Goal: Find specific page/section: Find specific page/section

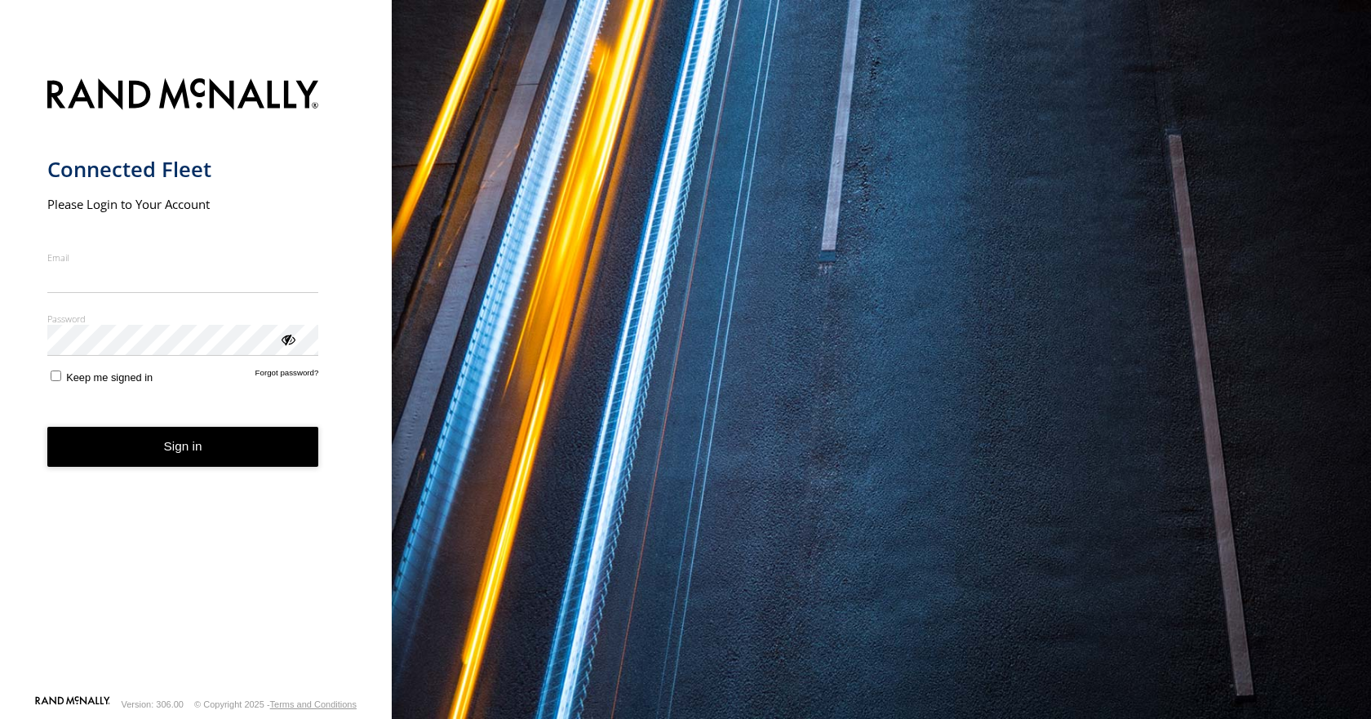
type input "**********"
click at [193, 461] on button "Sign in" at bounding box center [183, 447] width 272 height 40
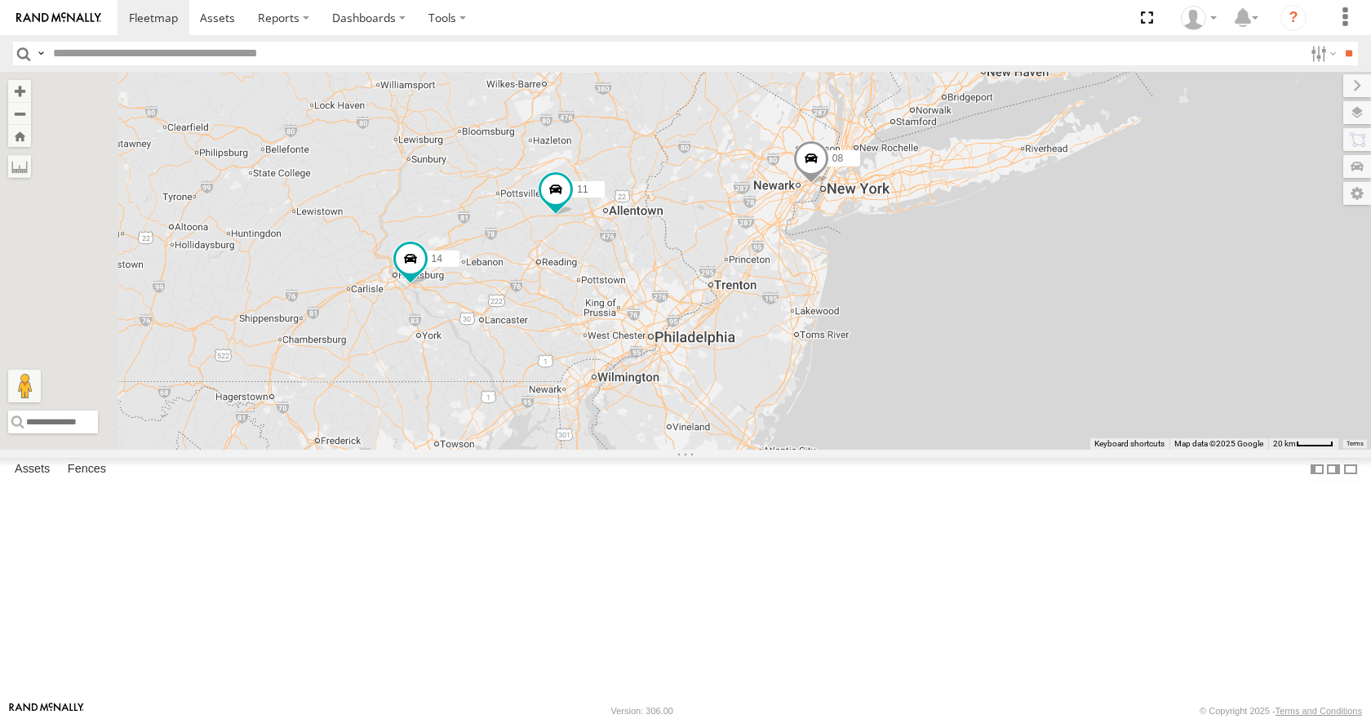
drag, startPoint x: 992, startPoint y: 285, endPoint x: 948, endPoint y: 361, distance: 87.8
click at [948, 361] on div "35 14 08 11 03 5" at bounding box center [685, 260] width 1371 height 377
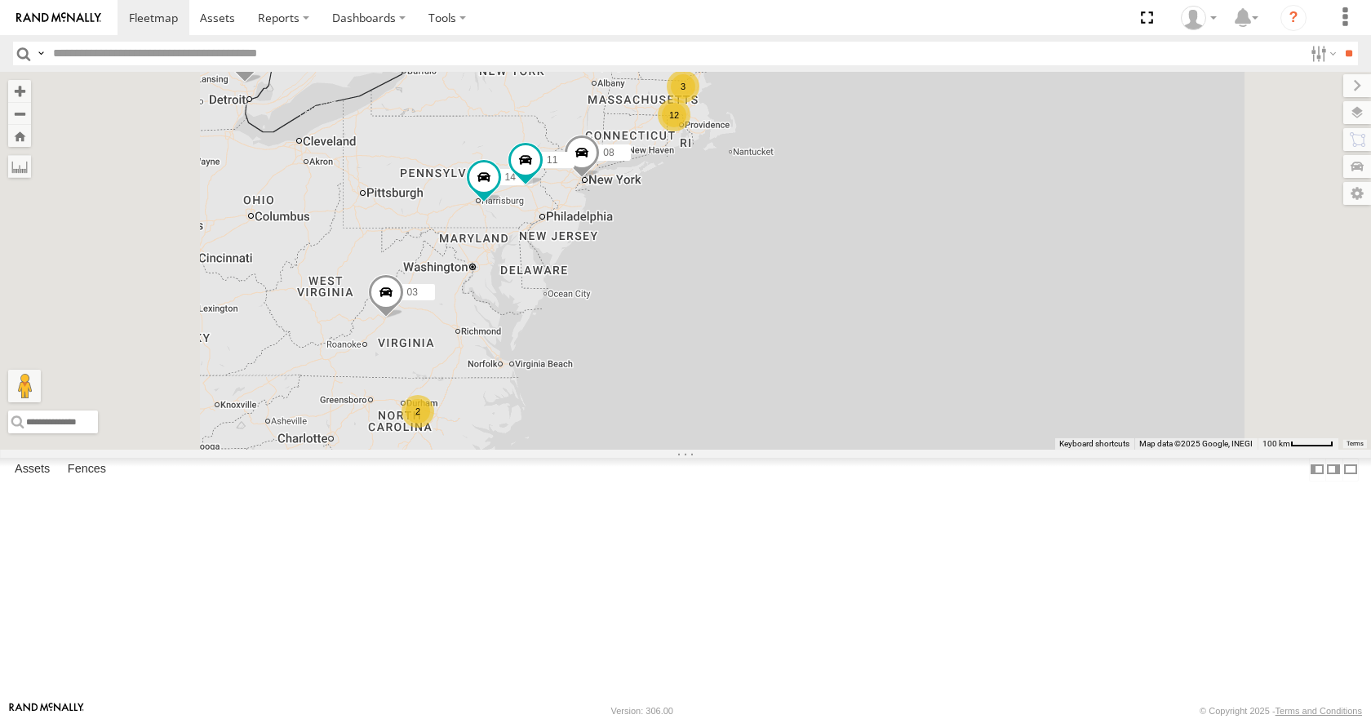
drag, startPoint x: 703, startPoint y: 369, endPoint x: 718, endPoint y: 349, distance: 25.6
click at [718, 349] on div "35 14 08 11 03 12 3 2" at bounding box center [685, 260] width 1371 height 377
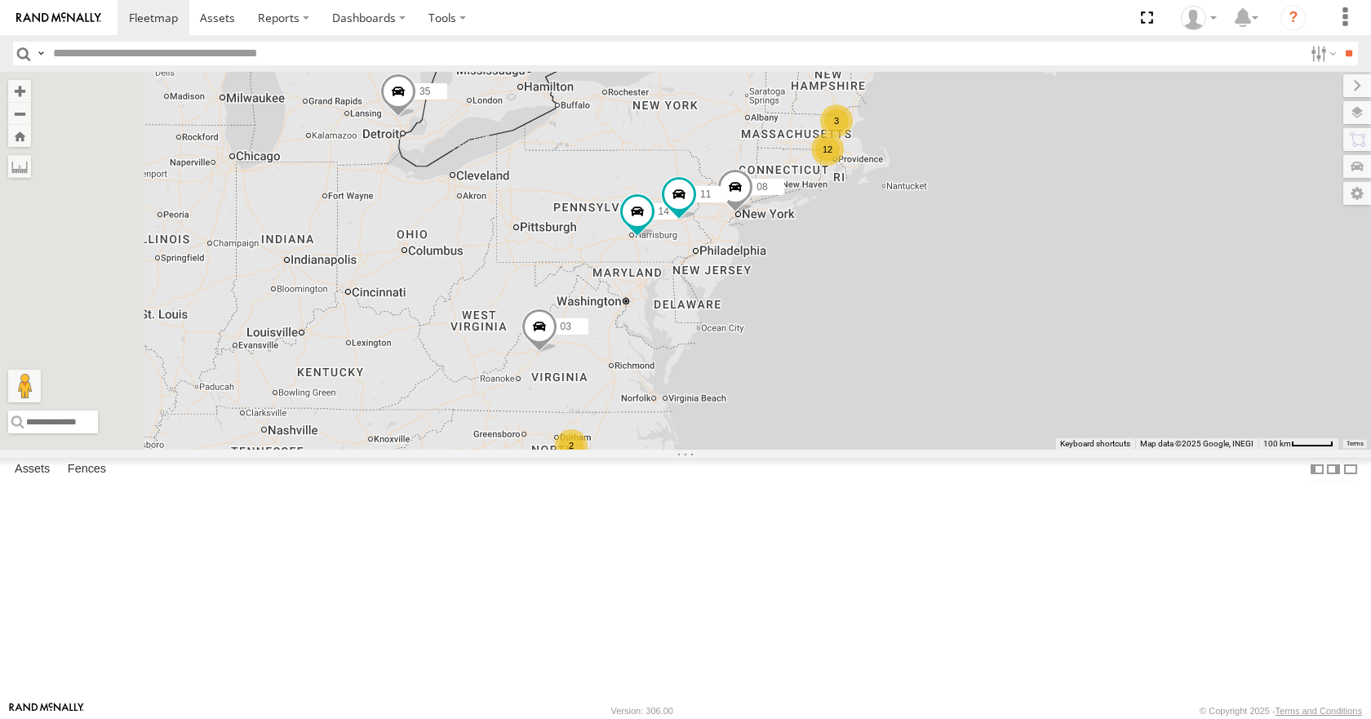
drag, startPoint x: 612, startPoint y: 222, endPoint x: 781, endPoint y: 263, distance: 173.8
click at [781, 263] on div "35 14 08 11 03 12 3 2" at bounding box center [685, 260] width 1371 height 377
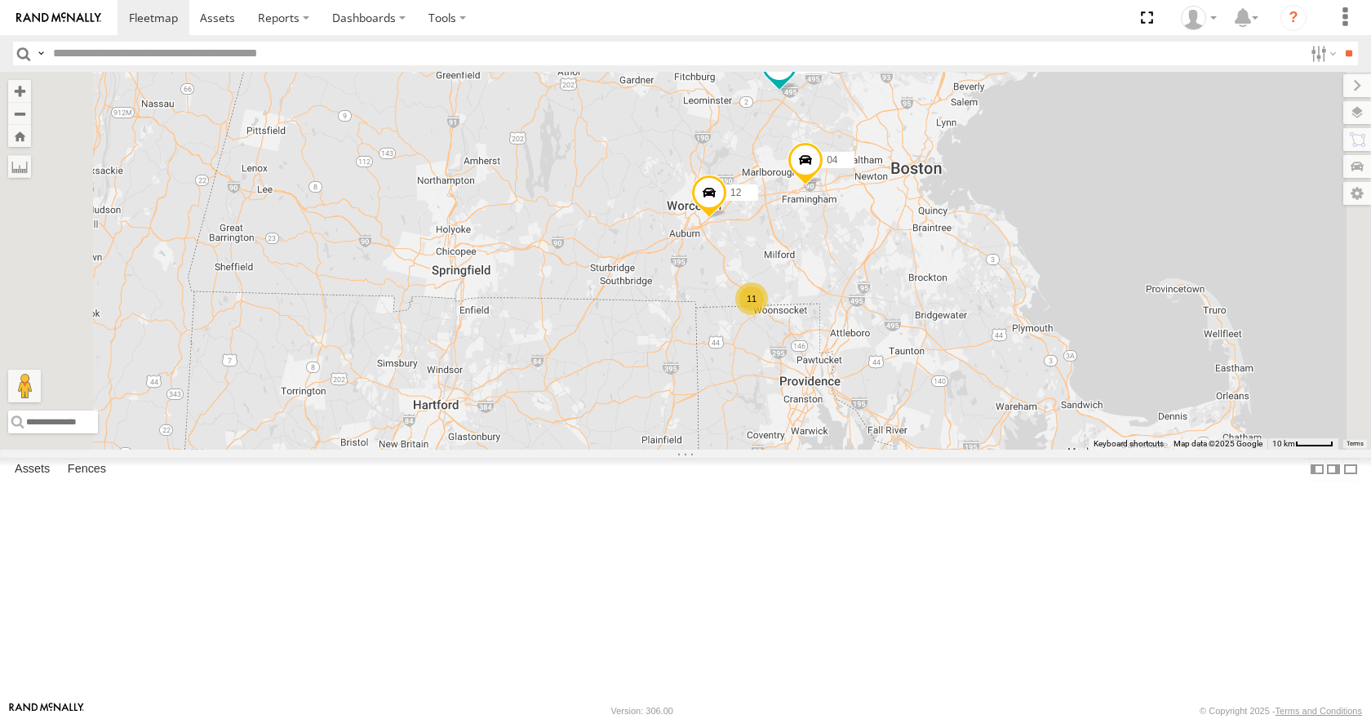
drag, startPoint x: 980, startPoint y: 194, endPoint x: 966, endPoint y: 322, distance: 128.1
click at [966, 322] on div "35 14 08 11 03 11 33 12 05 04" at bounding box center [685, 260] width 1371 height 377
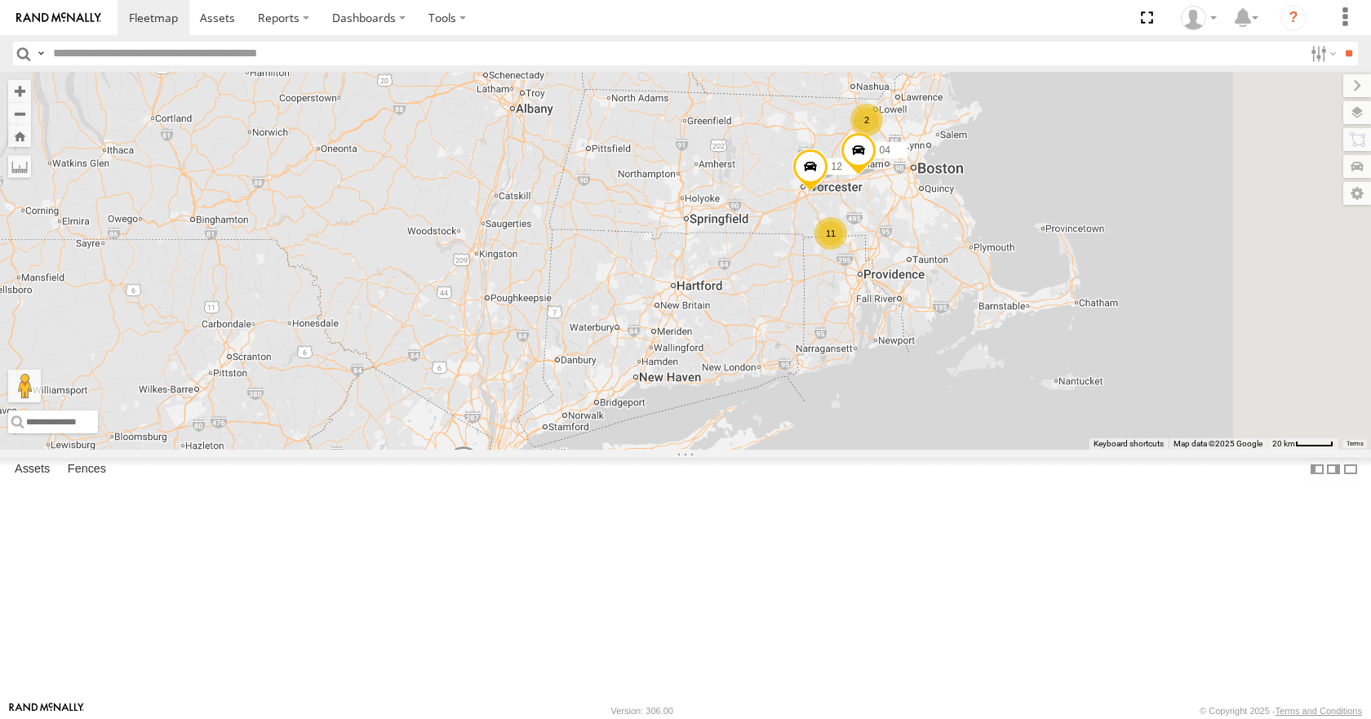
drag, startPoint x: 1054, startPoint y: 247, endPoint x: 843, endPoint y: 357, distance: 237.7
click at [843, 357] on div "35 14 08 12 04 11 03 11 2" at bounding box center [685, 260] width 1371 height 377
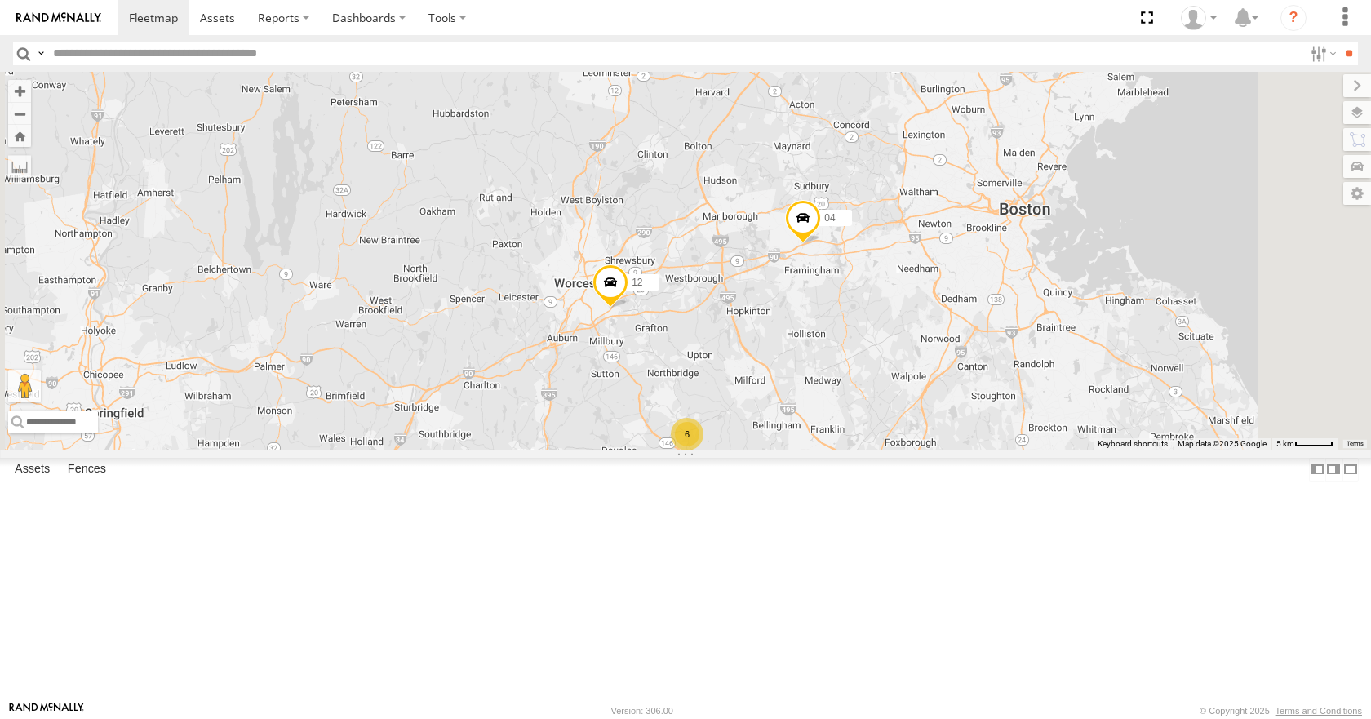
drag, startPoint x: 1050, startPoint y: 246, endPoint x: 914, endPoint y: 359, distance: 176.2
click at [914, 359] on div "35 14 08 12 04 11 03 4 6 33 05 02" at bounding box center [685, 260] width 1371 height 377
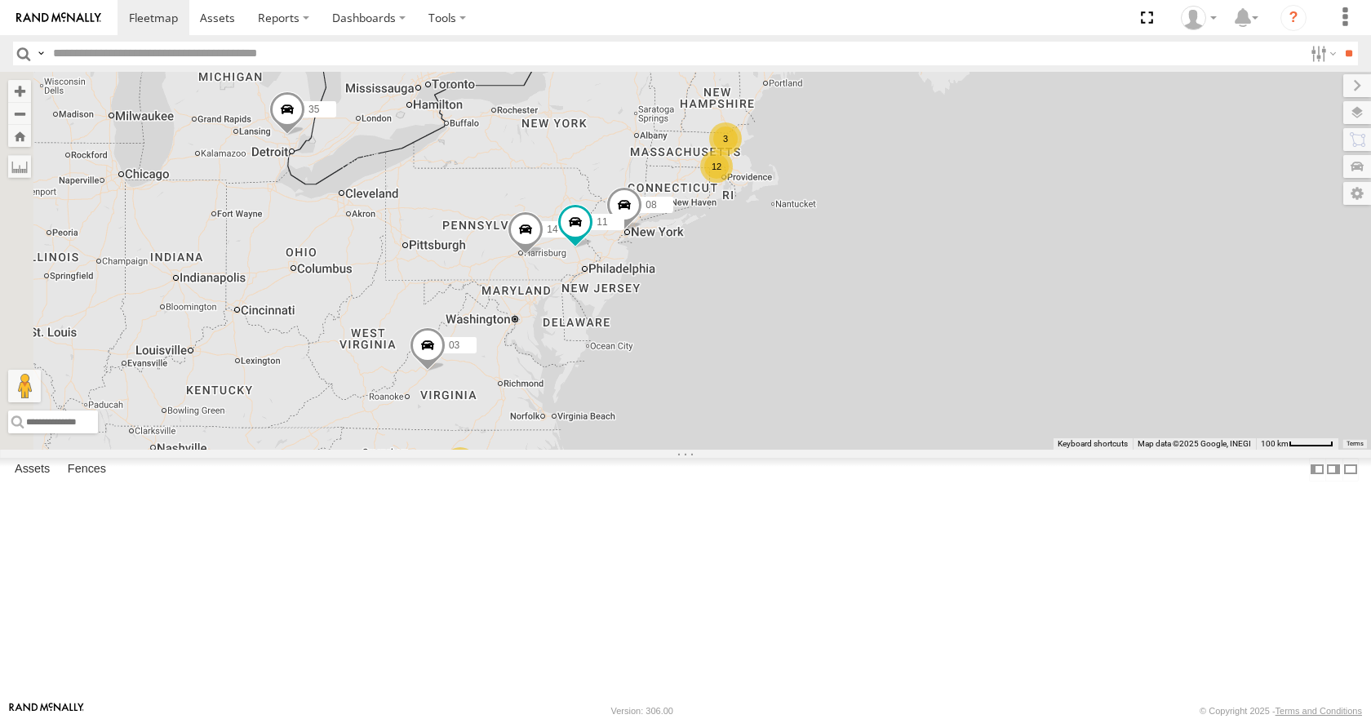
drag, startPoint x: 730, startPoint y: 423, endPoint x: 867, endPoint y: 290, distance: 191.1
click at [867, 290] on div "35 14 08 11 03 12 3 2" at bounding box center [685, 260] width 1371 height 377
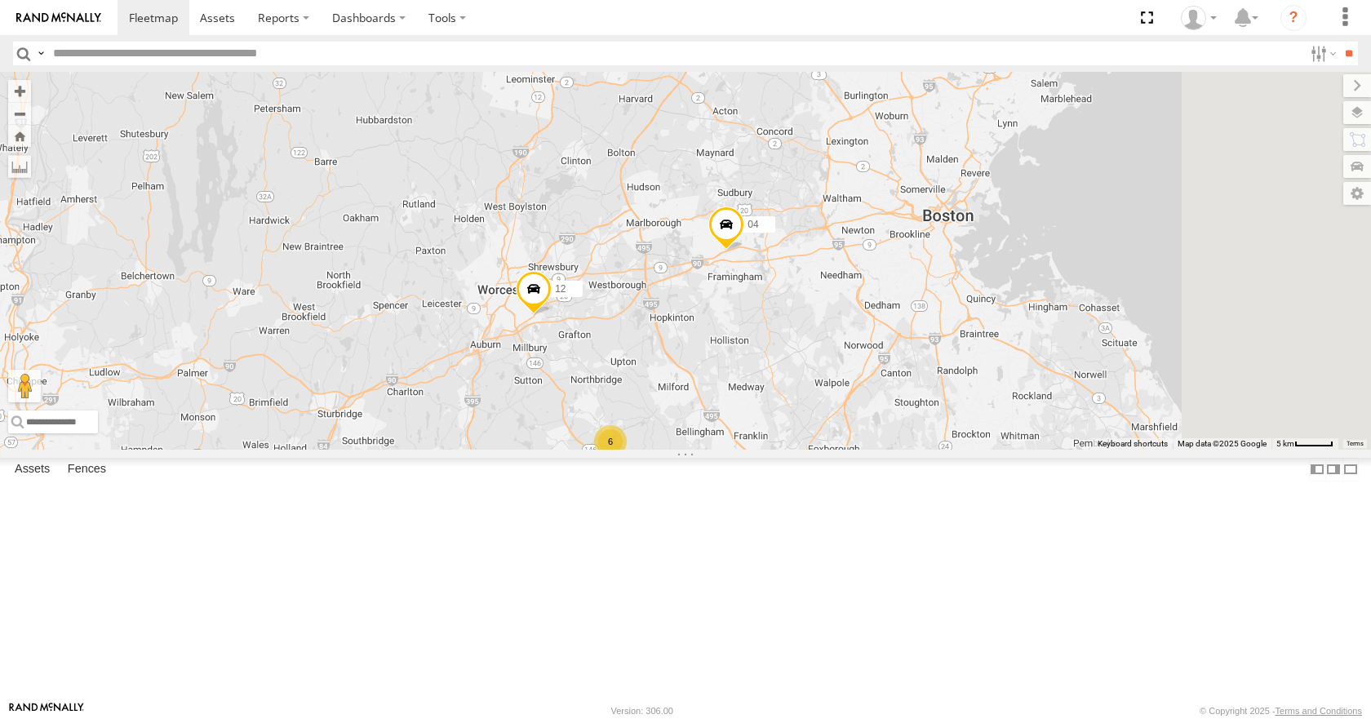
drag, startPoint x: 989, startPoint y: 238, endPoint x: 842, endPoint y: 433, distance: 244.7
click at [842, 433] on div "35 14 08 11 03 12 04 4 6 02" at bounding box center [685, 260] width 1371 height 377
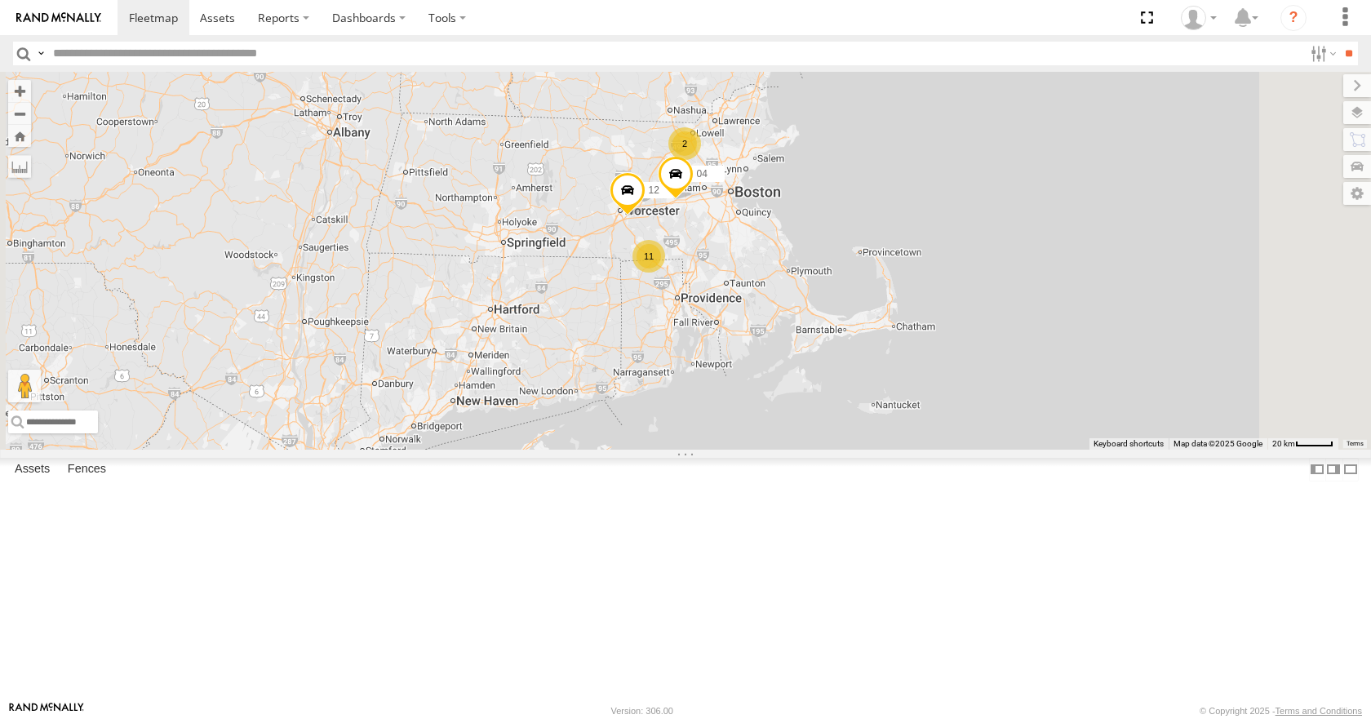
drag, startPoint x: 924, startPoint y: 472, endPoint x: 944, endPoint y: 341, distance: 132.2
click at [944, 341] on div "35 14 08 11 03 12 04 11 2" at bounding box center [685, 260] width 1371 height 377
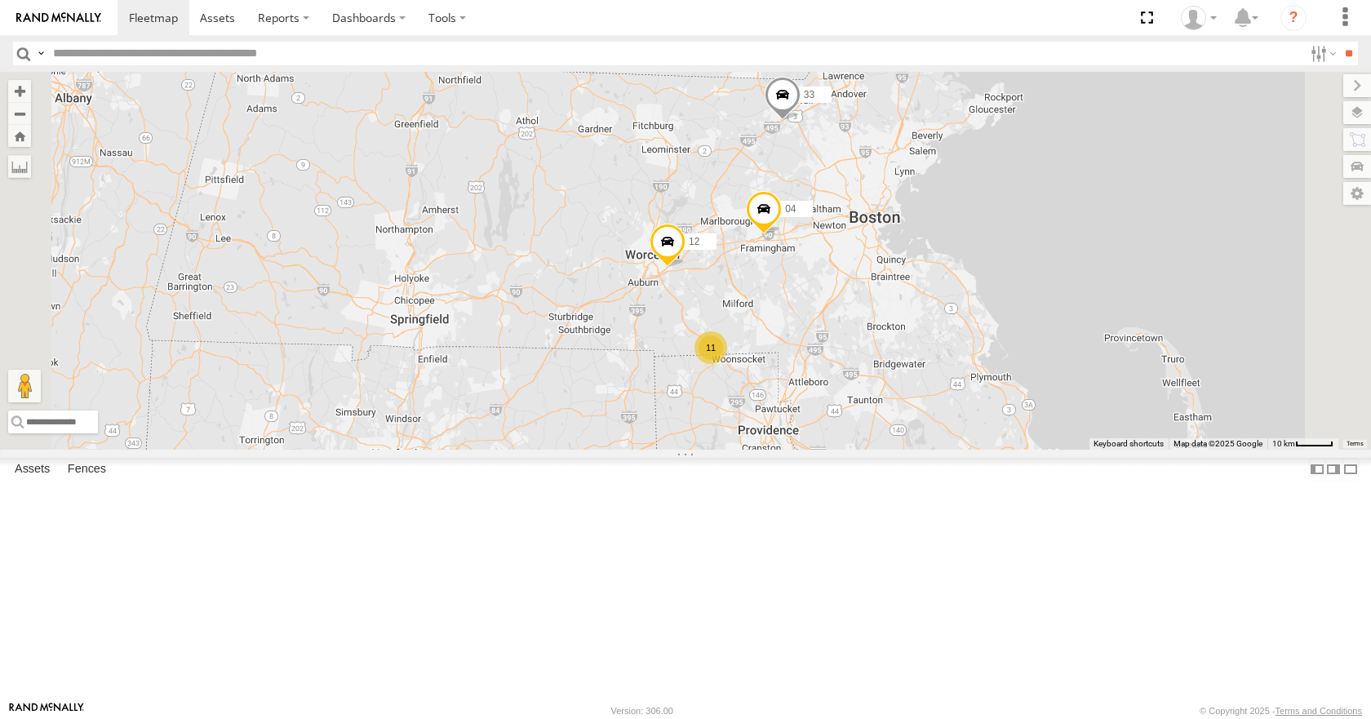
drag, startPoint x: 1006, startPoint y: 175, endPoint x: 1068, endPoint y: 329, distance: 165.8
click at [1068, 329] on div "35 14 08 04 11 03 33 12 05 11" at bounding box center [685, 260] width 1371 height 377
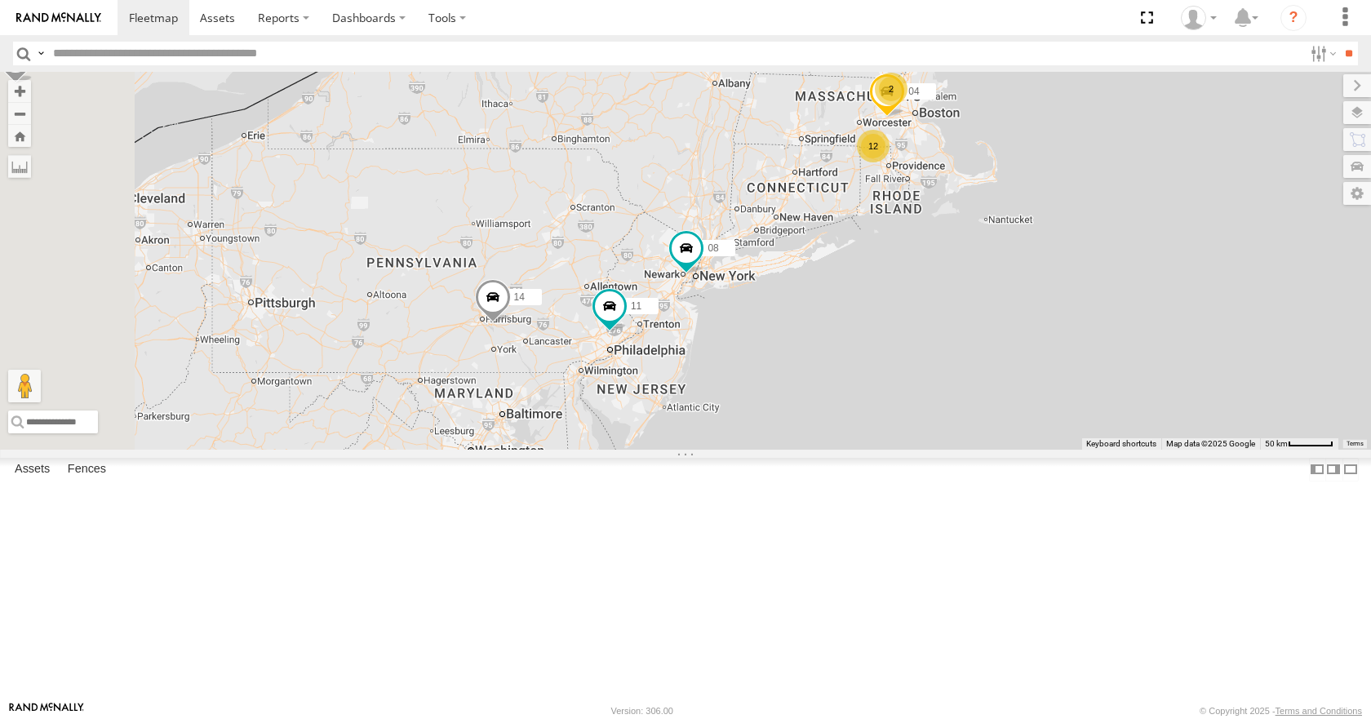
drag, startPoint x: 936, startPoint y: 398, endPoint x: 984, endPoint y: 287, distance: 120.7
click at [984, 287] on div "35 14 08 04 11 03 12 2" at bounding box center [685, 260] width 1371 height 377
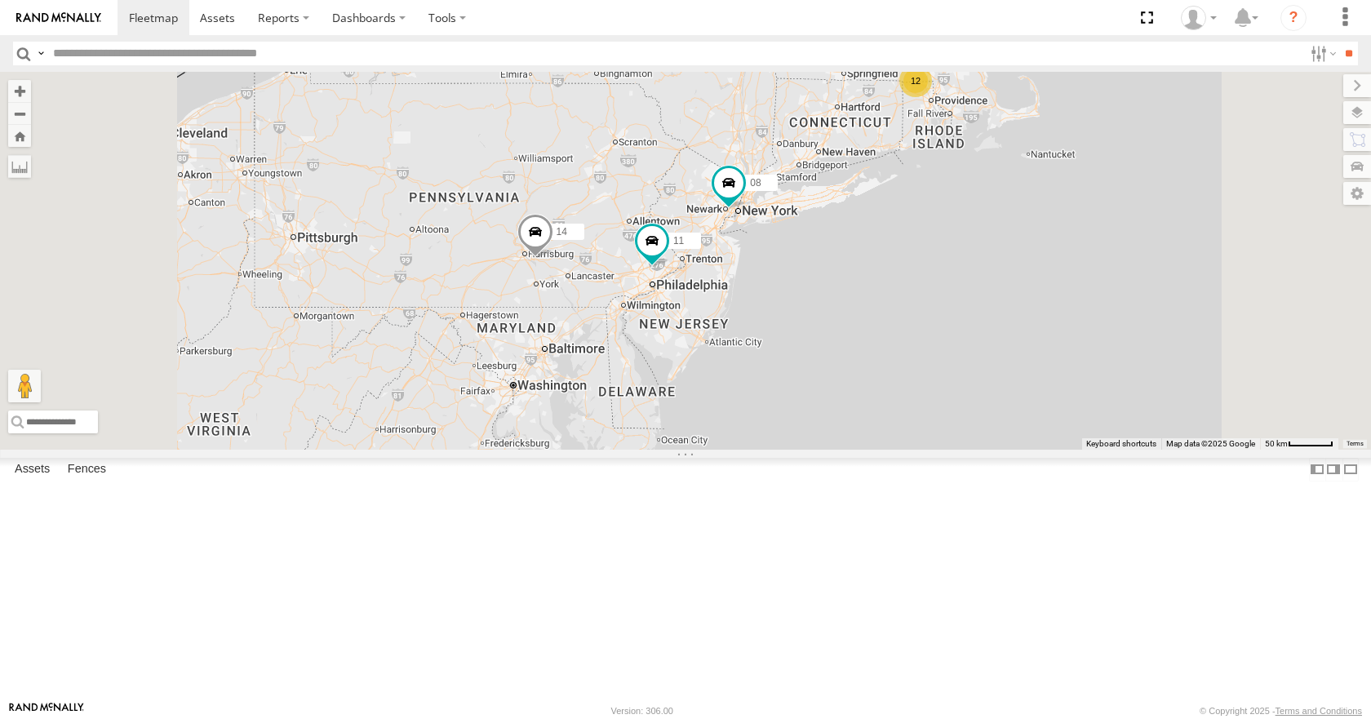
drag, startPoint x: 984, startPoint y: 287, endPoint x: 1027, endPoint y: 220, distance: 79.7
click at [1027, 220] on div "35 14 08 11 03 12 2 04" at bounding box center [685, 260] width 1371 height 377
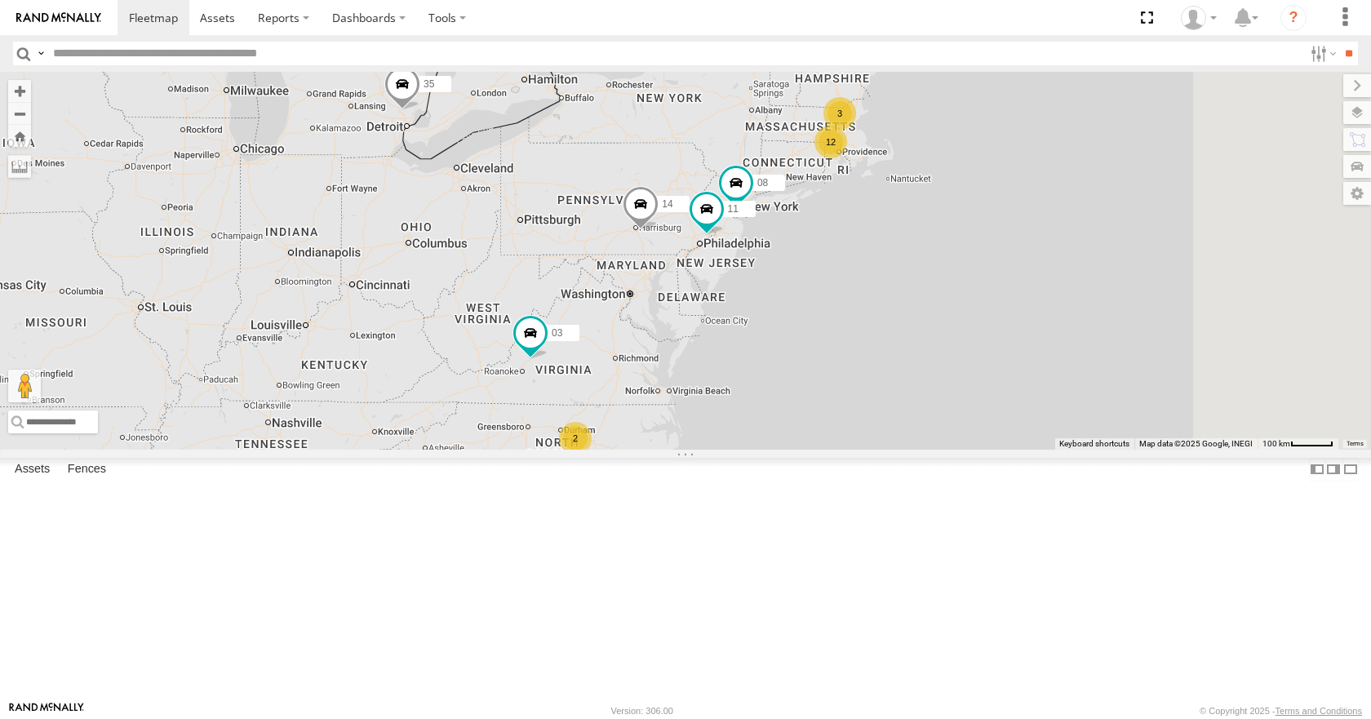
drag, startPoint x: 884, startPoint y: 273, endPoint x: 824, endPoint y: 283, distance: 60.4
click at [824, 283] on div "35 14 08 11 03 12 3 2" at bounding box center [685, 260] width 1371 height 377
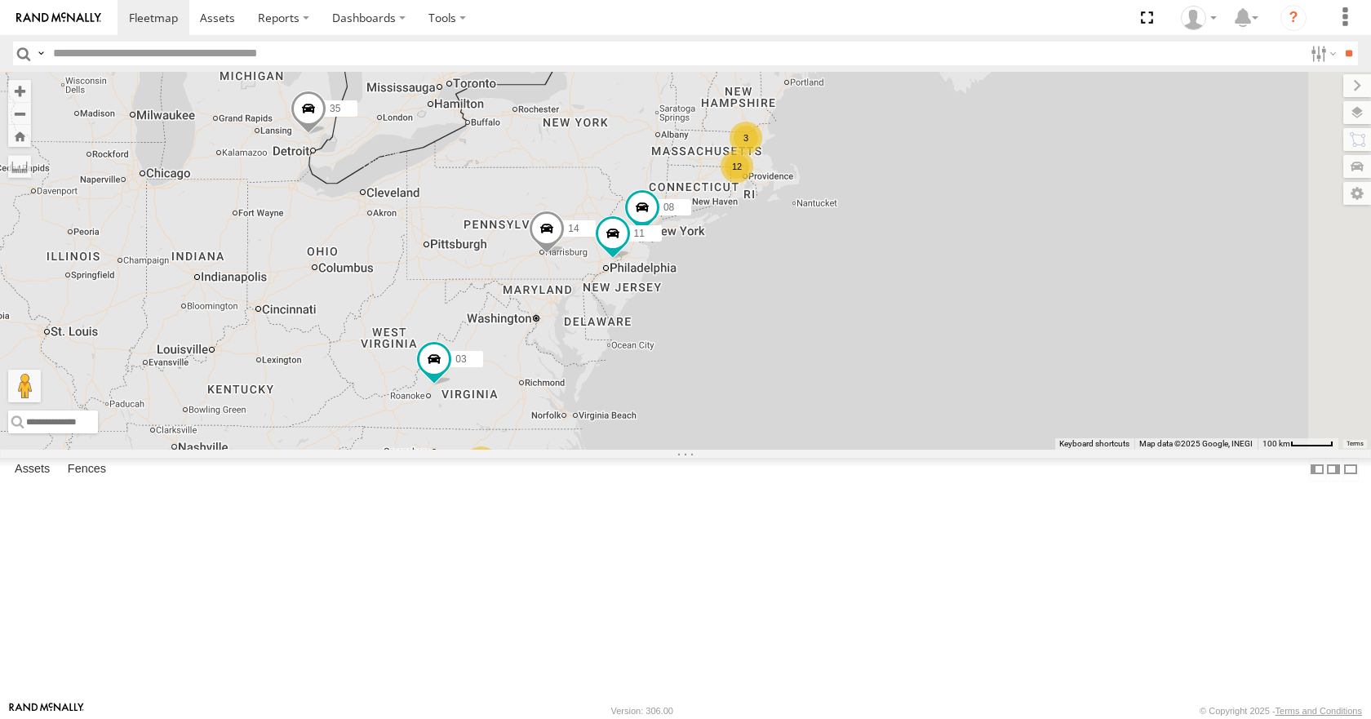
drag, startPoint x: 865, startPoint y: 275, endPoint x: 767, endPoint y: 301, distance: 101.4
click at [767, 301] on div "35 14 08 11 03 12 3 2" at bounding box center [685, 260] width 1371 height 377
drag, startPoint x: 885, startPoint y: 255, endPoint x: 921, endPoint y: 263, distance: 36.7
click at [921, 263] on div "35 14 08 11 03 12 3 2" at bounding box center [685, 260] width 1371 height 377
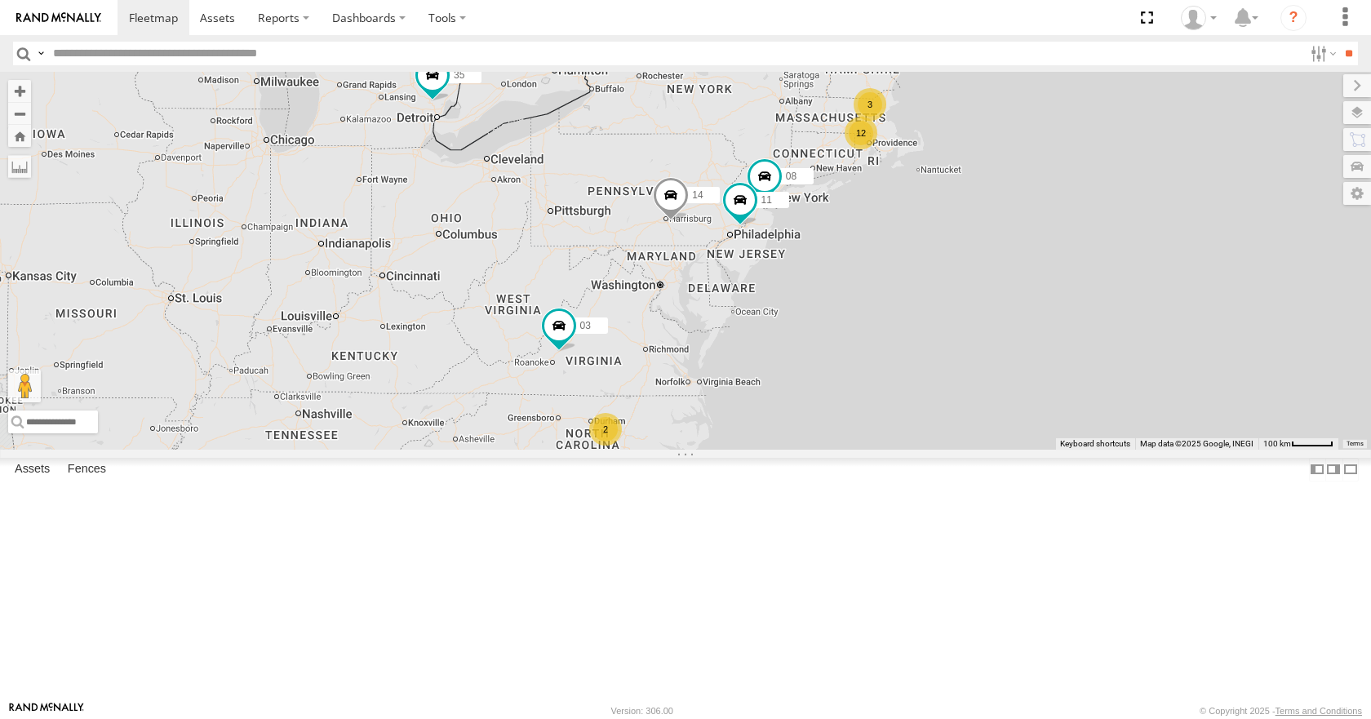
drag, startPoint x: 845, startPoint y: 294, endPoint x: 817, endPoint y: 296, distance: 27.9
click at [817, 296] on div "12 35 14 3 08 11 2 03" at bounding box center [685, 260] width 1371 height 377
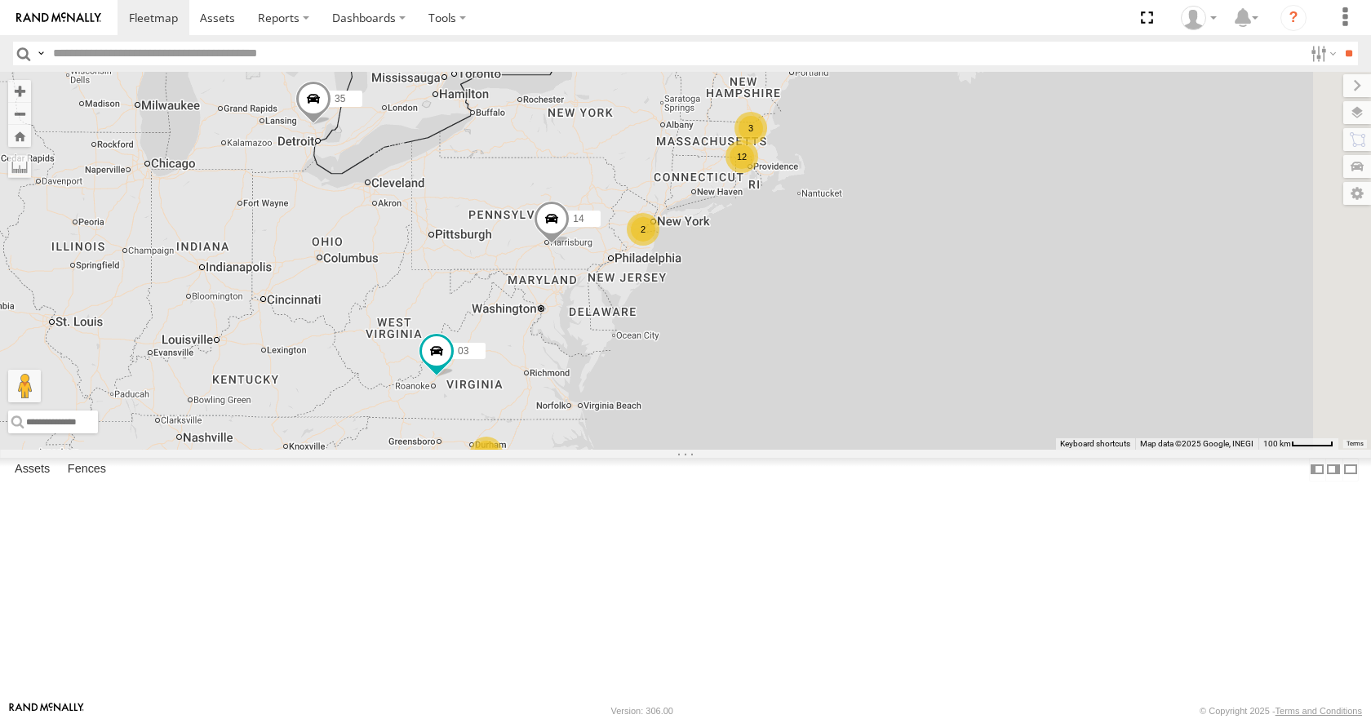
drag, startPoint x: 802, startPoint y: 231, endPoint x: 658, endPoint y: 258, distance: 147.0
click at [658, 258] on div "12 35 14 3 2 2 03" at bounding box center [685, 260] width 1371 height 377
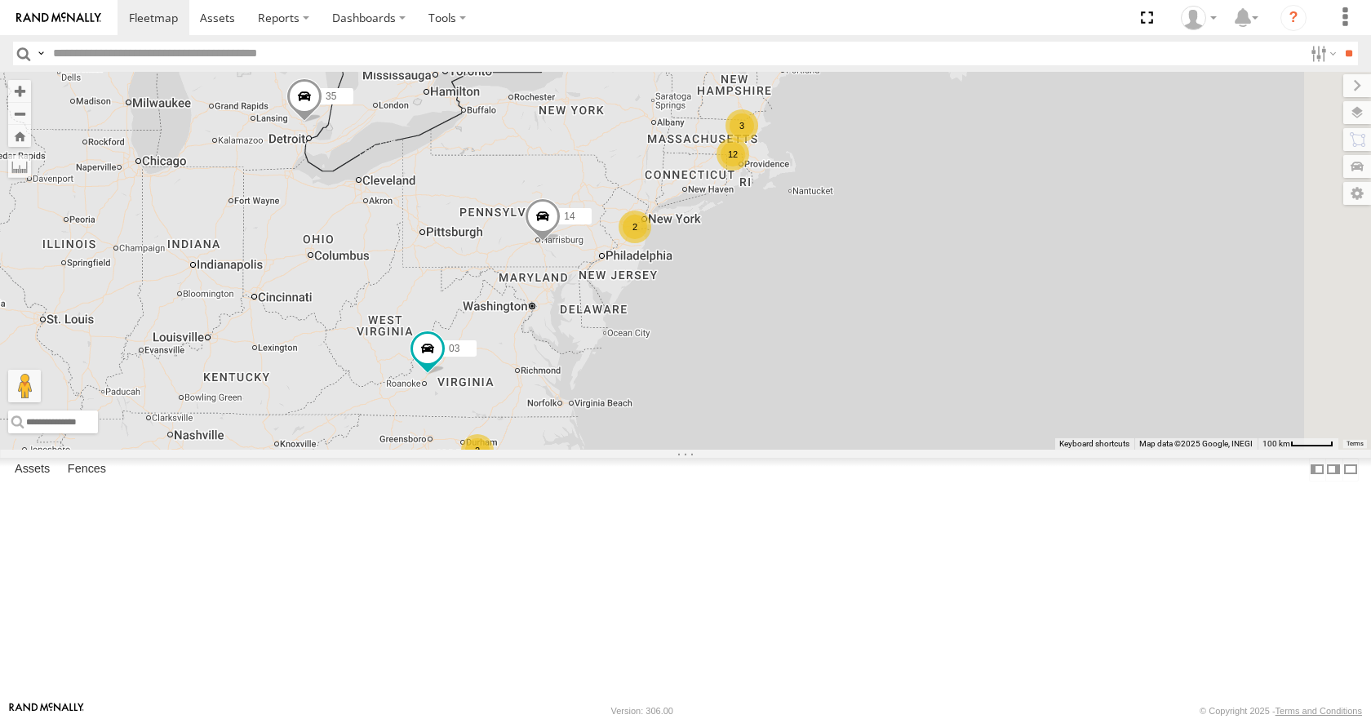
drag, startPoint x: 826, startPoint y: 295, endPoint x: 812, endPoint y: 291, distance: 14.3
click at [812, 291] on div "12 35 14 3 2 2 03" at bounding box center [685, 260] width 1371 height 377
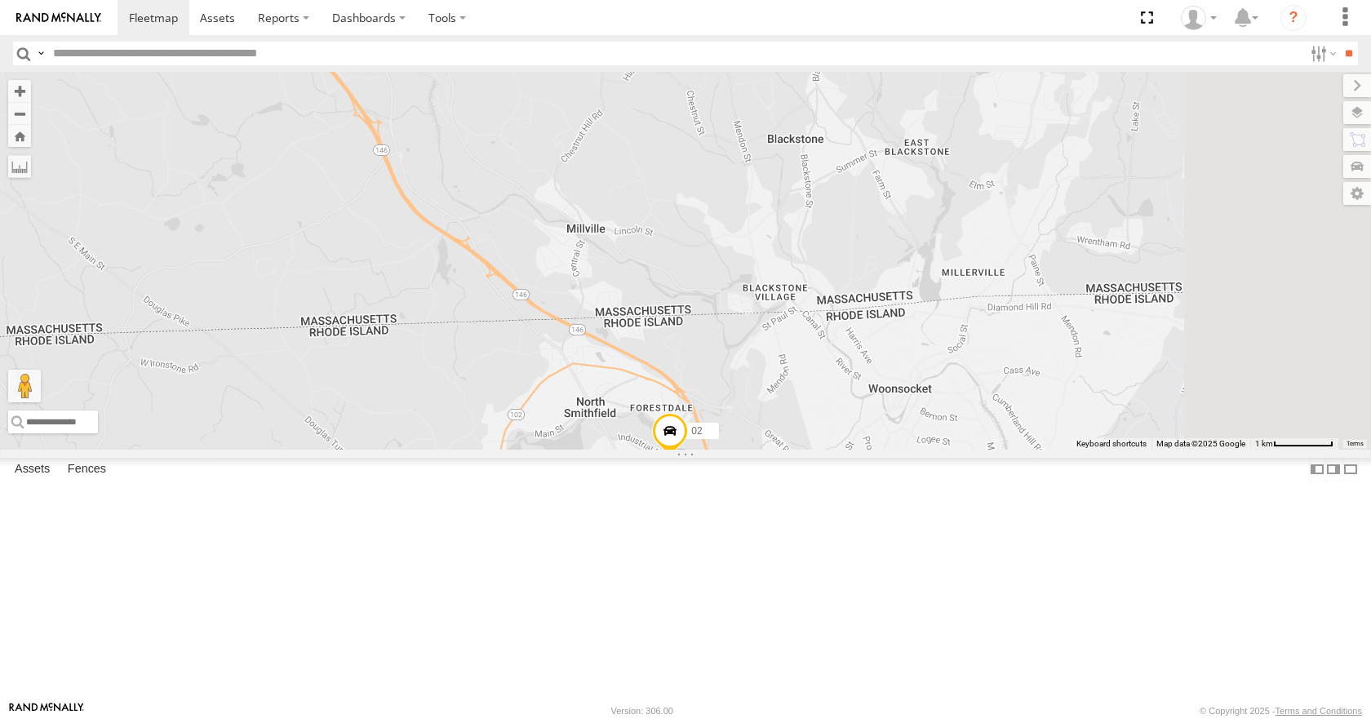
drag, startPoint x: 1041, startPoint y: 185, endPoint x: 868, endPoint y: 482, distance: 343.5
click at [868, 449] on div "35 14 03 33 12 05 04 02" at bounding box center [685, 260] width 1371 height 377
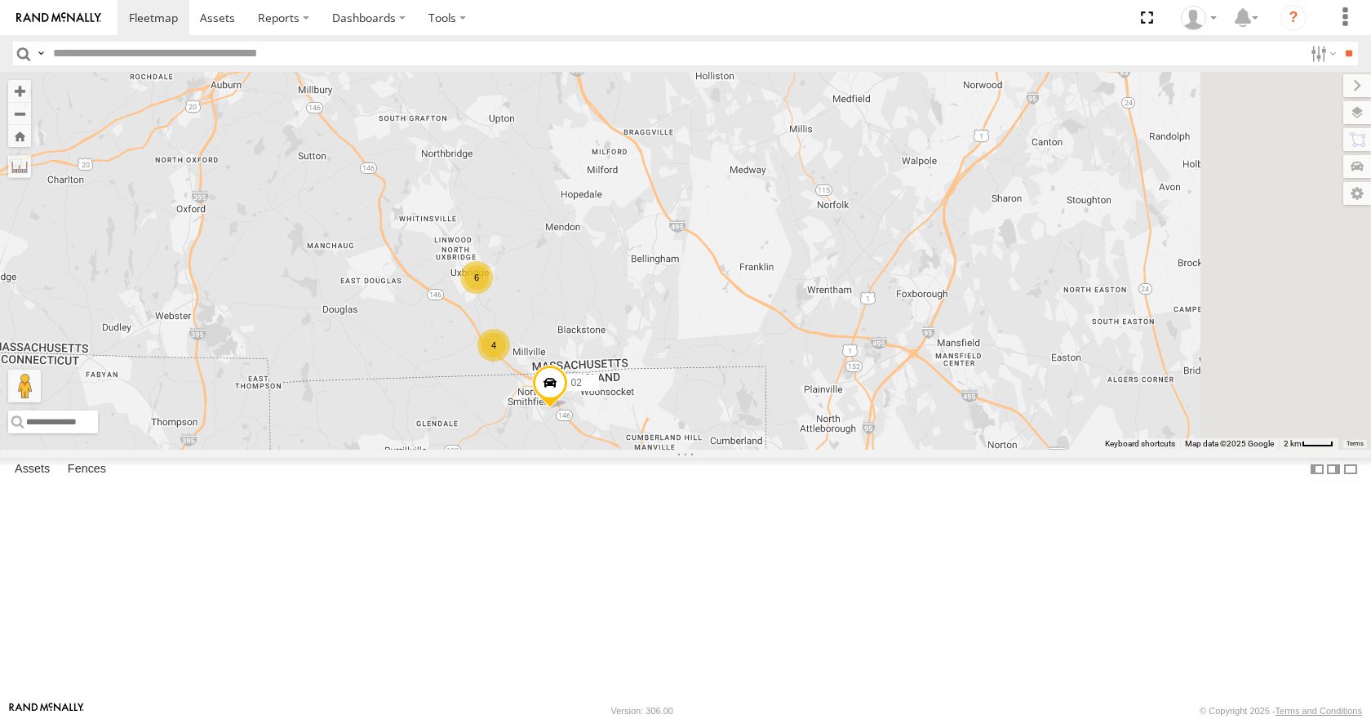
drag, startPoint x: 942, startPoint y: 256, endPoint x: 795, endPoint y: 409, distance: 211.8
click at [795, 409] on div "35 14 03 33 12 05 04 02 4 6" at bounding box center [685, 260] width 1371 height 377
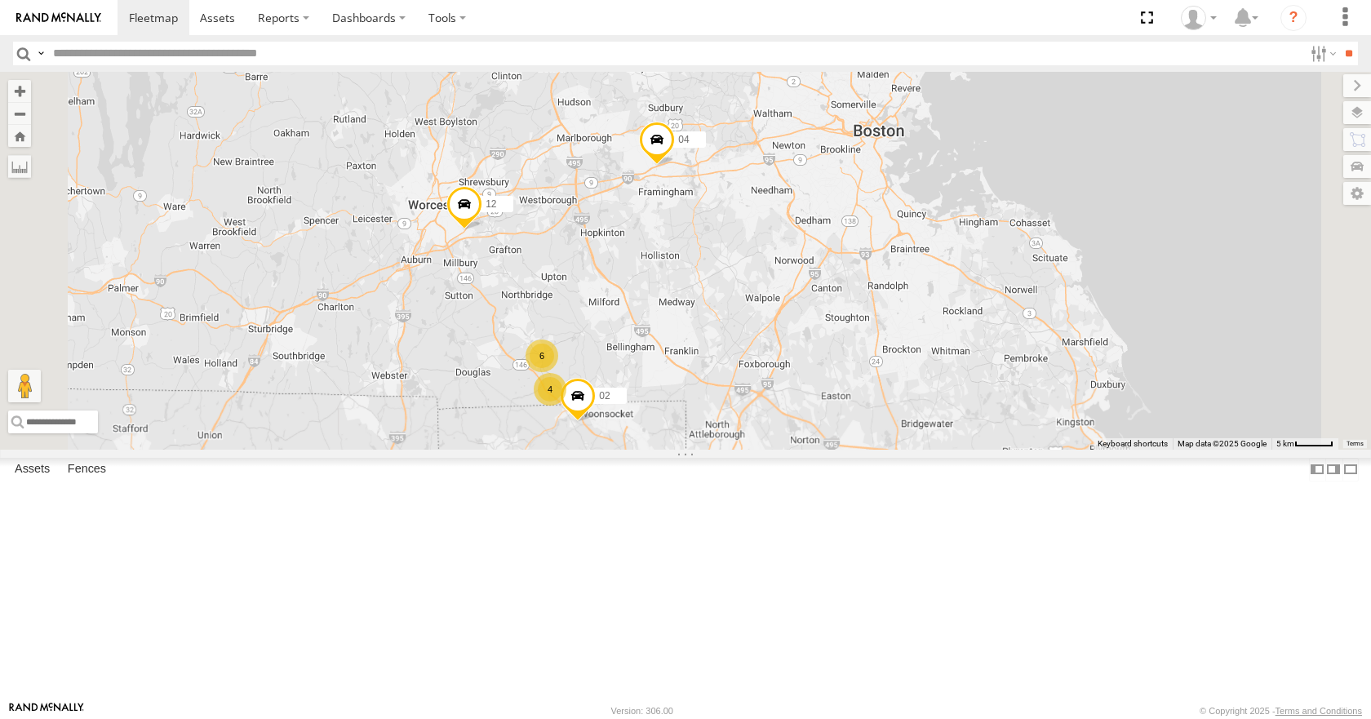
drag, startPoint x: 807, startPoint y: 314, endPoint x: 819, endPoint y: 391, distance: 77.6
click at [819, 391] on div "35 14 03 33 12 05 04 02 4 6" at bounding box center [685, 260] width 1371 height 377
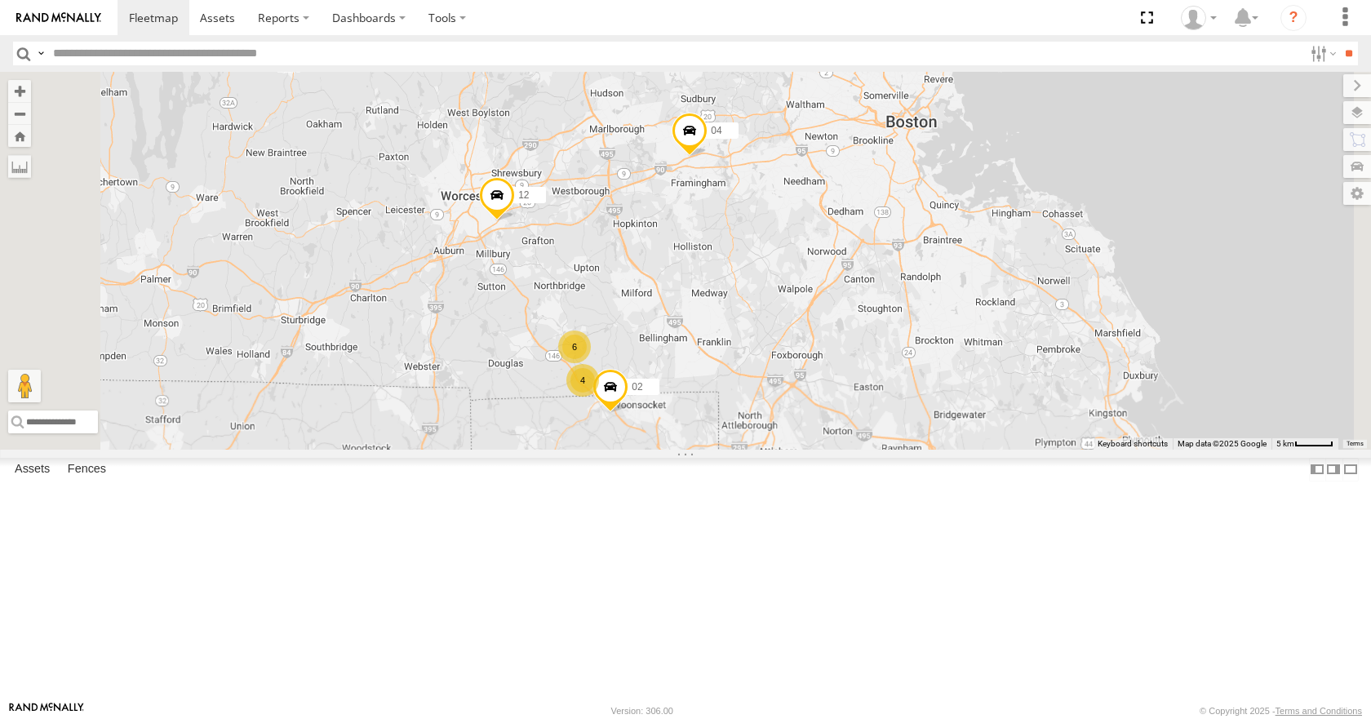
drag, startPoint x: 801, startPoint y: 375, endPoint x: 842, endPoint y: 362, distance: 43.6
click at [842, 362] on div "35 14 03 33 12 05 04 02 4 6" at bounding box center [685, 260] width 1371 height 377
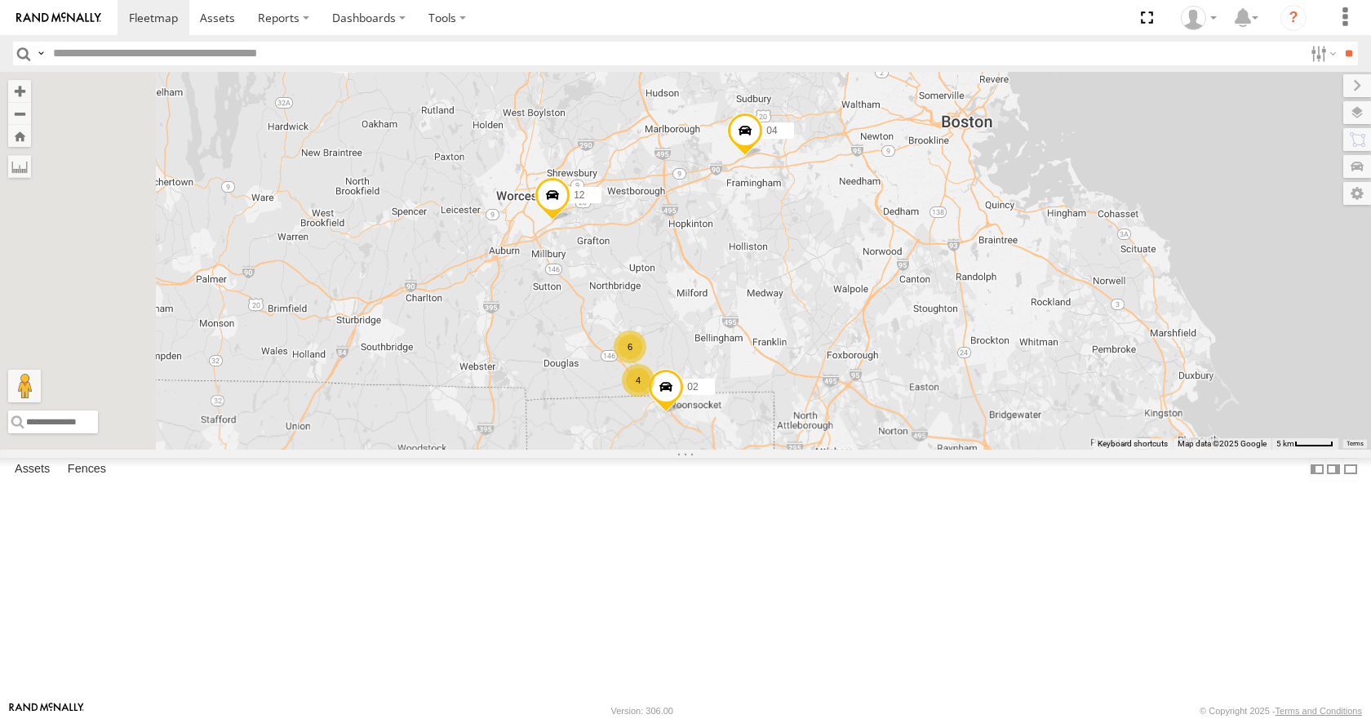
drag, startPoint x: 847, startPoint y: 318, endPoint x: 901, endPoint y: 322, distance: 54.0
click at [901, 322] on div "35 14 03 33 12 05 04 02 4 6" at bounding box center [685, 260] width 1371 height 377
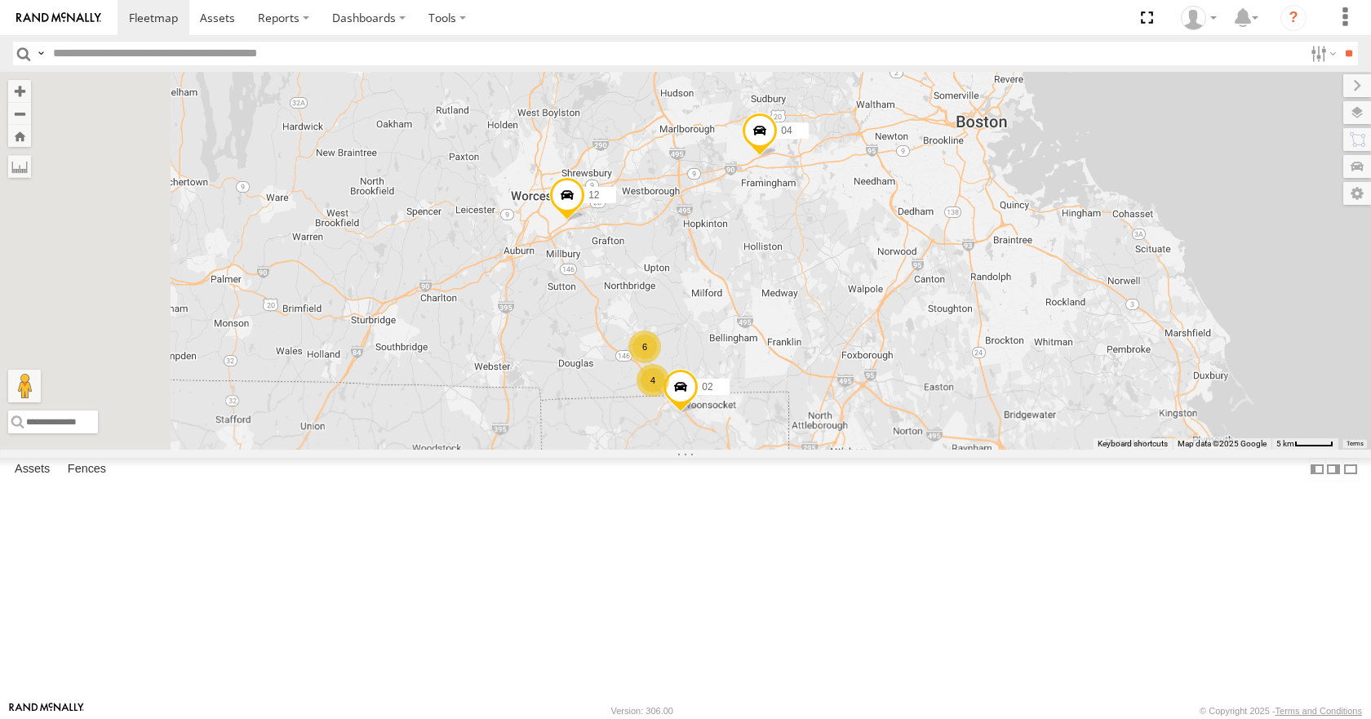
drag, startPoint x: 998, startPoint y: 303, endPoint x: 974, endPoint y: 290, distance: 27.8
click at [974, 290] on div "35 14 03 33 12 05 04 02 4 6" at bounding box center [685, 260] width 1371 height 377
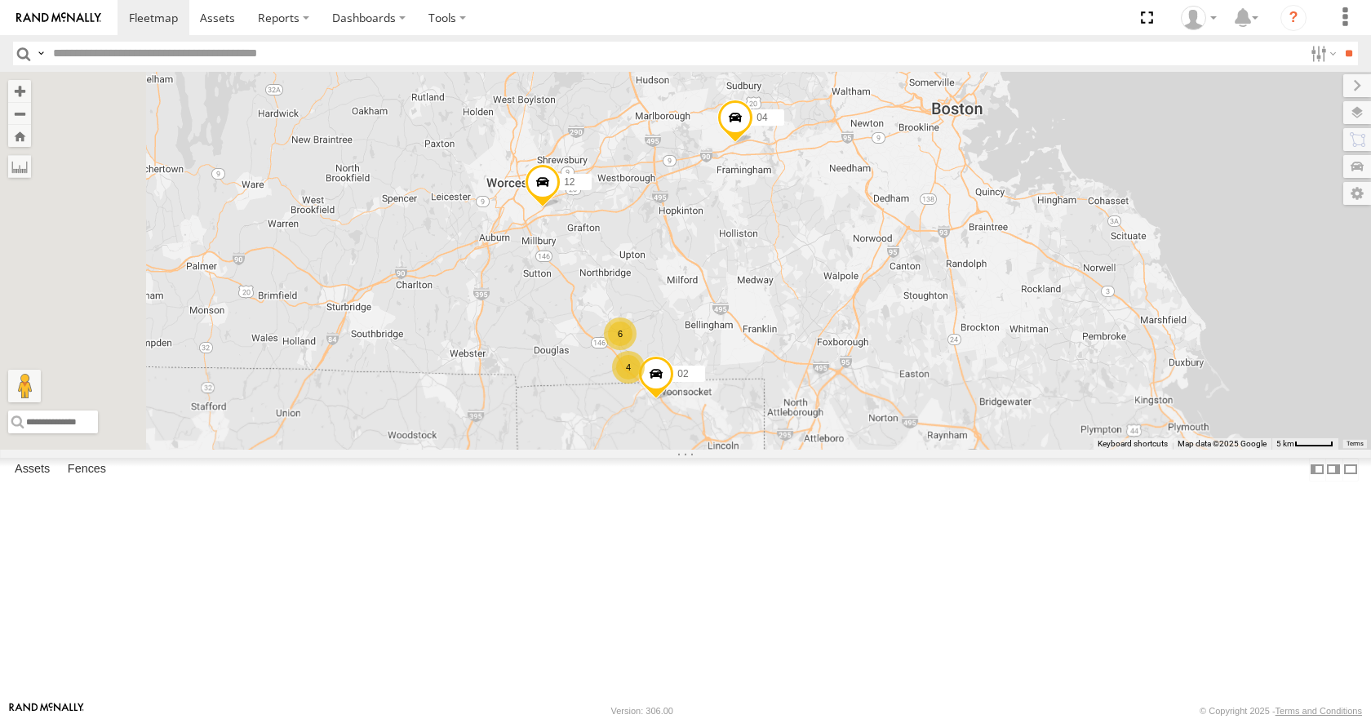
drag, startPoint x: 960, startPoint y: 325, endPoint x: 992, endPoint y: 312, distance: 35.2
click at [992, 312] on div "35 14 03 33 12 05 04 02 4 6" at bounding box center [685, 260] width 1371 height 377
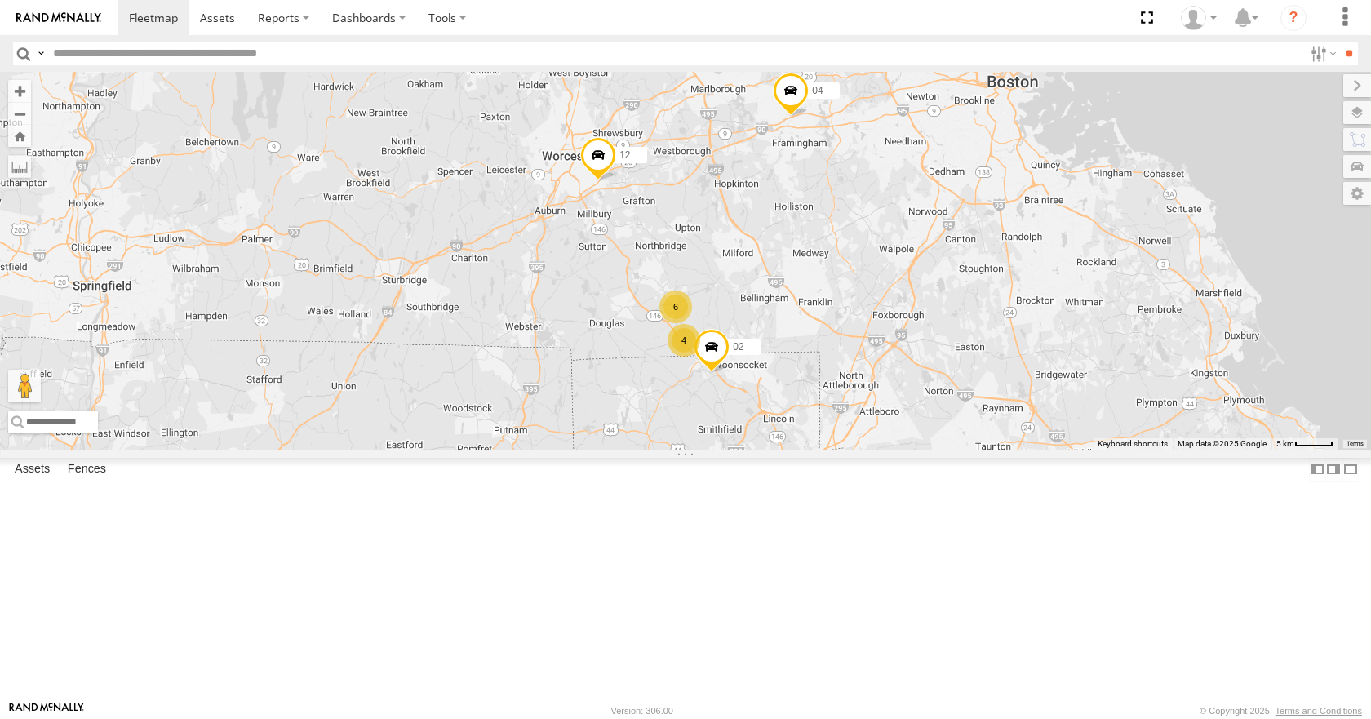
drag, startPoint x: 1013, startPoint y: 338, endPoint x: 997, endPoint y: 343, distance: 16.3
click at [997, 343] on div "35 14 03 33 12 05 04 02 4 6" at bounding box center [685, 260] width 1371 height 377
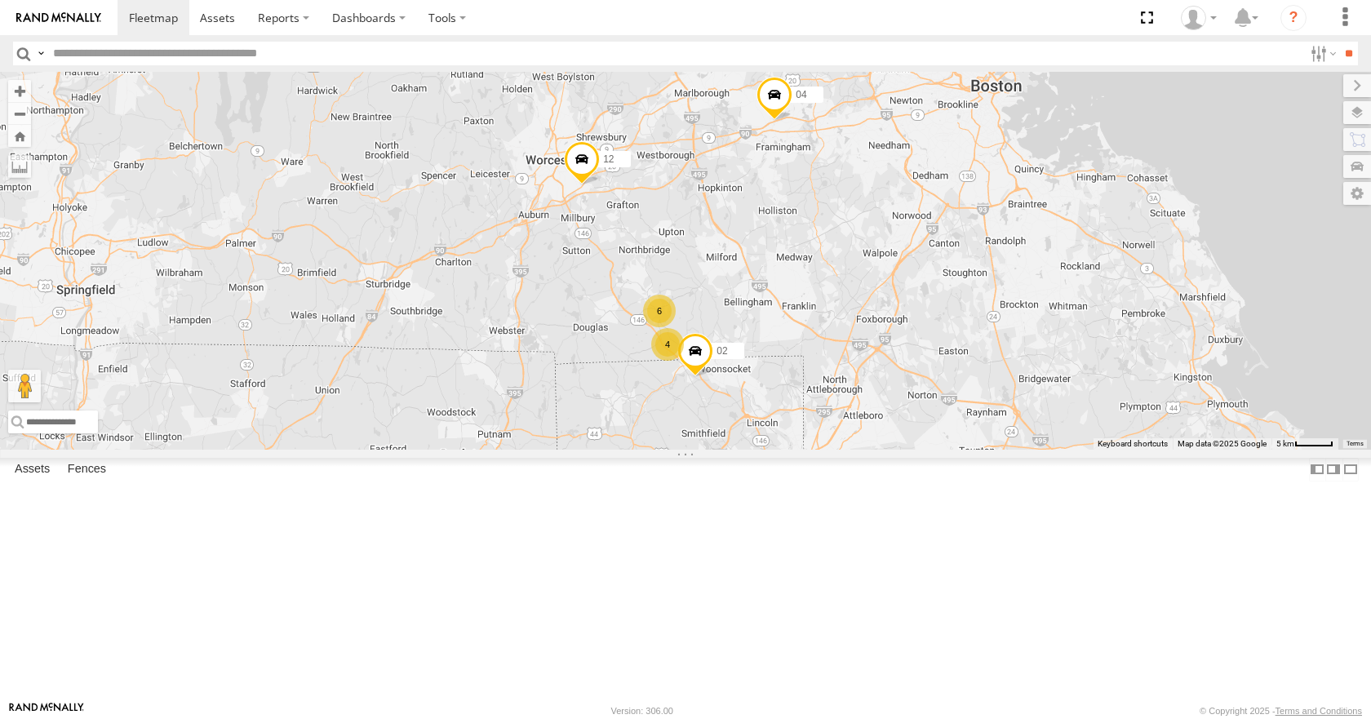
drag, startPoint x: 988, startPoint y: 313, endPoint x: 976, endPoint y: 316, distance: 11.7
click at [976, 316] on div "35 14 03 33 12 05 04 02 4 6" at bounding box center [685, 260] width 1371 height 377
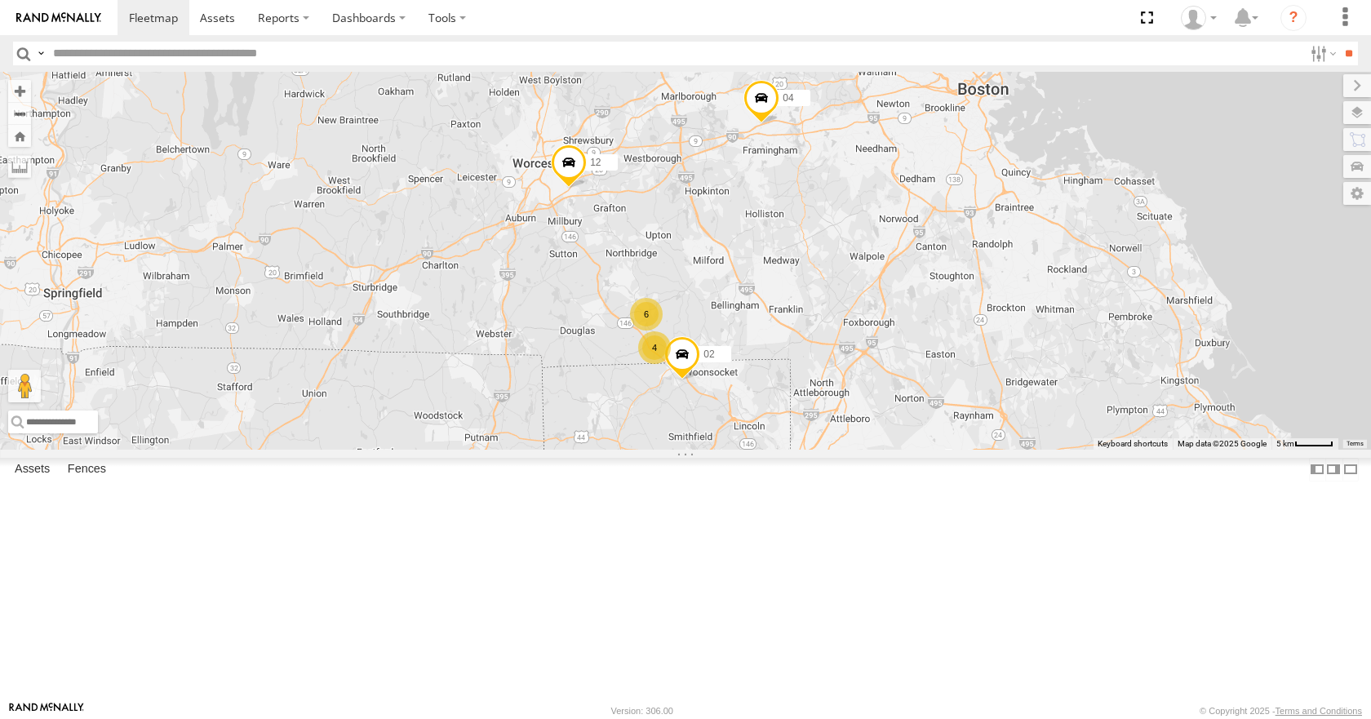
drag, startPoint x: 983, startPoint y: 349, endPoint x: 964, endPoint y: 358, distance: 20.8
click at [964, 358] on div "35 14 03 33 12 05 04 02 4 6" at bounding box center [685, 260] width 1371 height 377
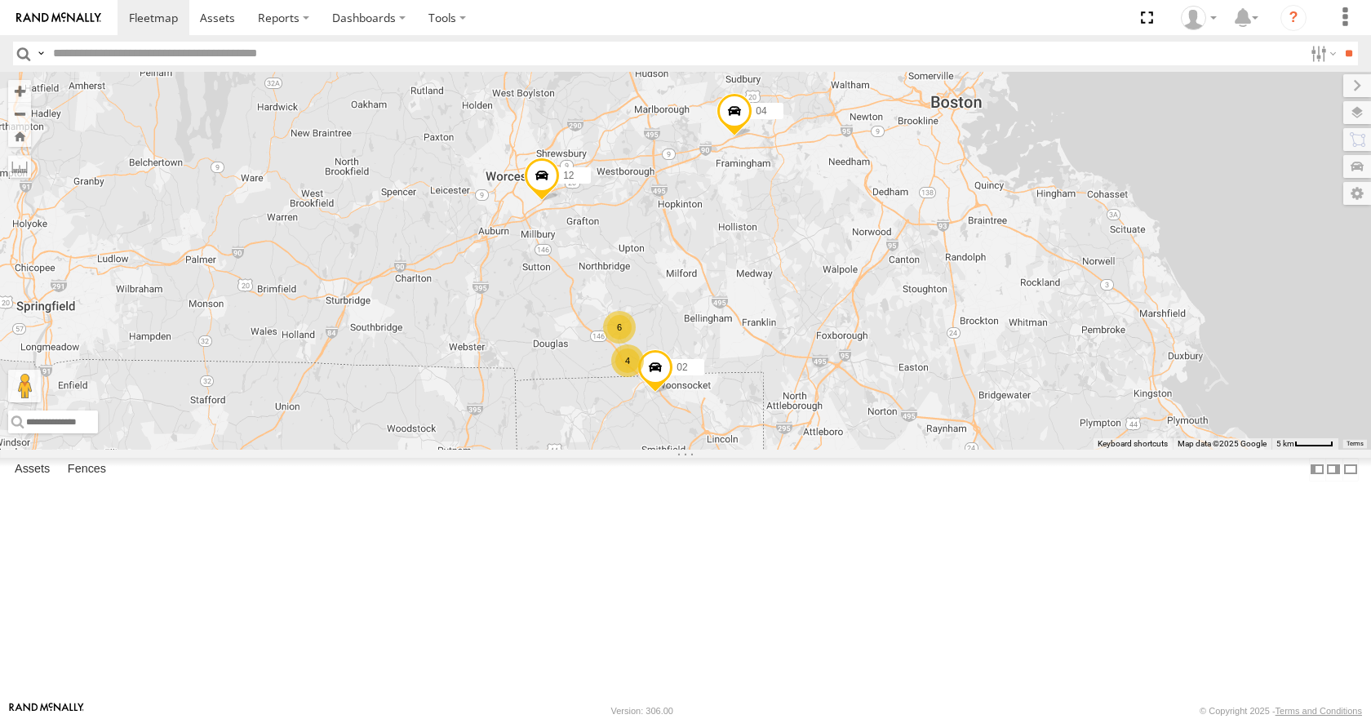
drag, startPoint x: 969, startPoint y: 418, endPoint x: 959, endPoint y: 456, distance: 39.6
click at [959, 449] on div "35 14 03 33 12 05 04 02 4 6" at bounding box center [685, 260] width 1371 height 377
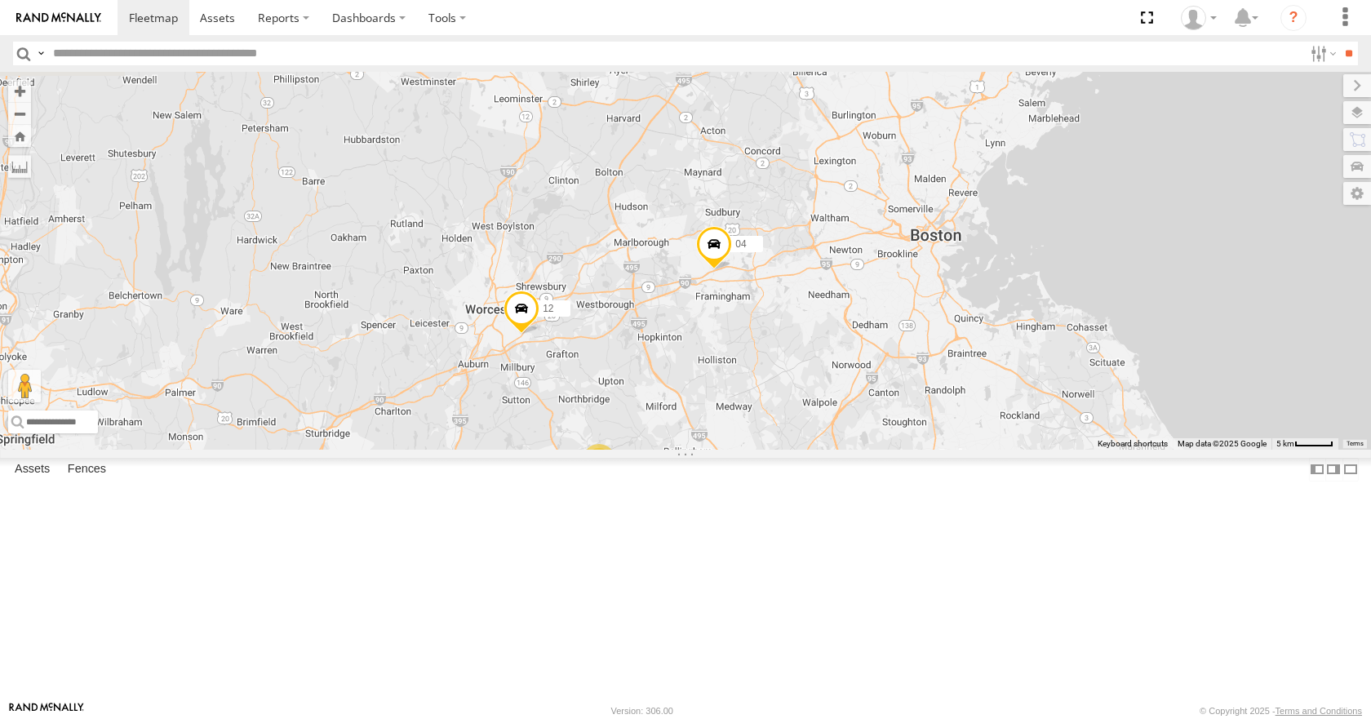
drag, startPoint x: 952, startPoint y: 429, endPoint x: 946, endPoint y: 477, distance: 49.3
click at [946, 449] on div "35 14 03 33 12 05 04 02 4 6" at bounding box center [685, 260] width 1371 height 377
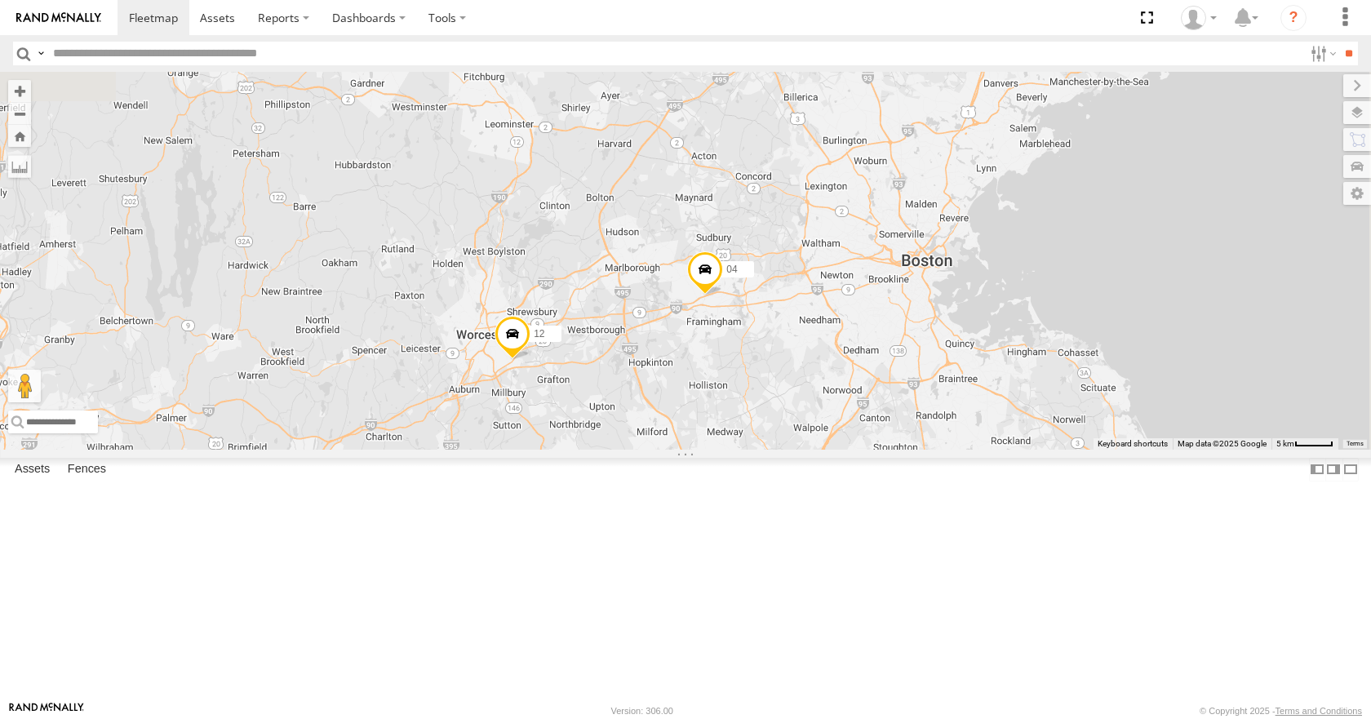
drag, startPoint x: 931, startPoint y: 497, endPoint x: 921, endPoint y: 438, distance: 59.7
click at [921, 438] on div "35 14 03 33 12 05 04 02 4 6" at bounding box center [685, 260] width 1371 height 377
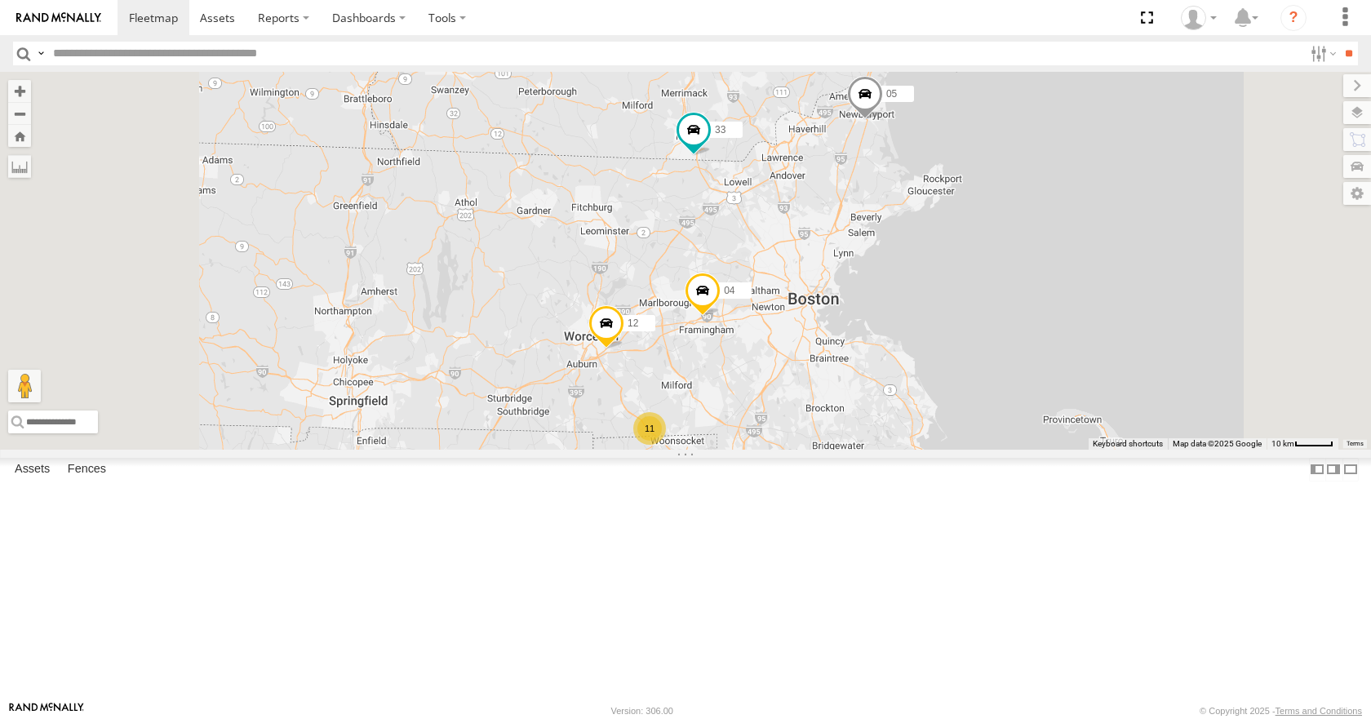
drag, startPoint x: 908, startPoint y: 511, endPoint x: 902, endPoint y: 445, distance: 66.4
click at [902, 445] on div "35 14 03 33 12 05 04 11" at bounding box center [685, 260] width 1371 height 377
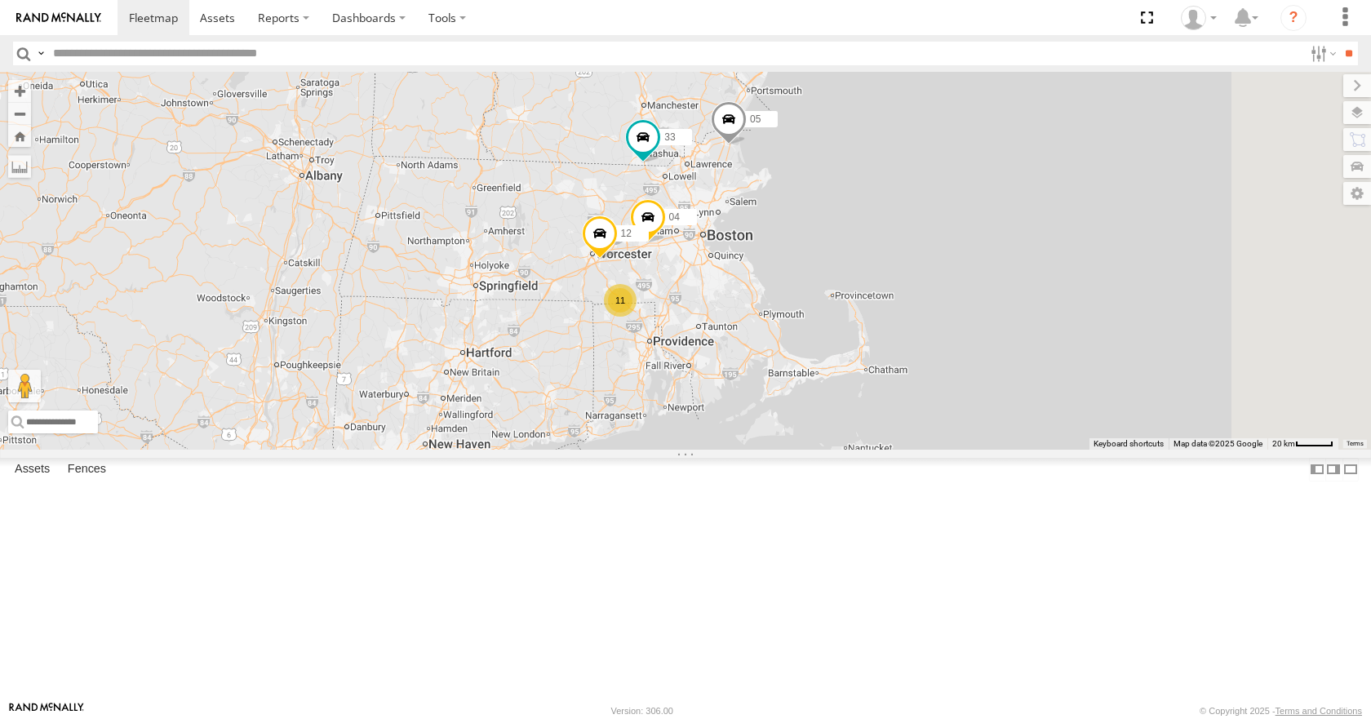
drag, startPoint x: 1166, startPoint y: 245, endPoint x: 736, endPoint y: 363, distance: 446.1
click at [736, 363] on div "35 14 03 33 05 04 11 2 12" at bounding box center [685, 260] width 1371 height 377
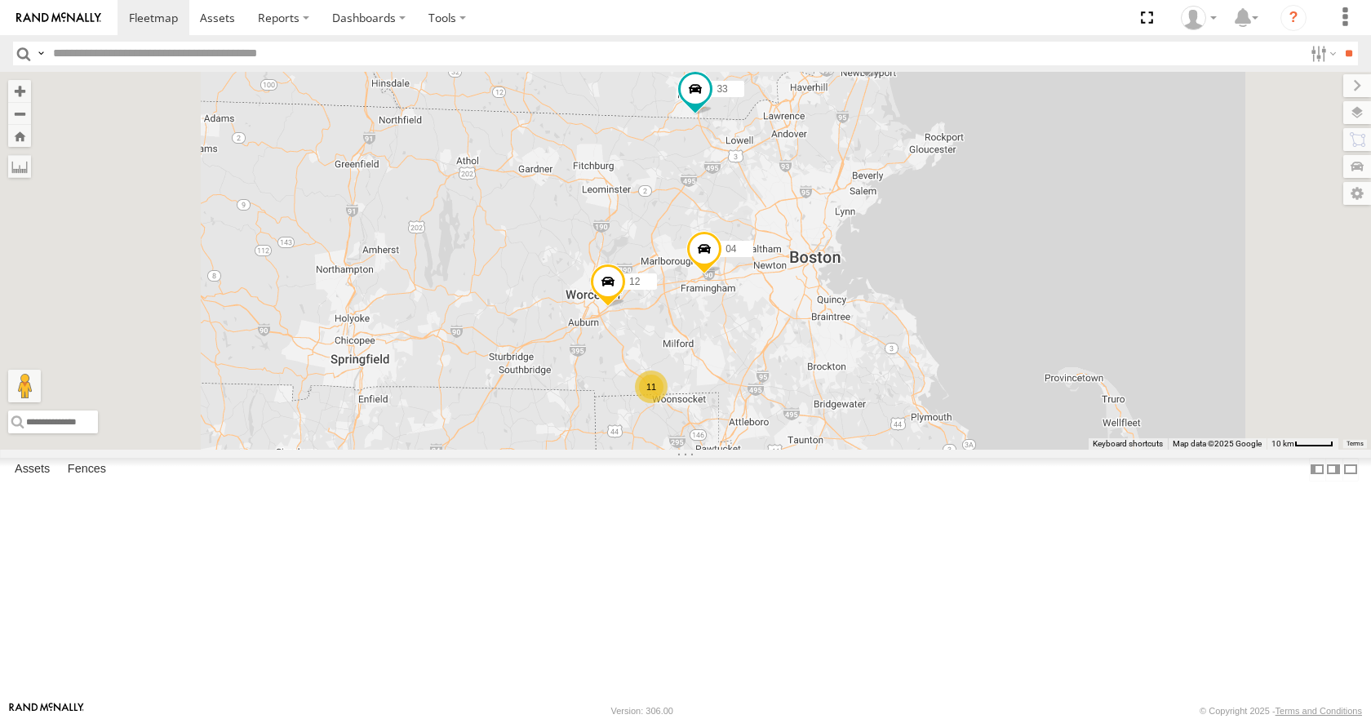
drag, startPoint x: 793, startPoint y: 339, endPoint x: 843, endPoint y: 275, distance: 80.8
click at [843, 275] on div "35 14 03 33 05 04 12 11" at bounding box center [685, 260] width 1371 height 377
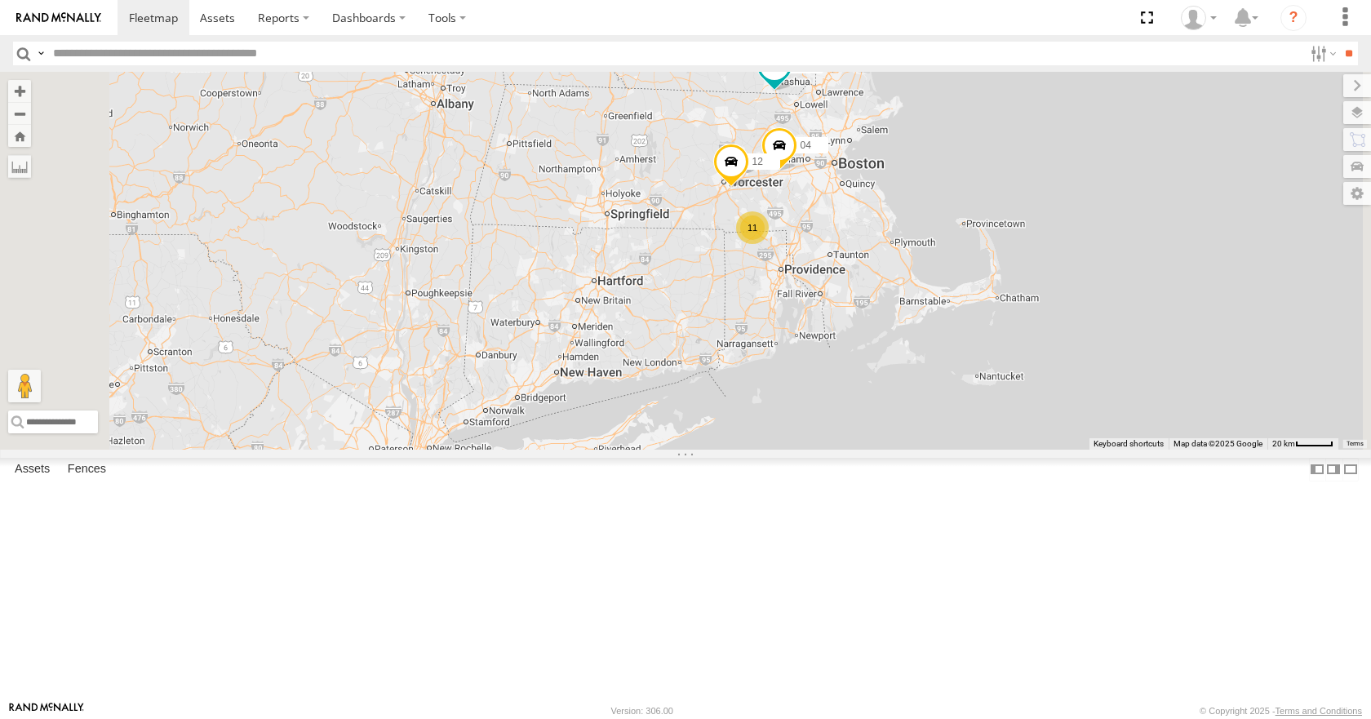
drag, startPoint x: 722, startPoint y: 359, endPoint x: 850, endPoint y: 305, distance: 139.0
click at [850, 305] on div "35 14 03 33 05 04 12 11" at bounding box center [685, 260] width 1371 height 377
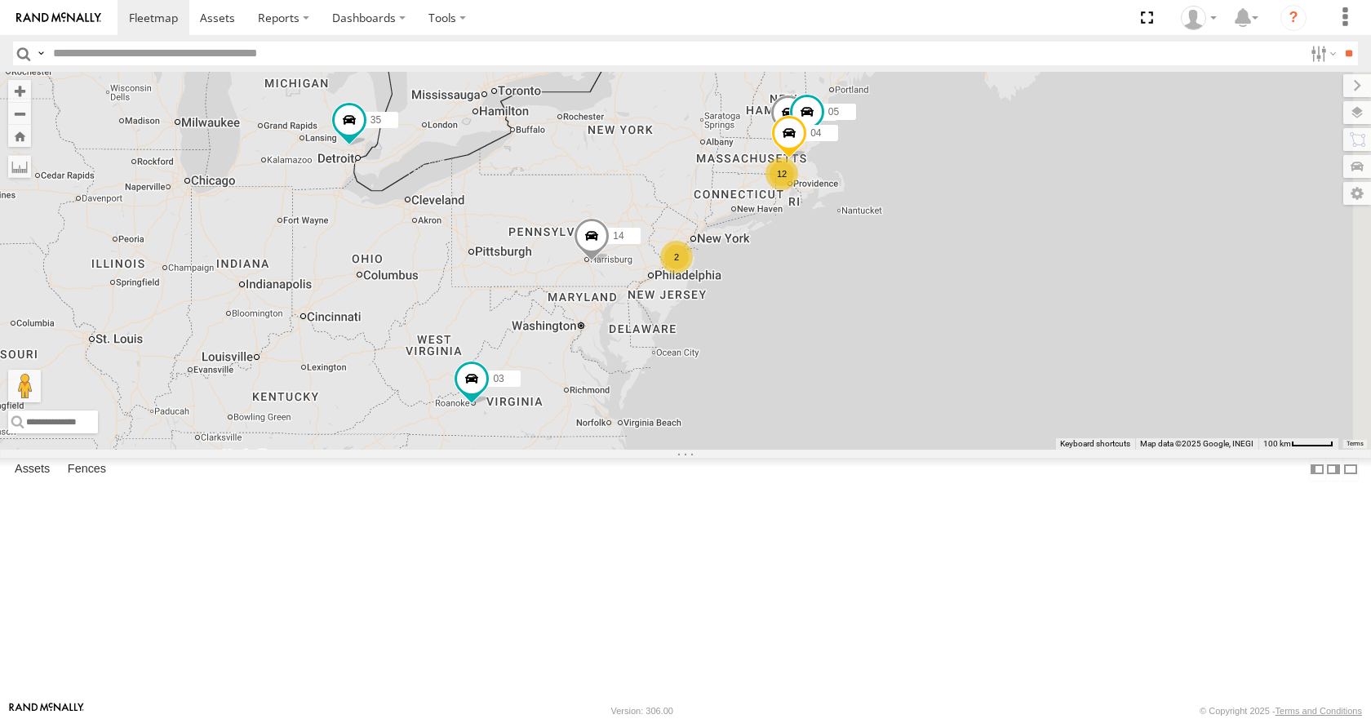
drag, startPoint x: 1046, startPoint y: 267, endPoint x: 953, endPoint y: 300, distance: 98.9
click at [953, 300] on div "12 35 14 33 2 05 04 2 03" at bounding box center [685, 260] width 1371 height 377
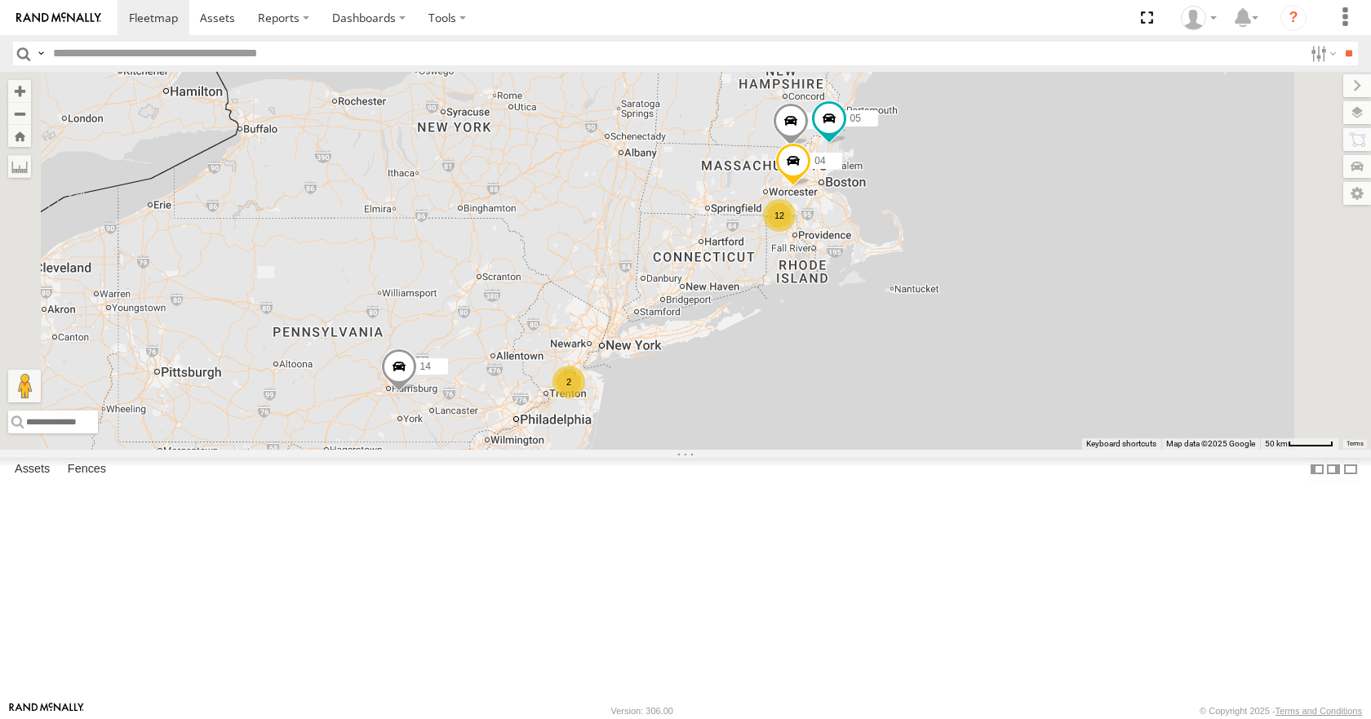
drag, startPoint x: 973, startPoint y: 271, endPoint x: 838, endPoint y: 322, distance: 143.9
click at [838, 322] on div "35 14 33 05 04 03 12 2" at bounding box center [685, 260] width 1371 height 377
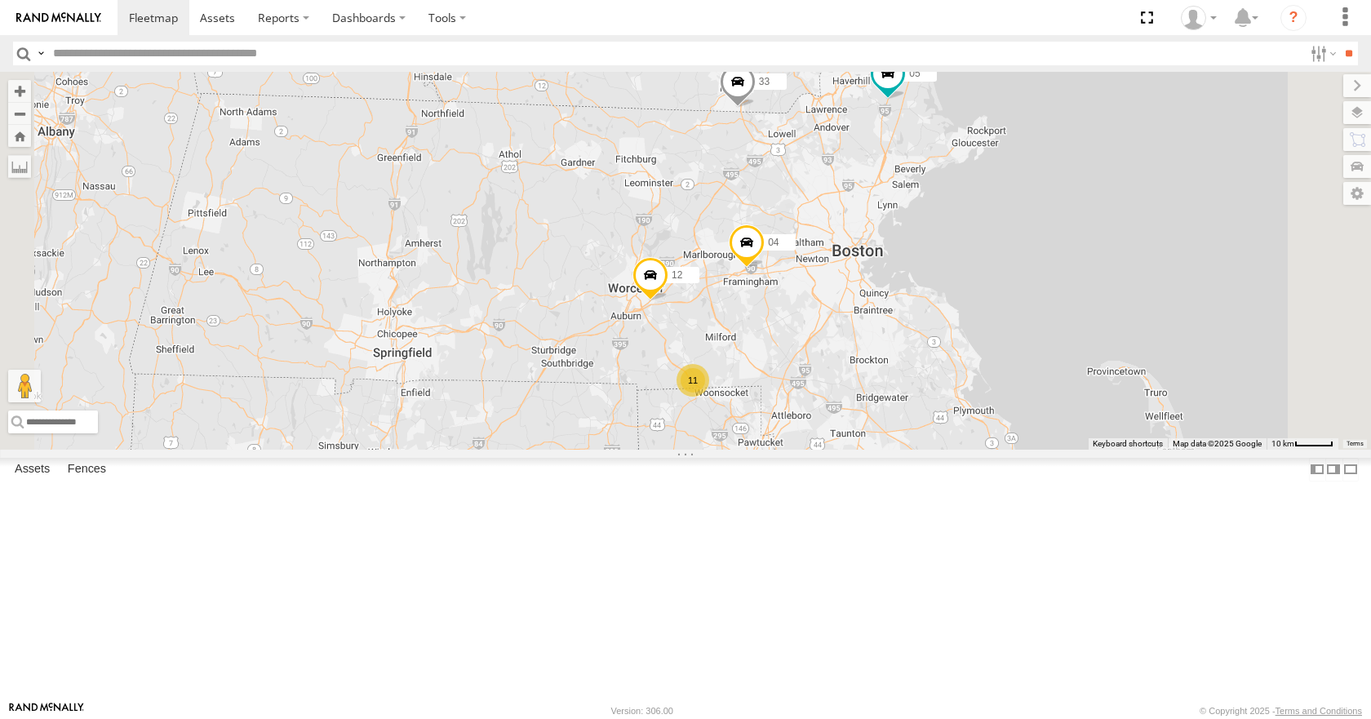
drag, startPoint x: 965, startPoint y: 319, endPoint x: 926, endPoint y: 322, distance: 39.3
click at [926, 322] on div "35 14 33 05 04 03 11 12" at bounding box center [685, 260] width 1371 height 377
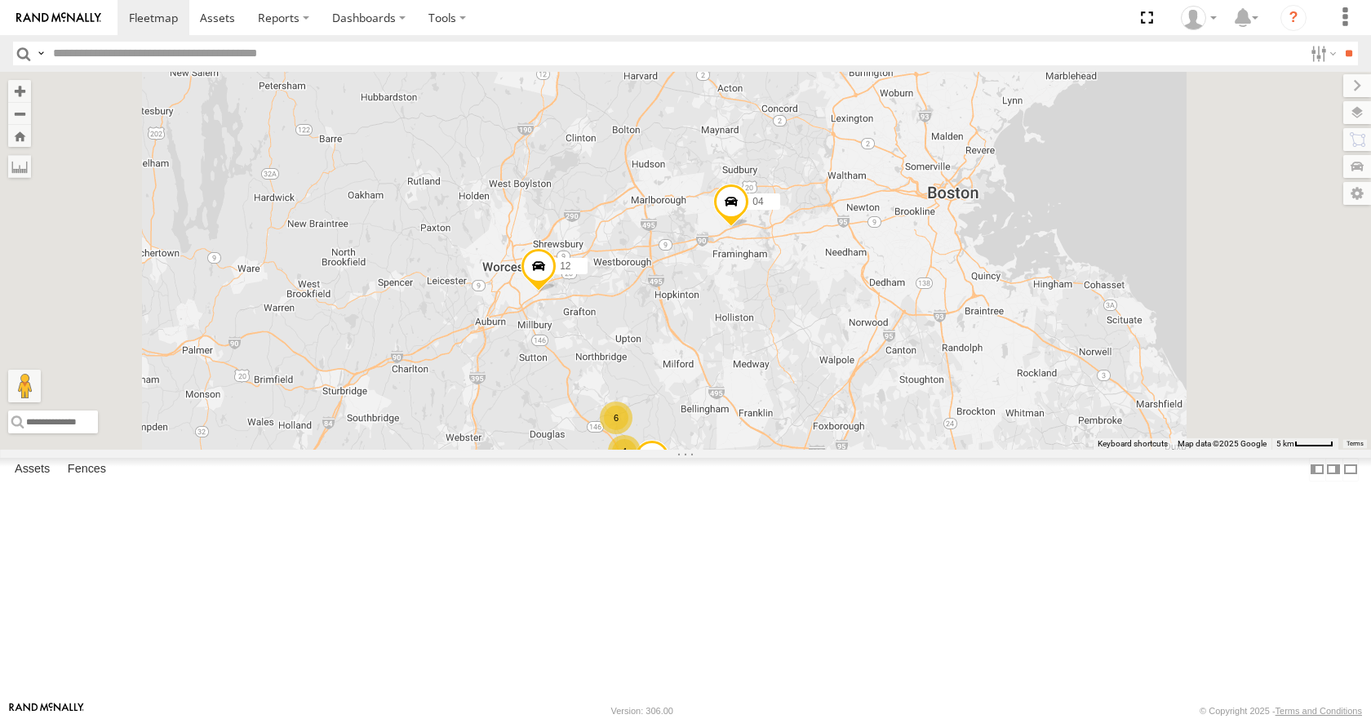
drag, startPoint x: 905, startPoint y: 349, endPoint x: 855, endPoint y: 294, distance: 74.0
click at [855, 294] on div "35 14 33 05 04 03 12 4 6 02" at bounding box center [685, 260] width 1371 height 377
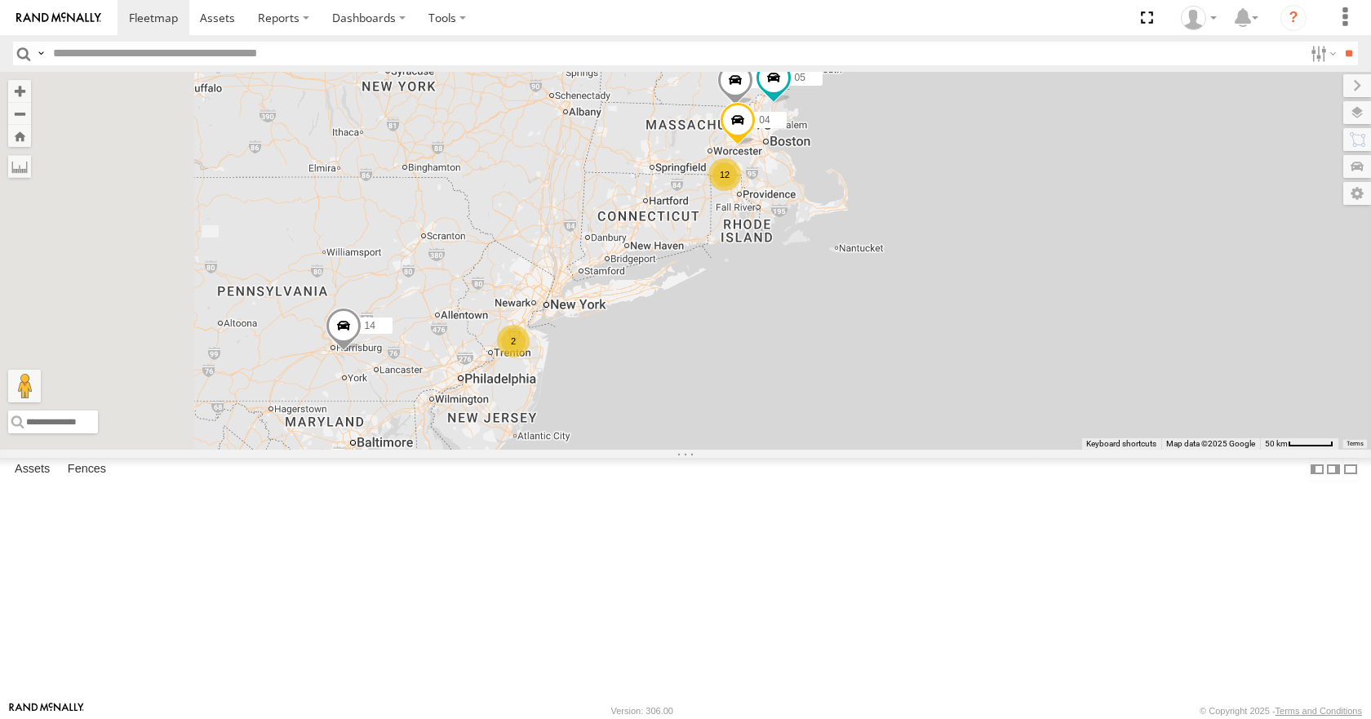
drag, startPoint x: 733, startPoint y: 264, endPoint x: 812, endPoint y: 243, distance: 81.8
click at [812, 243] on div "35 14 33 05 04 03 12 2" at bounding box center [685, 260] width 1371 height 377
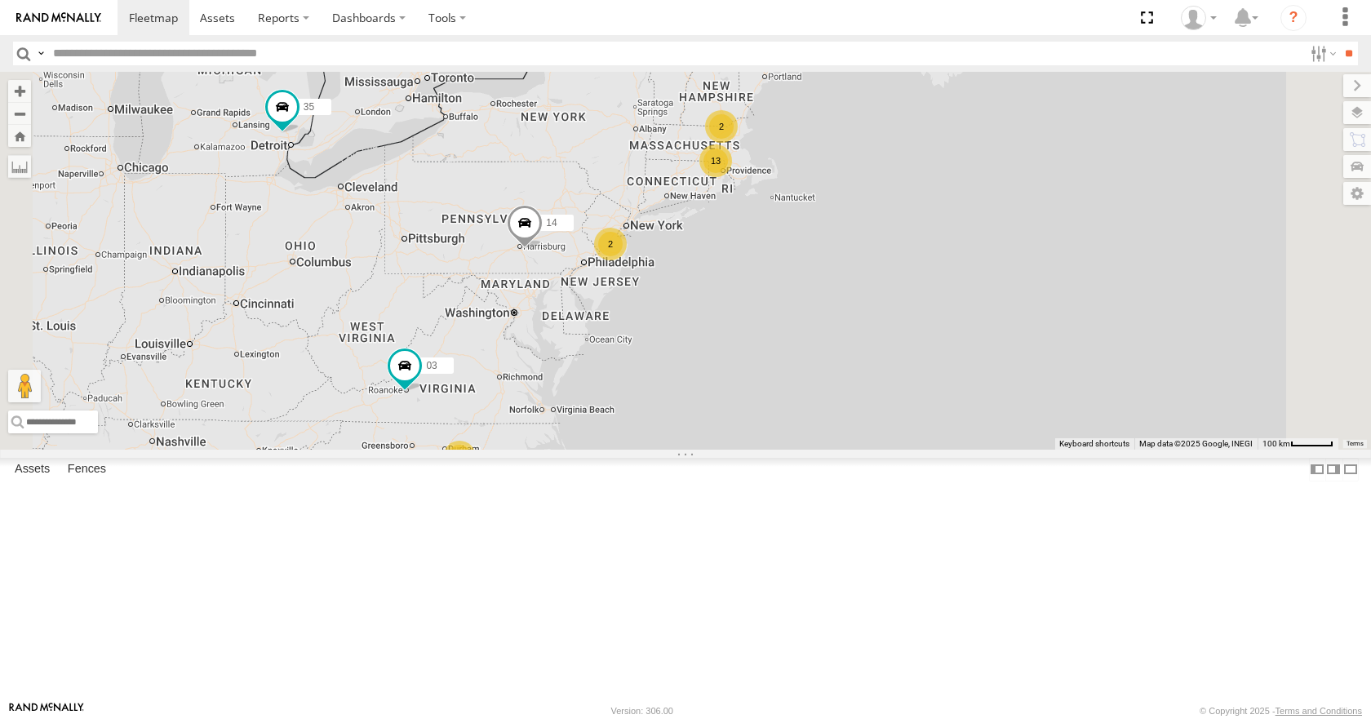
drag, startPoint x: 818, startPoint y: 285, endPoint x: 875, endPoint y: 274, distance: 58.1
click at [875, 274] on div "35 14 03 13 2 2 2" at bounding box center [685, 260] width 1371 height 377
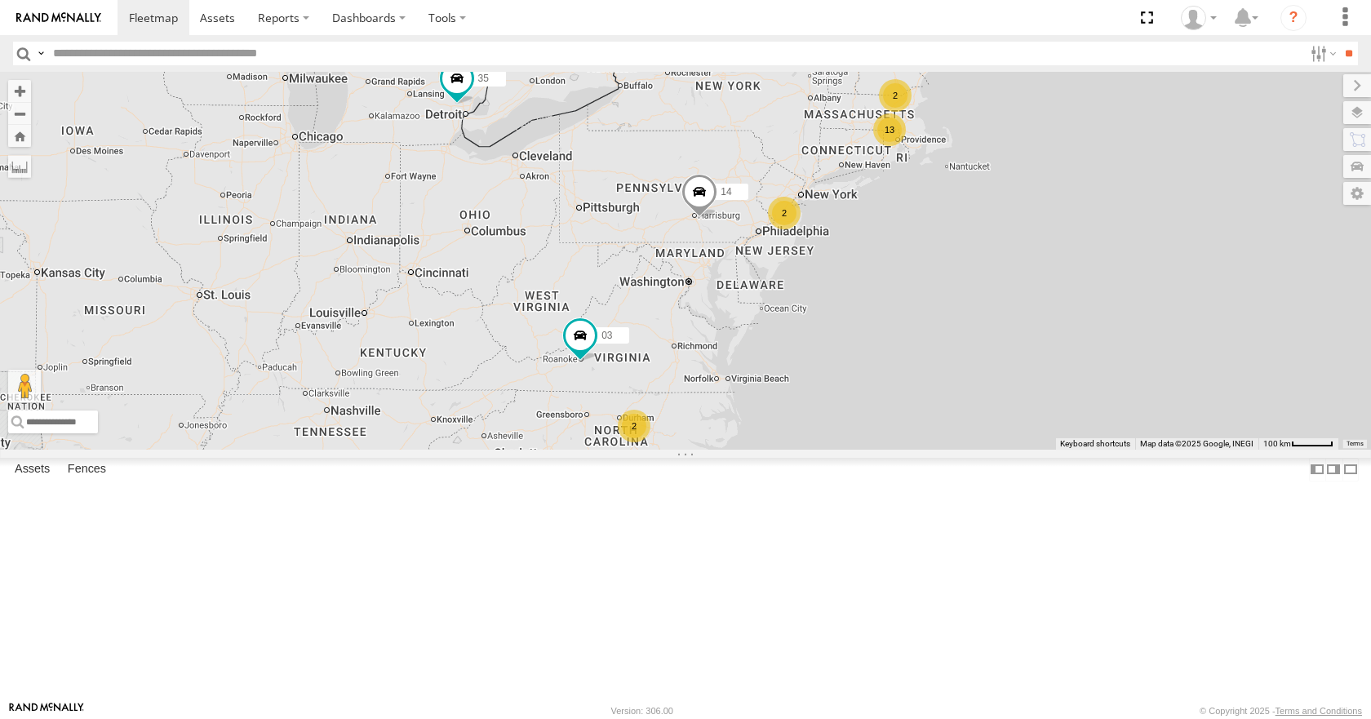
drag, startPoint x: 886, startPoint y: 350, endPoint x: 748, endPoint y: 343, distance: 138.9
click at [748, 343] on div "13 35 14 2 2 2 03" at bounding box center [685, 260] width 1371 height 377
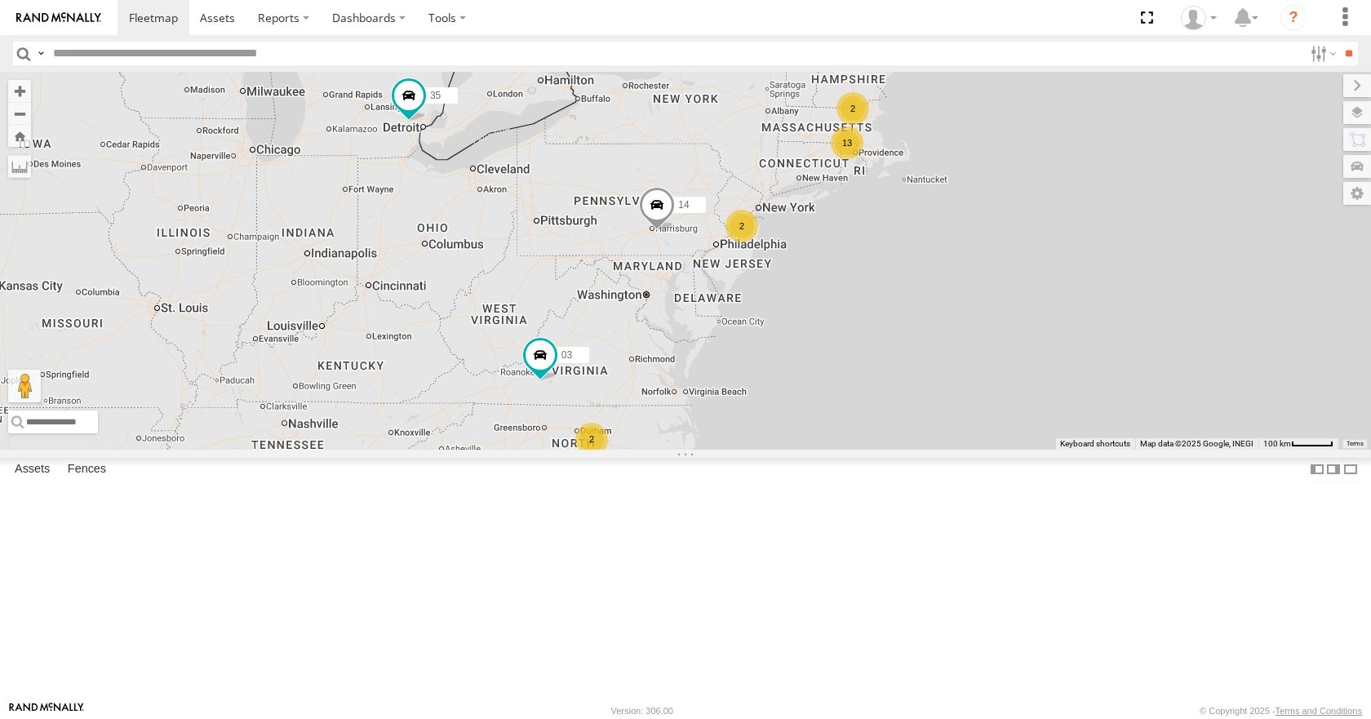
drag, startPoint x: 909, startPoint y: 290, endPoint x: 863, endPoint y: 304, distance: 48.8
click at [863, 304] on div "13 35 14 2 2 2 03" at bounding box center [685, 260] width 1371 height 377
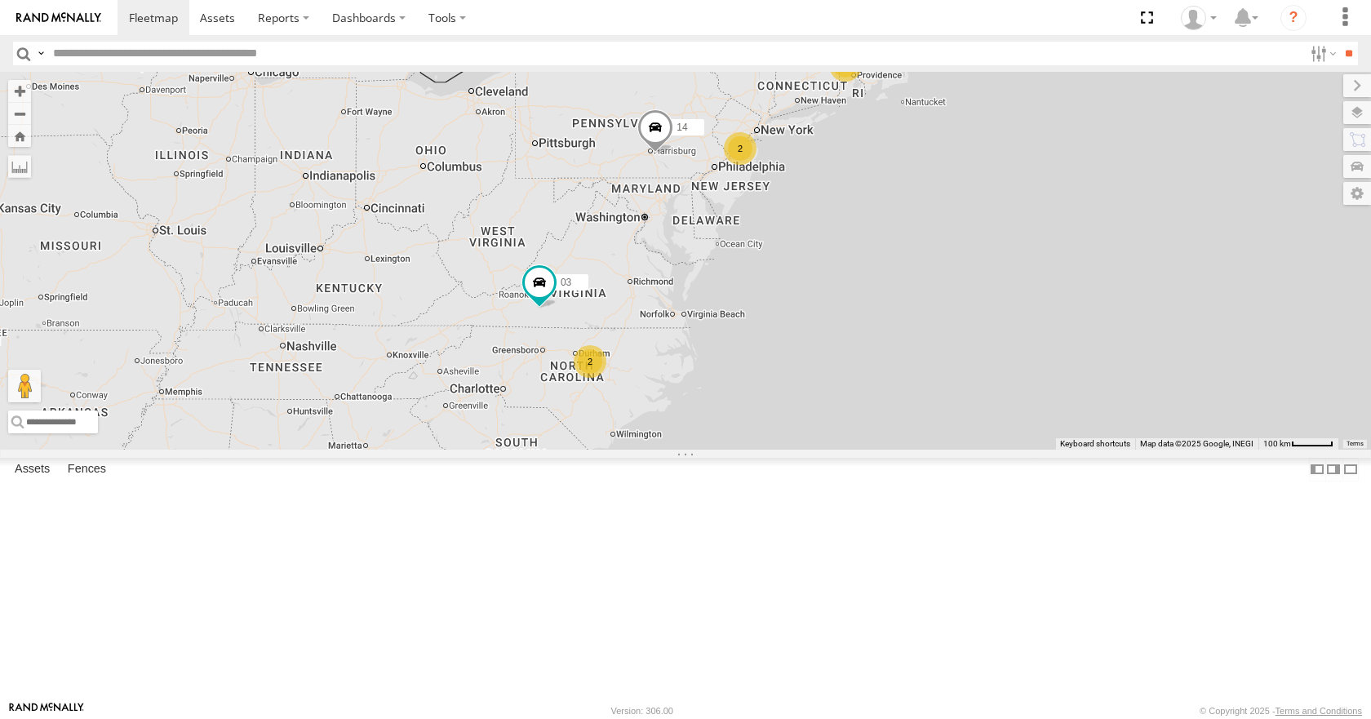
drag, startPoint x: 875, startPoint y: 348, endPoint x: 821, endPoint y: 283, distance: 84.0
click at [821, 283] on div "13 35 14 2 2 2 03" at bounding box center [685, 260] width 1371 height 377
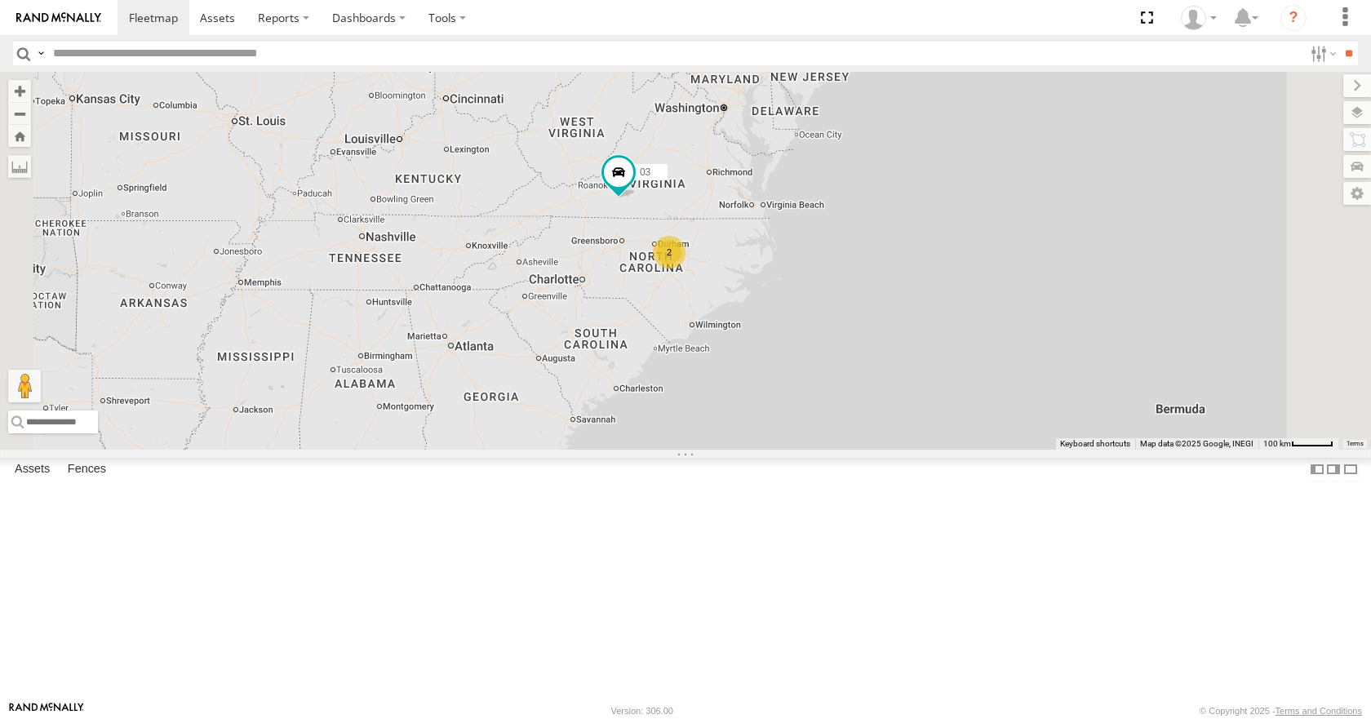
drag, startPoint x: 833, startPoint y: 646, endPoint x: 859, endPoint y: 464, distance: 183.0
click at [859, 449] on div "13 35 14 2 2 2 03" at bounding box center [685, 260] width 1371 height 377
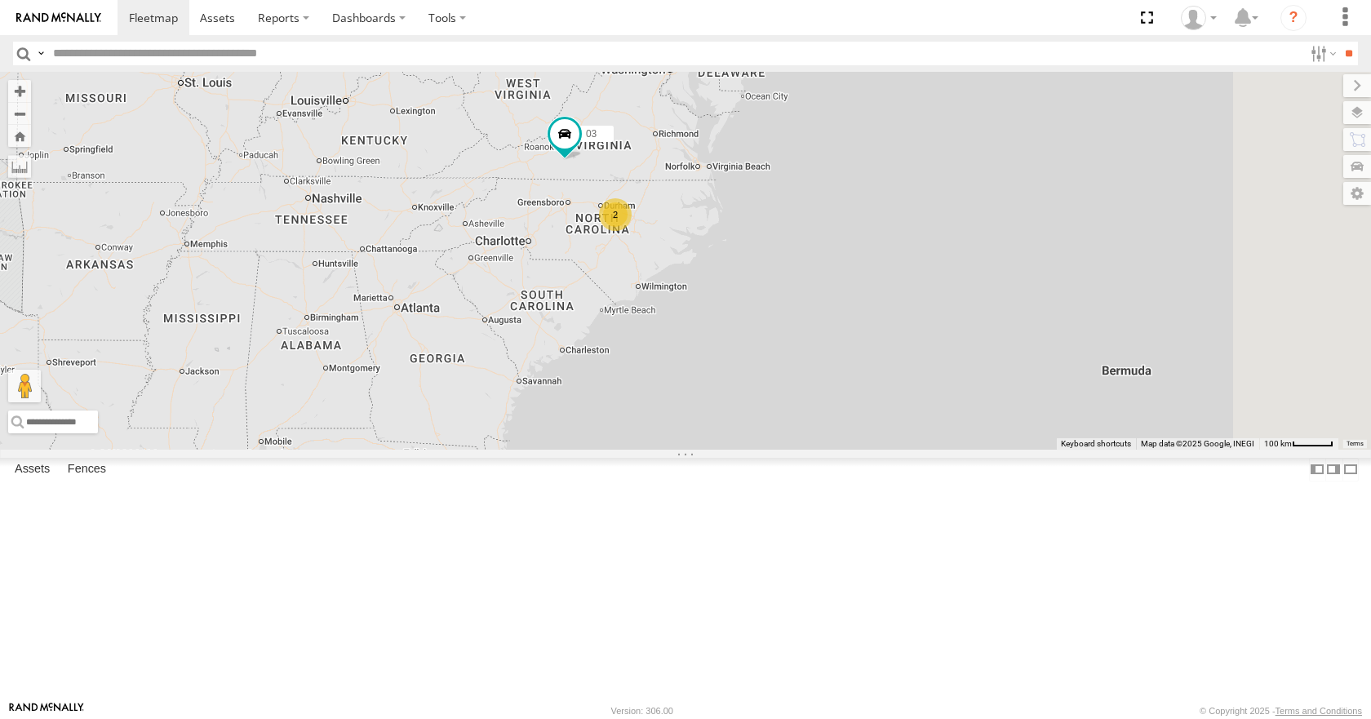
drag, startPoint x: 825, startPoint y: 494, endPoint x: 770, endPoint y: 455, distance: 67.5
click at [770, 449] on div "35 14 03 14 2 2" at bounding box center [685, 260] width 1371 height 377
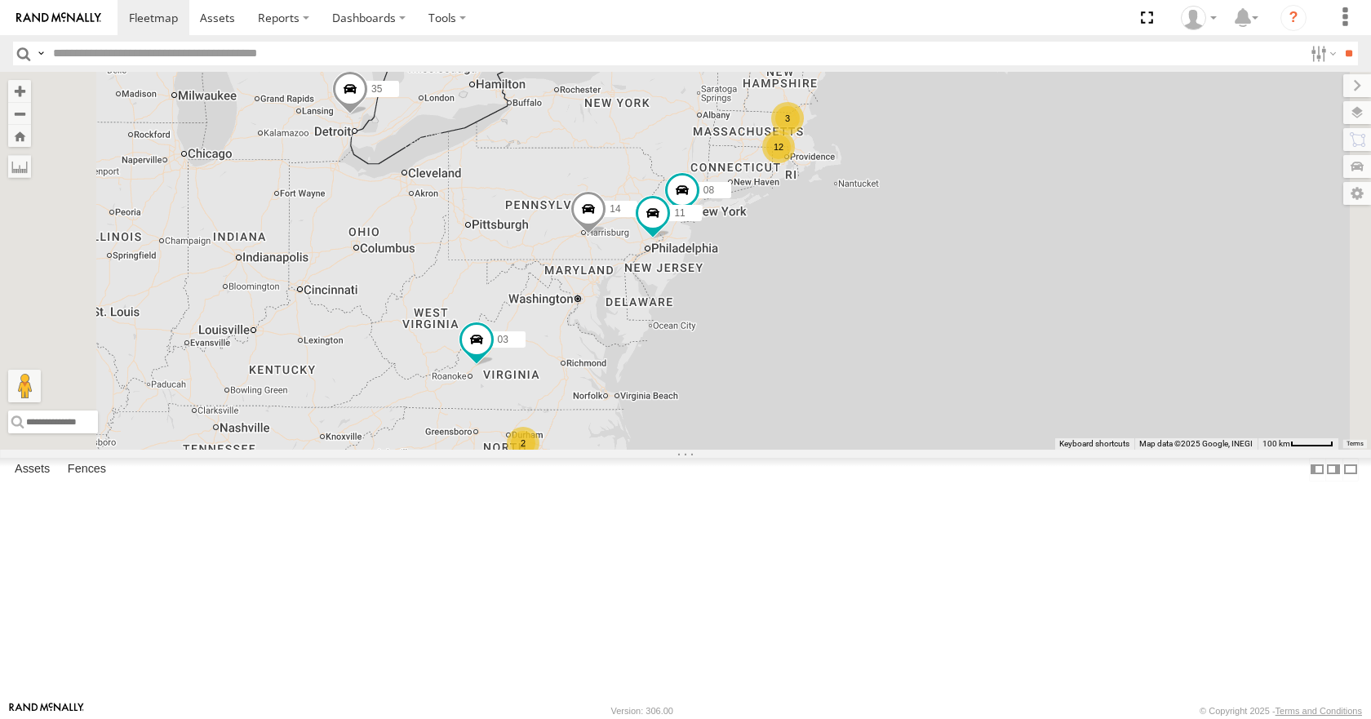
drag, startPoint x: 894, startPoint y: 285, endPoint x: 781, endPoint y: 298, distance: 113.4
click at [781, 298] on div "35 12 14 3 08 11 2 03" at bounding box center [685, 260] width 1371 height 377
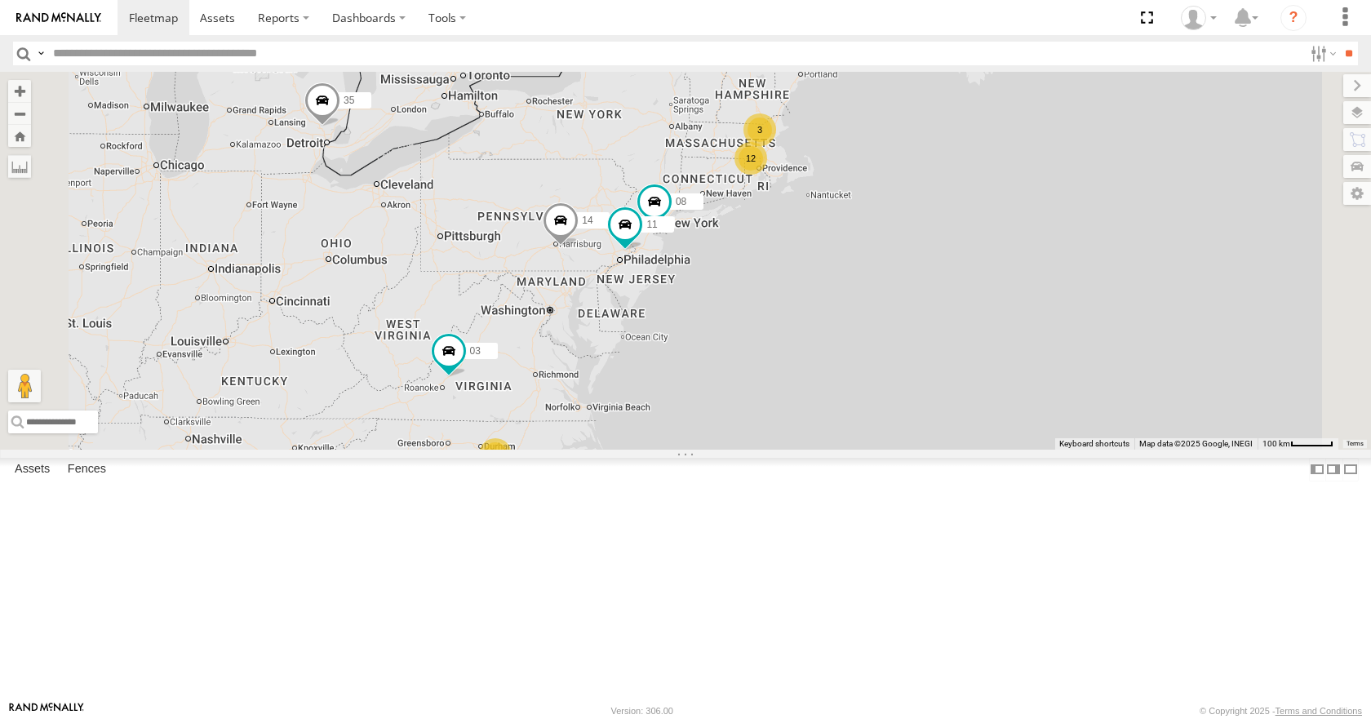
drag, startPoint x: 857, startPoint y: 262, endPoint x: 847, endPoint y: 265, distance: 10.3
click at [847, 265] on div "35 12 14 3 08 11 2 03" at bounding box center [685, 260] width 1371 height 377
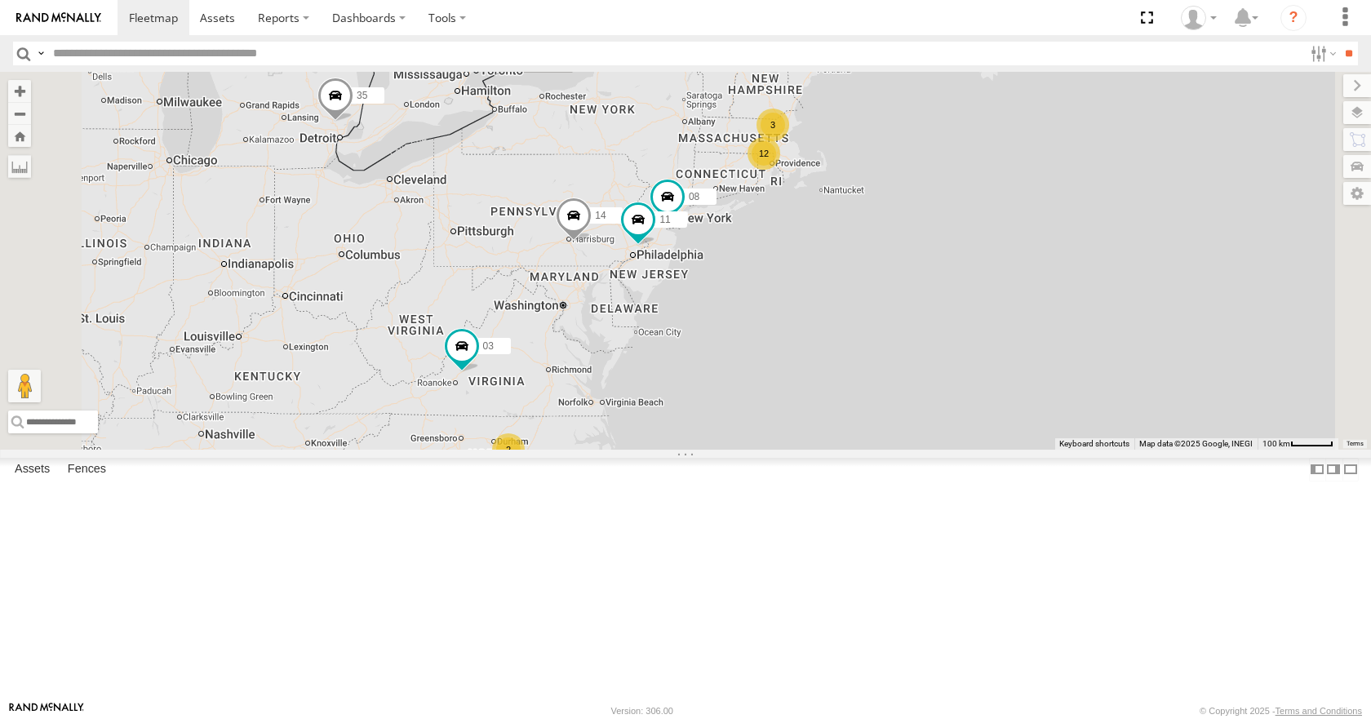
drag, startPoint x: 911, startPoint y: 289, endPoint x: 957, endPoint y: 273, distance: 48.5
click at [957, 273] on div "35 12 14 3 08 11 2 03" at bounding box center [685, 260] width 1371 height 377
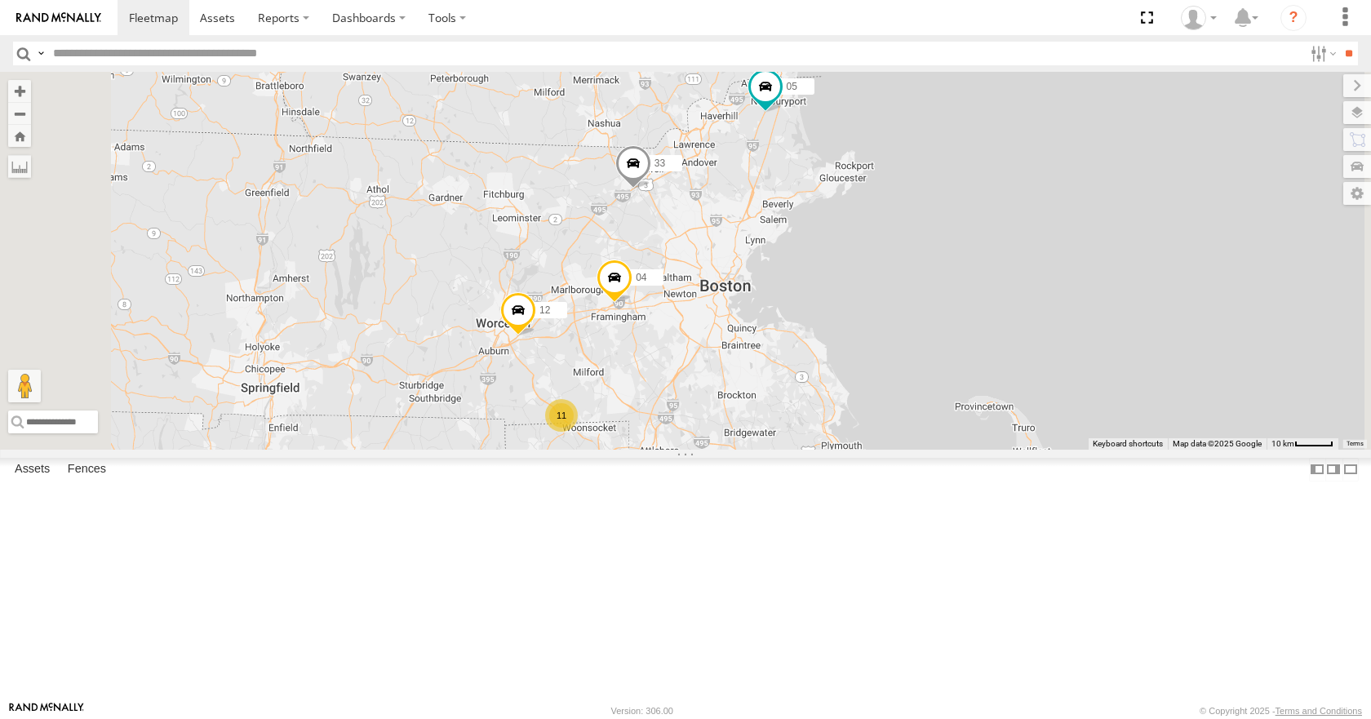
drag, startPoint x: 958, startPoint y: 162, endPoint x: 961, endPoint y: 272, distance: 110.2
click at [961, 272] on div "35 14 08 11 03 33 05 04 12 11" at bounding box center [685, 260] width 1371 height 377
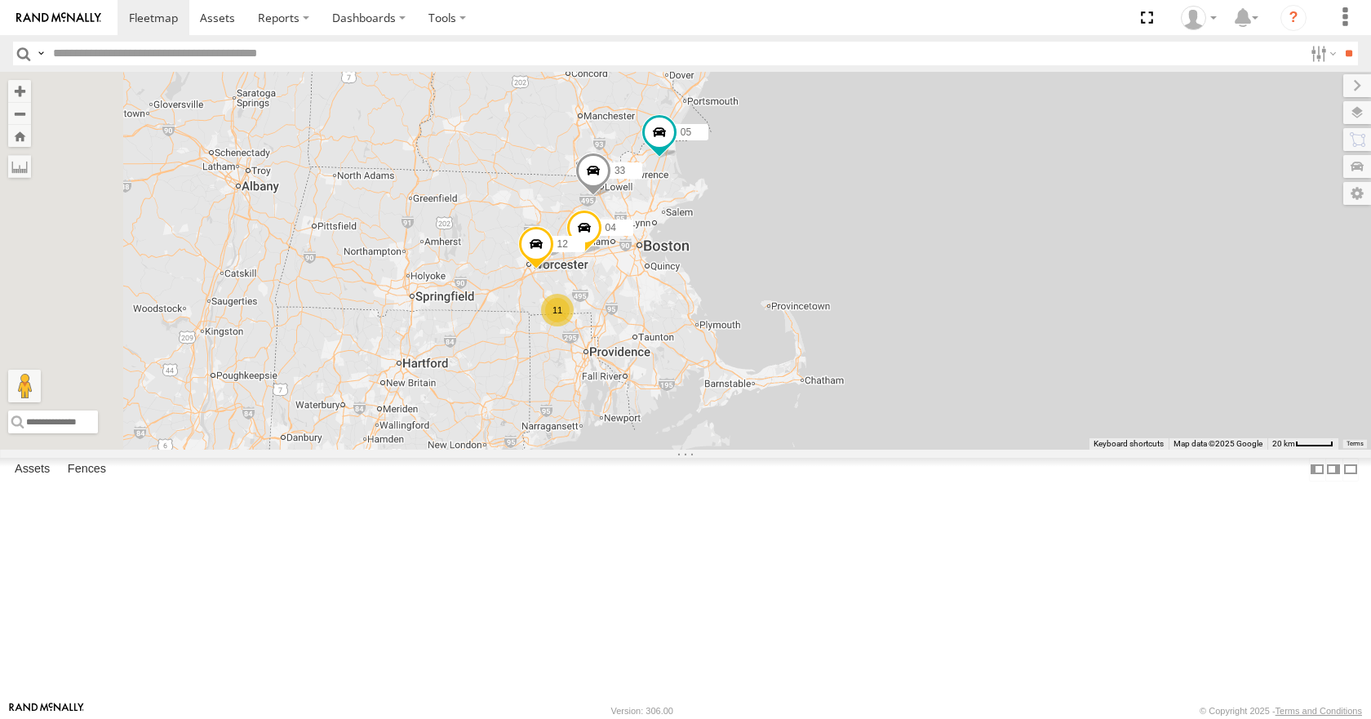
drag, startPoint x: 836, startPoint y: 334, endPoint x: 884, endPoint y: 314, distance: 52.0
click at [884, 314] on div "35 14 08 11 03 33 05 04 12 11" at bounding box center [685, 260] width 1371 height 377
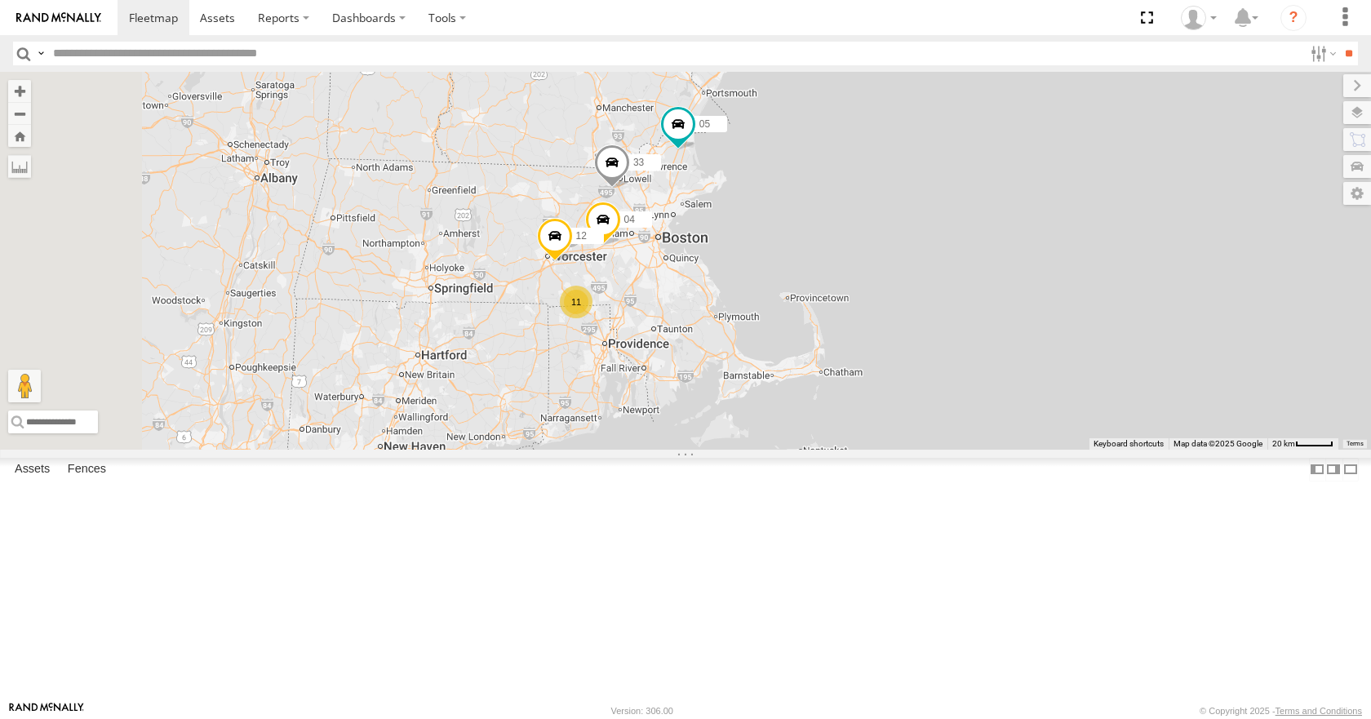
drag, startPoint x: 575, startPoint y: 495, endPoint x: 1172, endPoint y: 169, distance: 680.1
click at [1171, 170] on div "35 14 08 11 03 33 05 04 12 11" at bounding box center [685, 260] width 1371 height 377
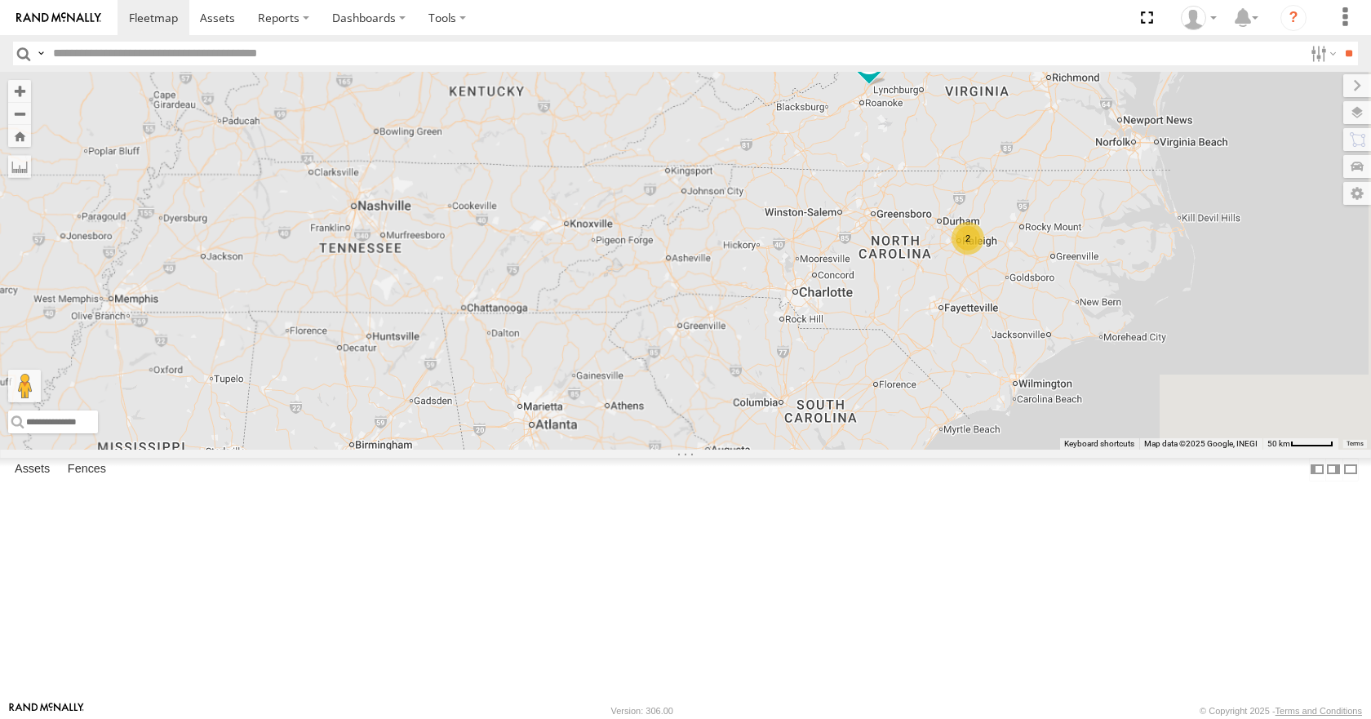
drag, startPoint x: 992, startPoint y: 317, endPoint x: 802, endPoint y: 243, distance: 203.1
click at [802, 243] on div "35 14 08 11 03 33 05 04 12 2" at bounding box center [685, 260] width 1371 height 377
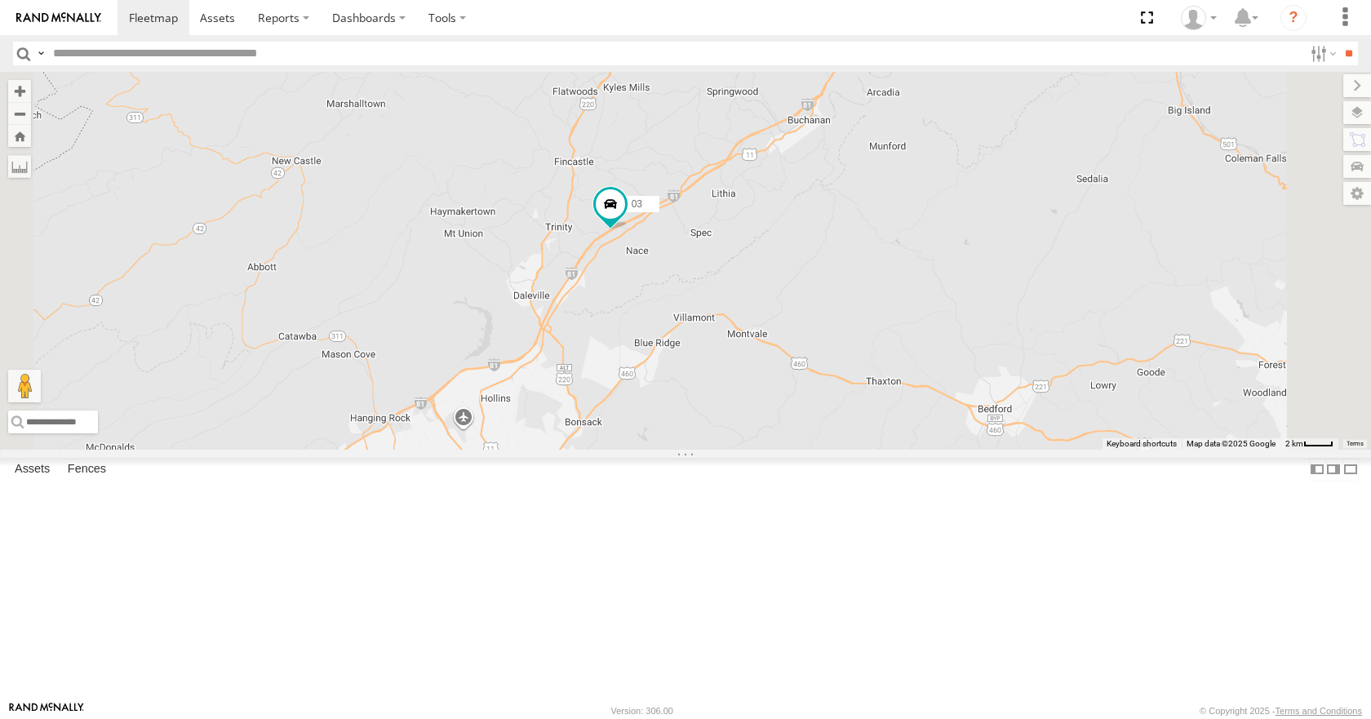
drag, startPoint x: 1067, startPoint y: 263, endPoint x: 958, endPoint y: 254, distance: 108.9
click at [958, 254] on div "35 14 08 11 03 33 05 04 12" at bounding box center [685, 260] width 1371 height 377
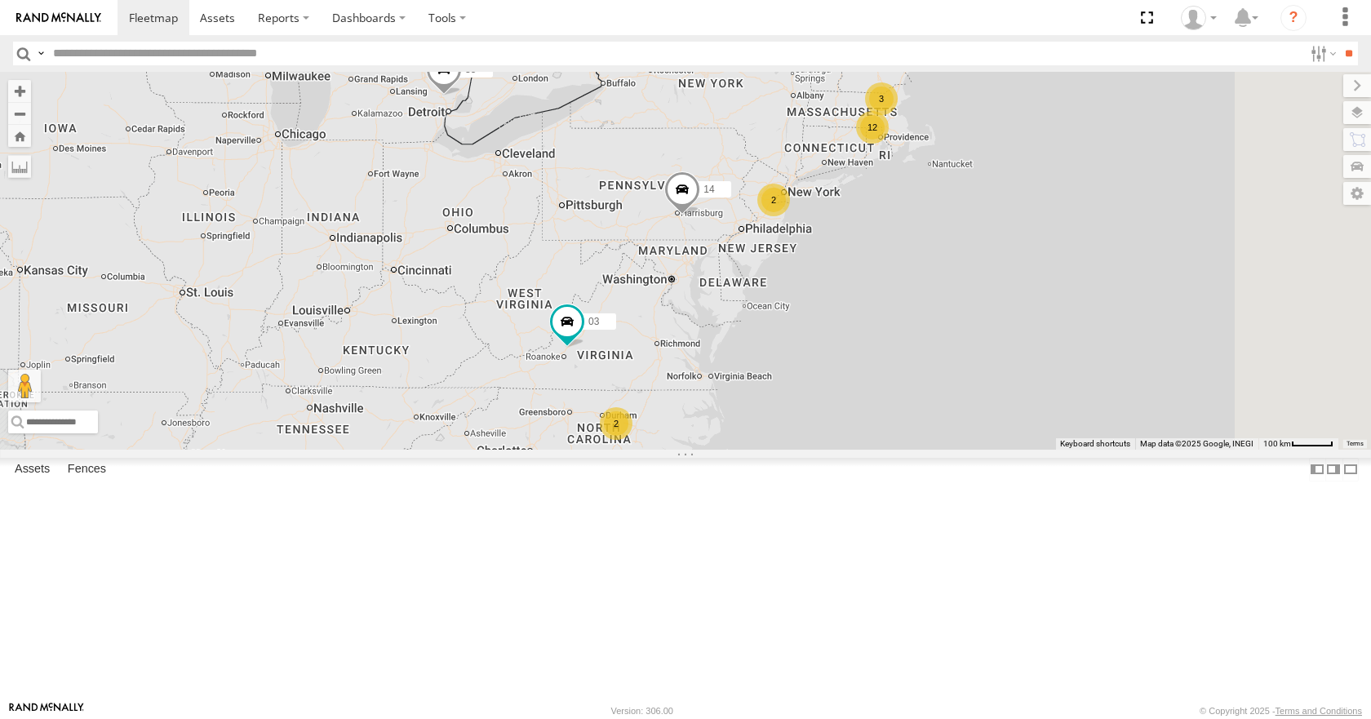
drag, startPoint x: 1068, startPoint y: 367, endPoint x: 870, endPoint y: 423, distance: 206.0
click at [870, 423] on div "35 14 03 12 3 2 2" at bounding box center [685, 260] width 1371 height 377
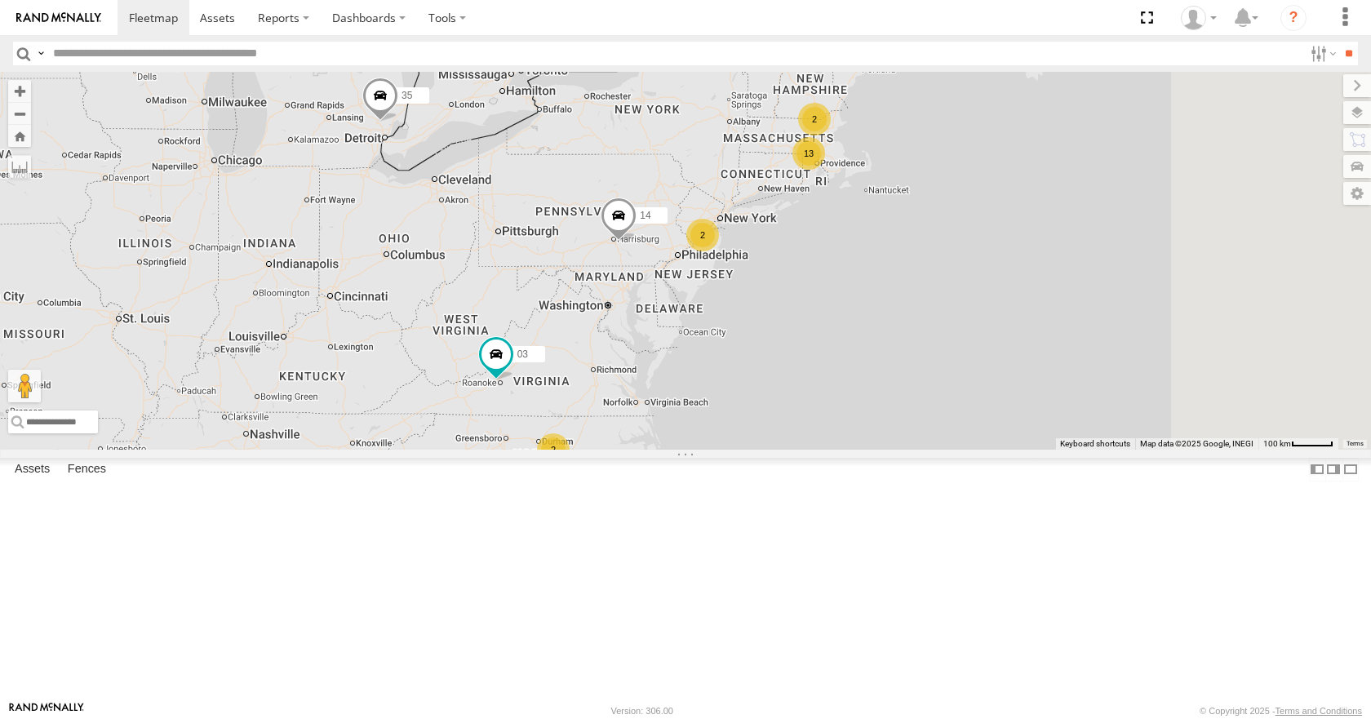
drag, startPoint x: 1012, startPoint y: 270, endPoint x: 933, endPoint y: 292, distance: 82.2
click at [933, 292] on div "35 14 03 13 2 2 2" at bounding box center [685, 260] width 1371 height 377
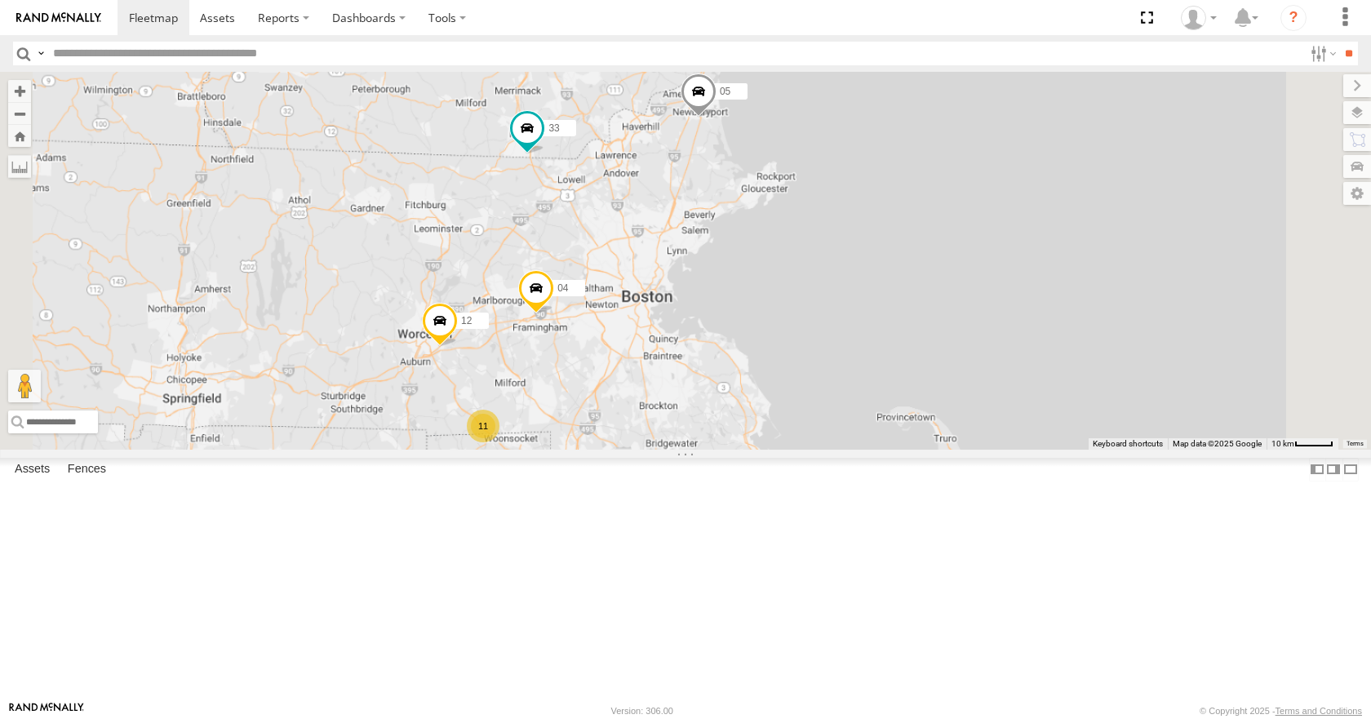
drag, startPoint x: 878, startPoint y: 420, endPoint x: 855, endPoint y: 301, distance: 120.7
click at [855, 301] on div "35 14 03 33 12 05 04 11" at bounding box center [685, 260] width 1371 height 377
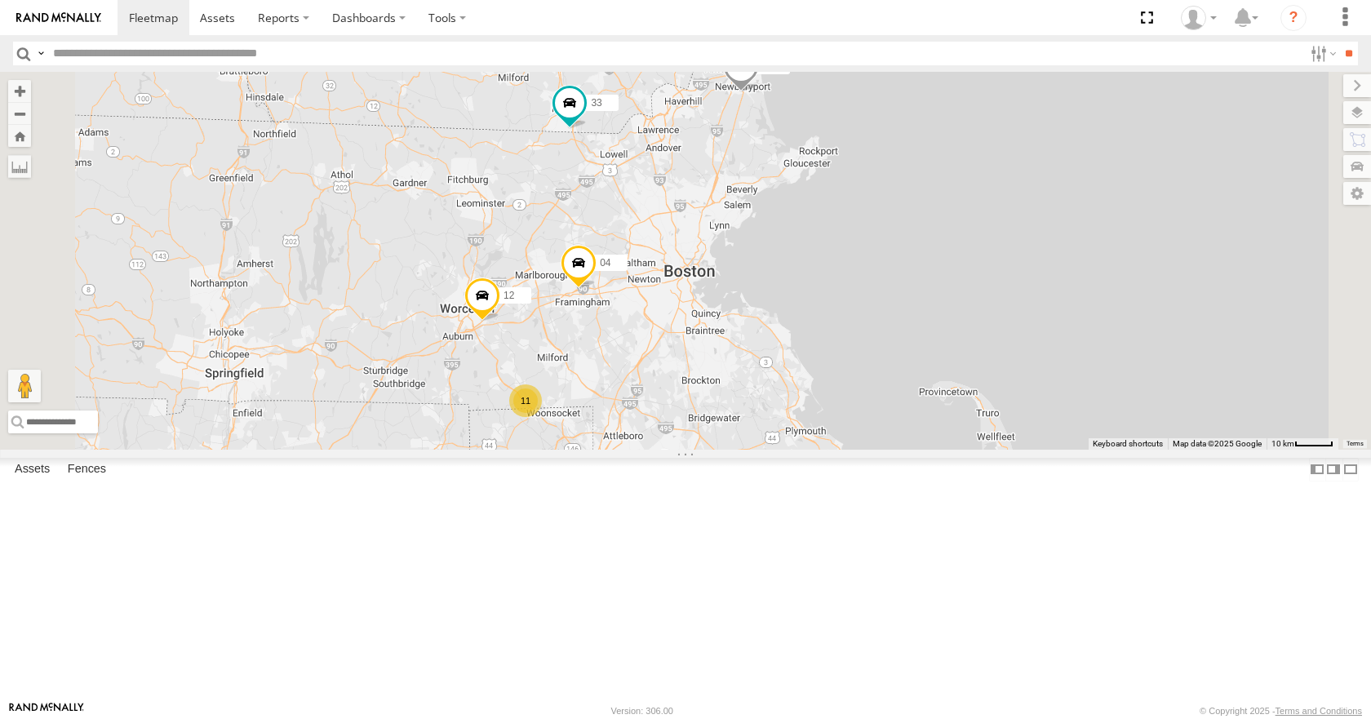
drag, startPoint x: 846, startPoint y: 302, endPoint x: 890, endPoint y: 273, distance: 53.7
click at [890, 273] on div "35 14 03 33 12 05 04 11" at bounding box center [685, 260] width 1371 height 377
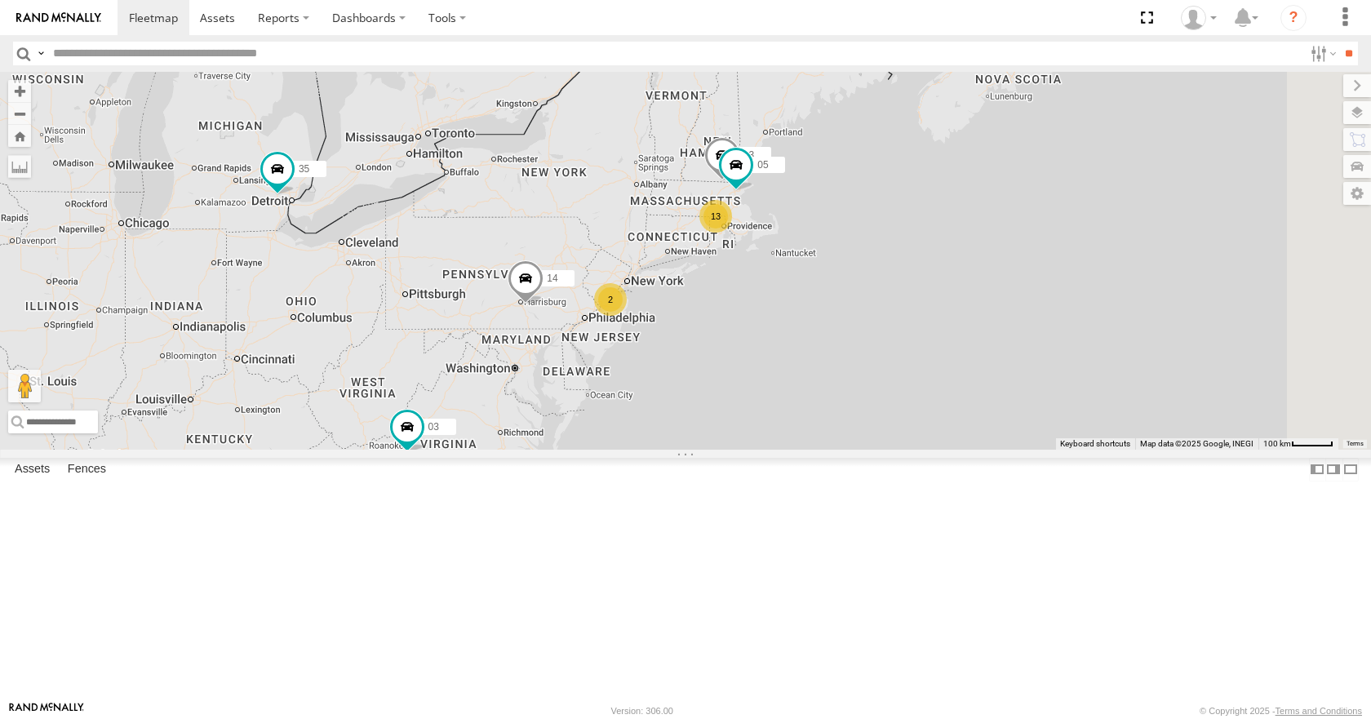
drag, startPoint x: 0, startPoint y: 0, endPoint x: 845, endPoint y: 333, distance: 908.0
click at [845, 333] on div "13 35 14 33 2 05 2 03" at bounding box center [685, 260] width 1371 height 377
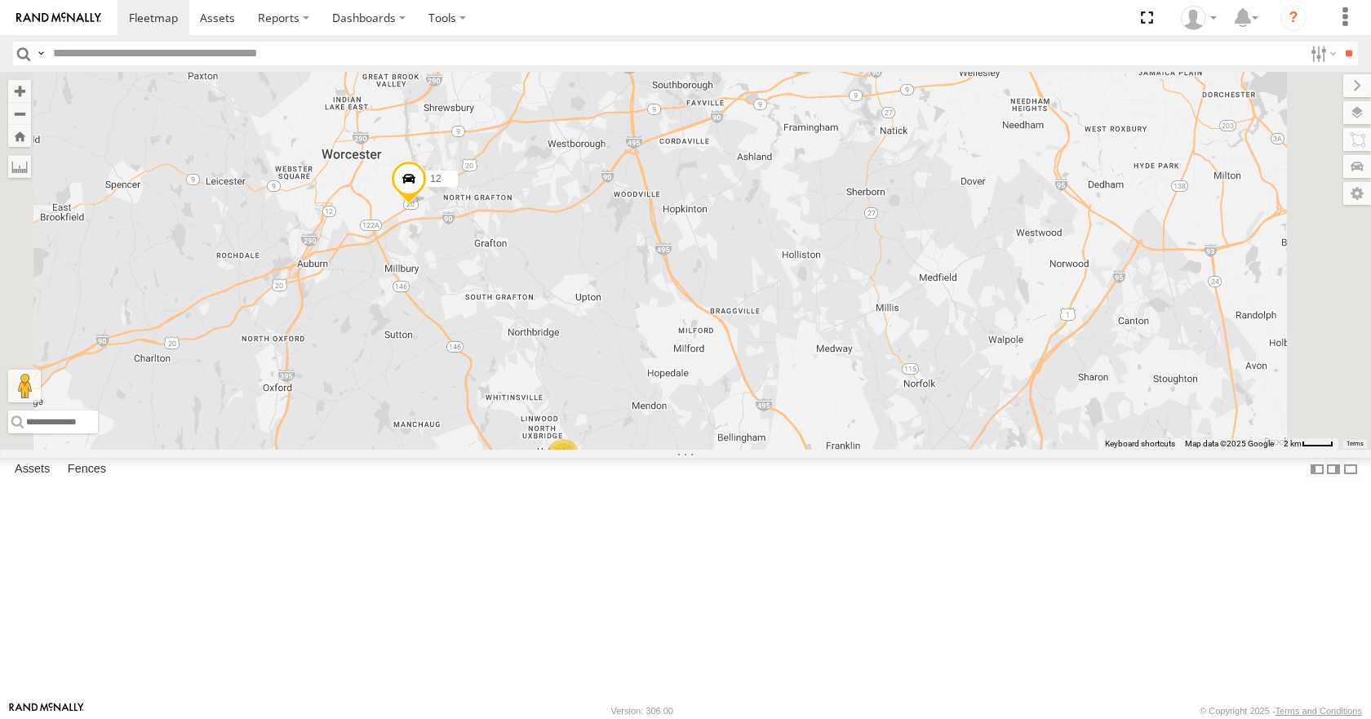
drag, startPoint x: 846, startPoint y: 254, endPoint x: 802, endPoint y: 348, distance: 103.7
click at [802, 348] on div "35 14 33 05 03 12 04 02 4 6" at bounding box center [685, 260] width 1371 height 377
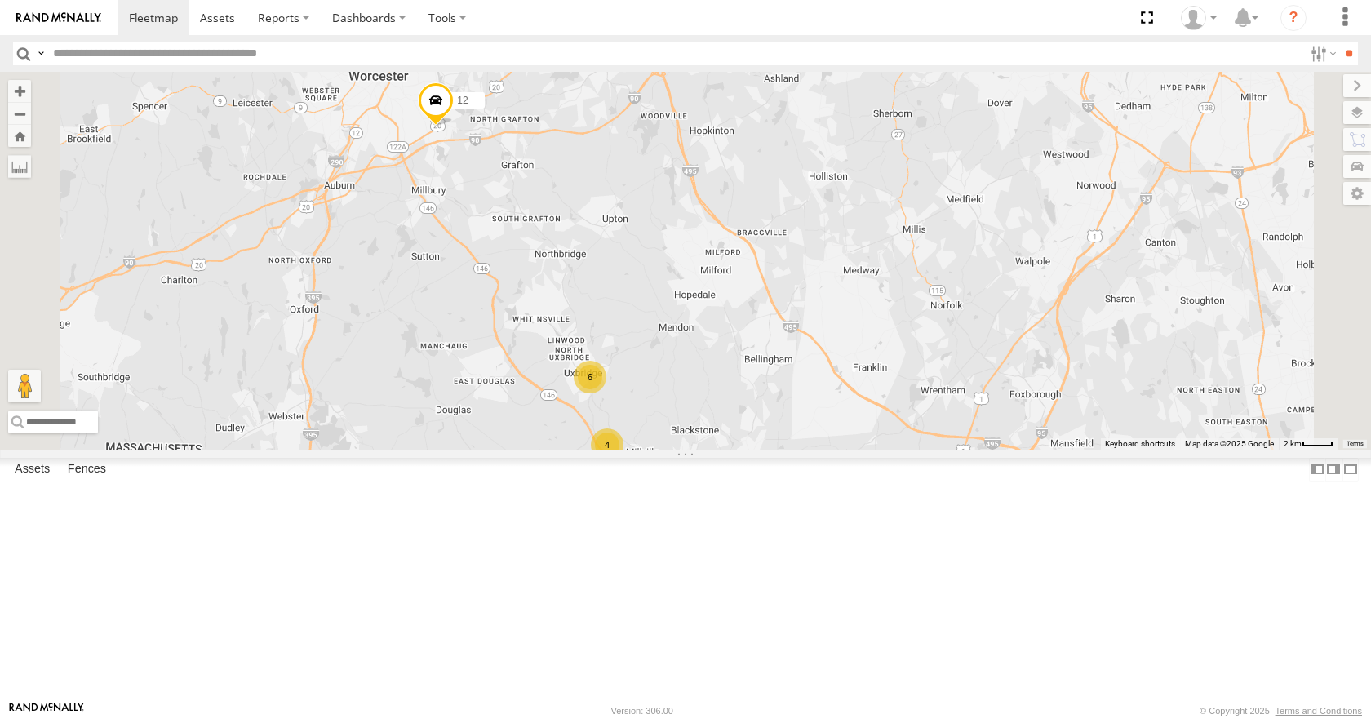
drag, startPoint x: 802, startPoint y: 348, endPoint x: 830, endPoint y: 266, distance: 86.2
click at [830, 266] on div "35 14 33 05 03 12 04 02 4 6" at bounding box center [685, 260] width 1371 height 377
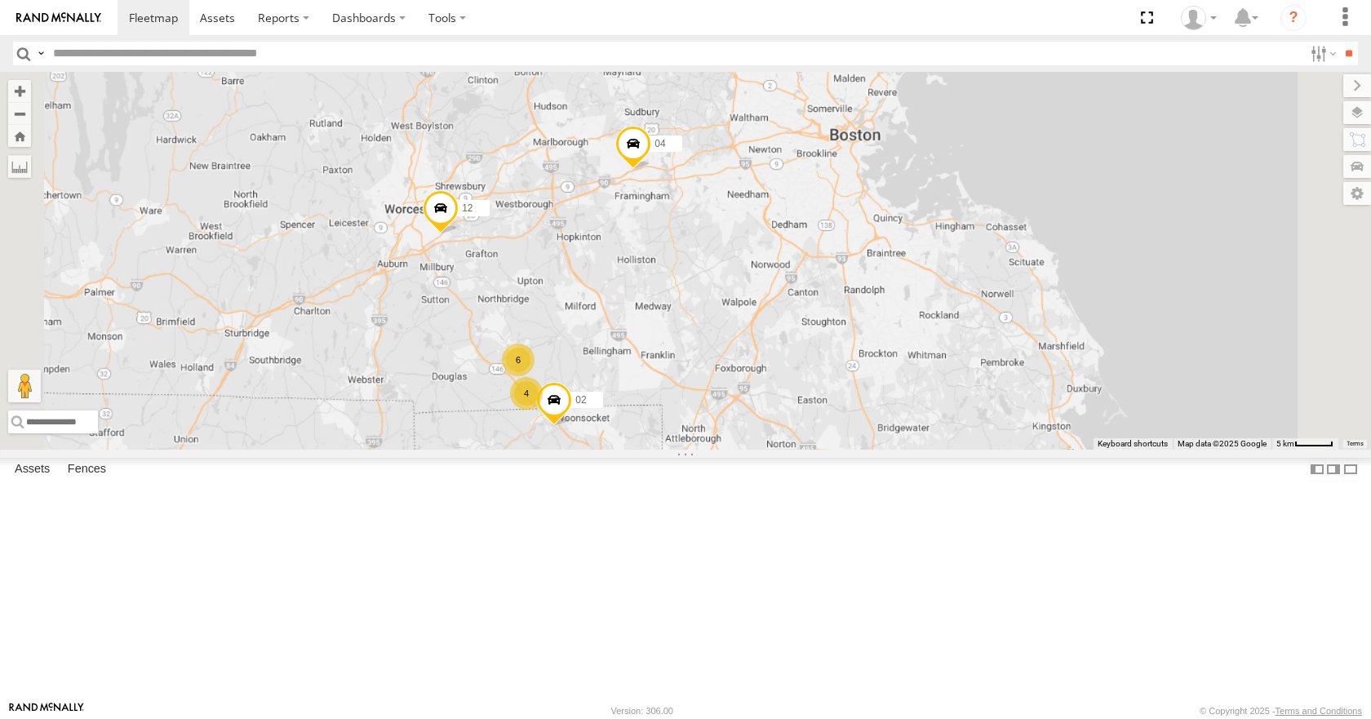
drag, startPoint x: 789, startPoint y: 405, endPoint x: 718, endPoint y: 440, distance: 79.2
click at [718, 440] on div "35 14 33 05 03 12 04 02 4 6" at bounding box center [685, 260] width 1371 height 377
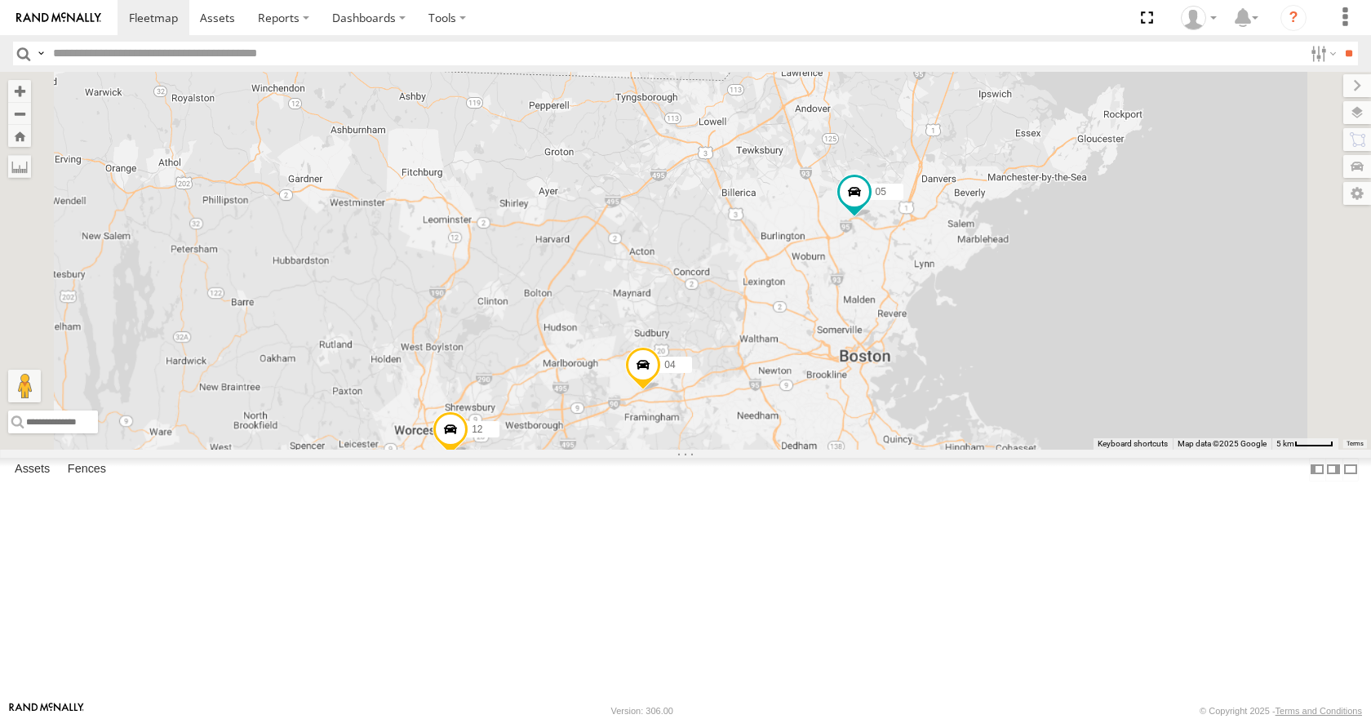
drag, startPoint x: 886, startPoint y: 171, endPoint x: 895, endPoint y: 394, distance: 223.0
click at [895, 394] on div "35 14 33 05 03 12 04 02 4 6" at bounding box center [685, 260] width 1371 height 377
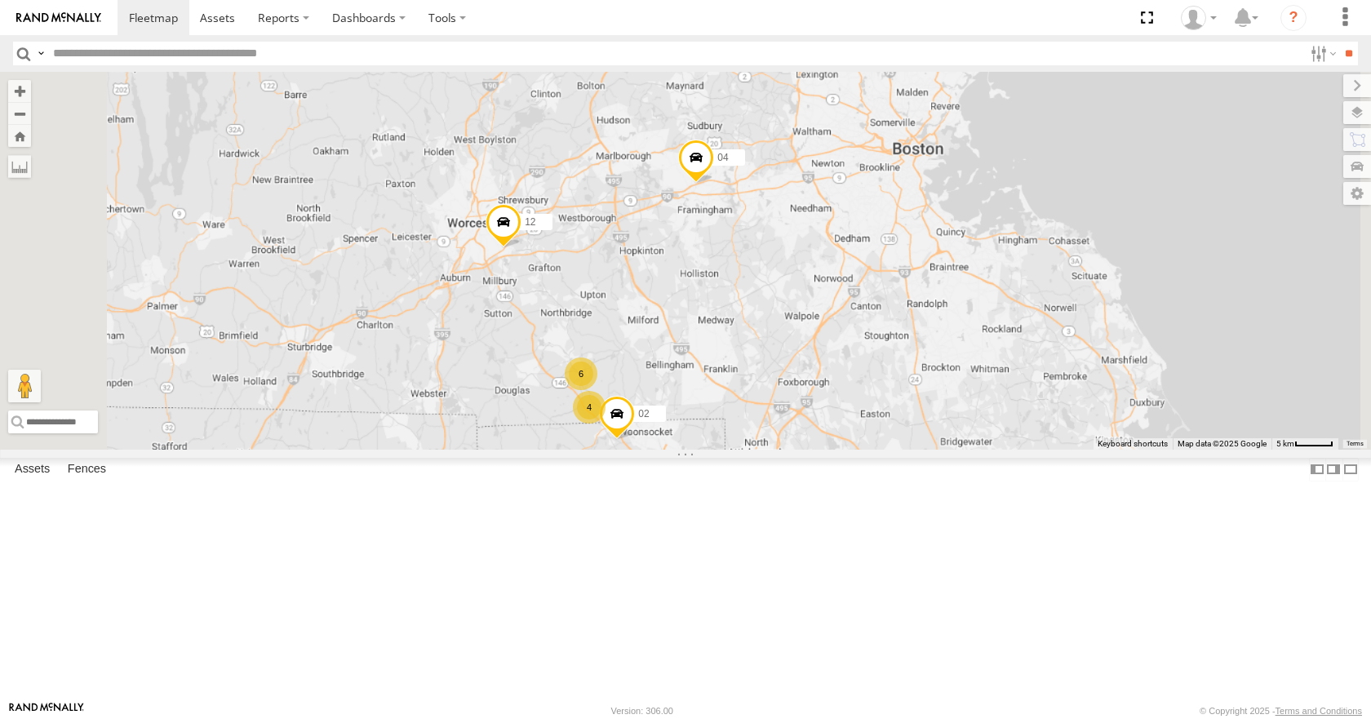
drag, startPoint x: 759, startPoint y: 606, endPoint x: 813, endPoint y: 391, distance: 221.3
click at [813, 391] on div "35 14 33 05 03 12 04 02 4 6" at bounding box center [685, 260] width 1371 height 377
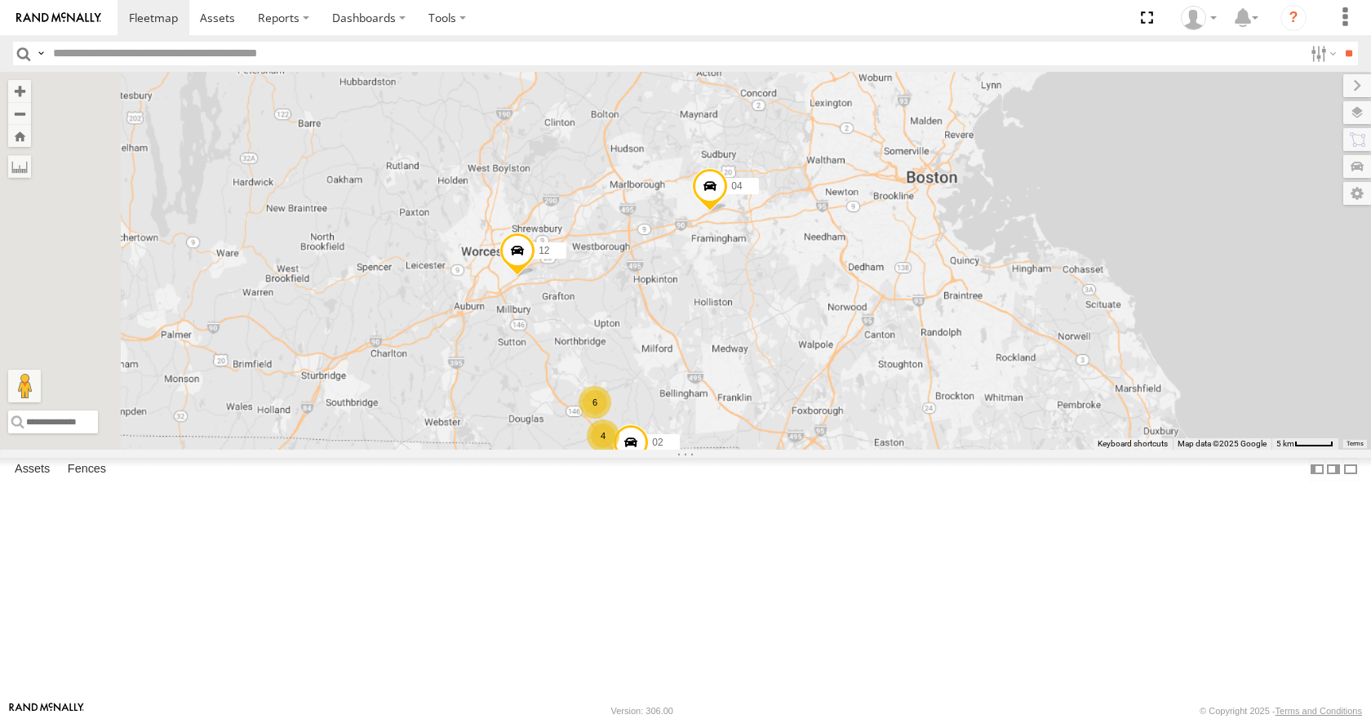
drag, startPoint x: 813, startPoint y: 391, endPoint x: 839, endPoint y: 451, distance: 65.8
click at [839, 449] on div "35 14 33 05 03 12 04 02 4 6" at bounding box center [685, 260] width 1371 height 377
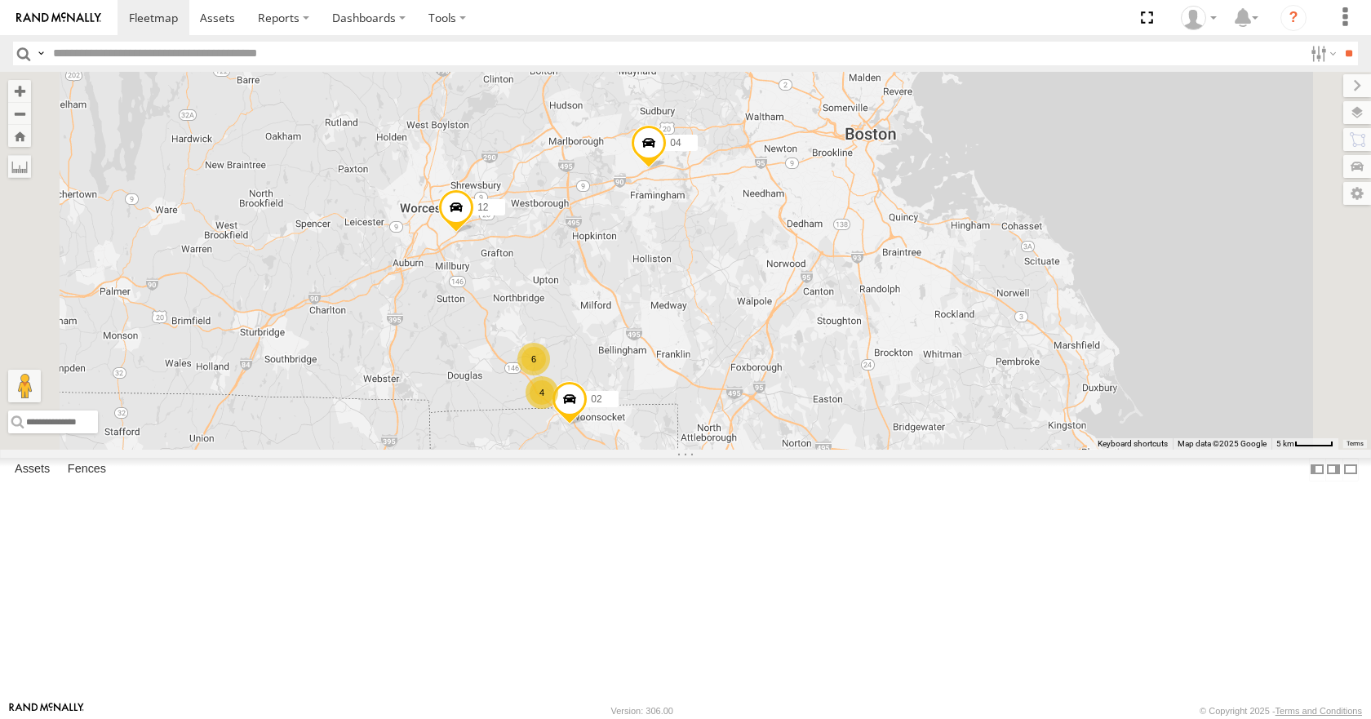
drag, startPoint x: 763, startPoint y: 295, endPoint x: 778, endPoint y: 358, distance: 65.3
click at [778, 358] on div "35 14 33 05 03 12 04 02 4 6" at bounding box center [685, 260] width 1371 height 377
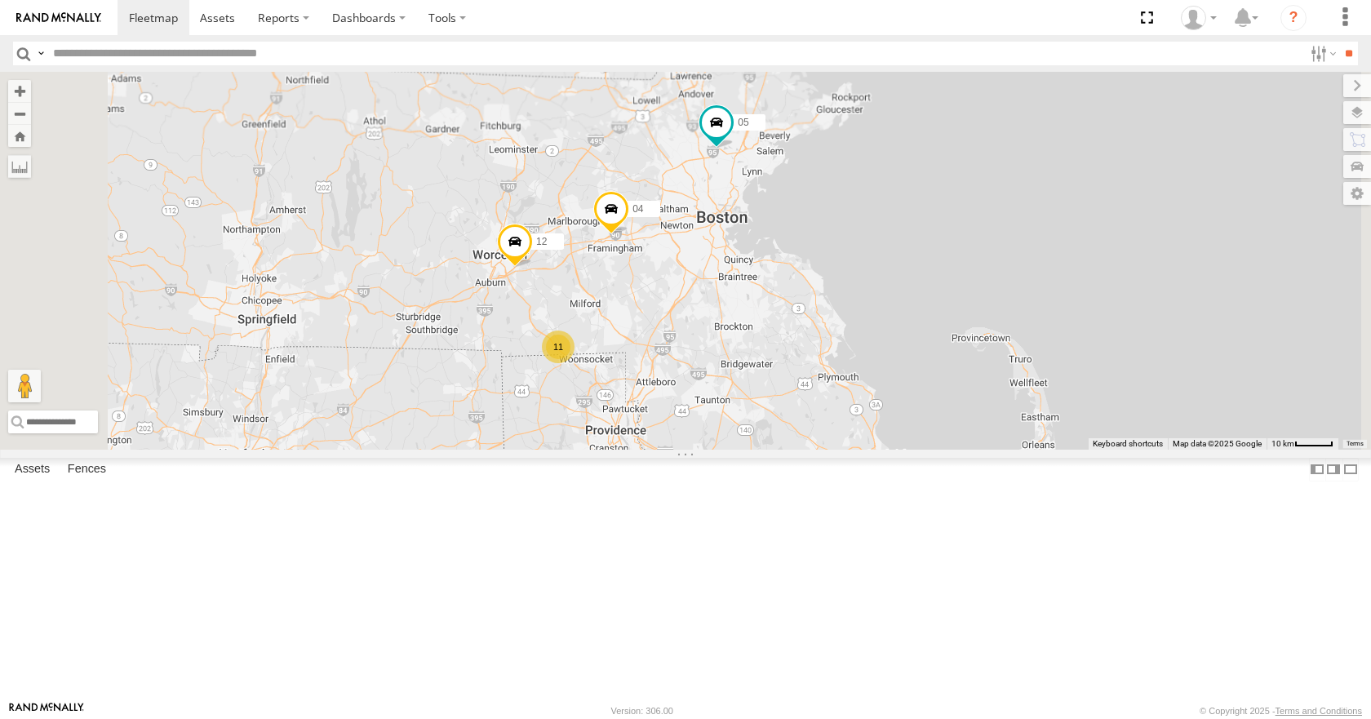
drag, startPoint x: 769, startPoint y: 320, endPoint x: 769, endPoint y: 356, distance: 35.9
click at [769, 356] on div "35 14 33 05 03 12 04 11" at bounding box center [685, 260] width 1371 height 377
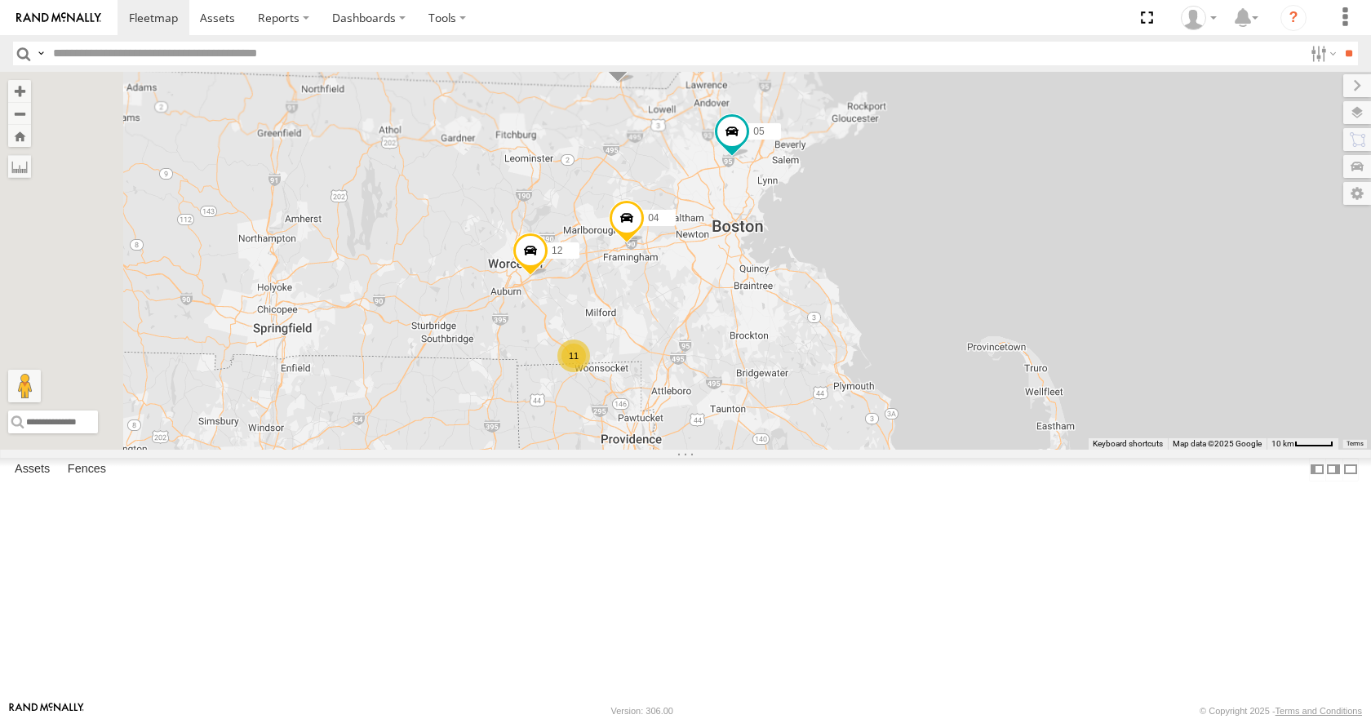
drag, startPoint x: 922, startPoint y: 293, endPoint x: 948, endPoint y: 309, distance: 30.1
click at [948, 309] on div "35 14 33 05 03 12 04 11" at bounding box center [685, 260] width 1371 height 377
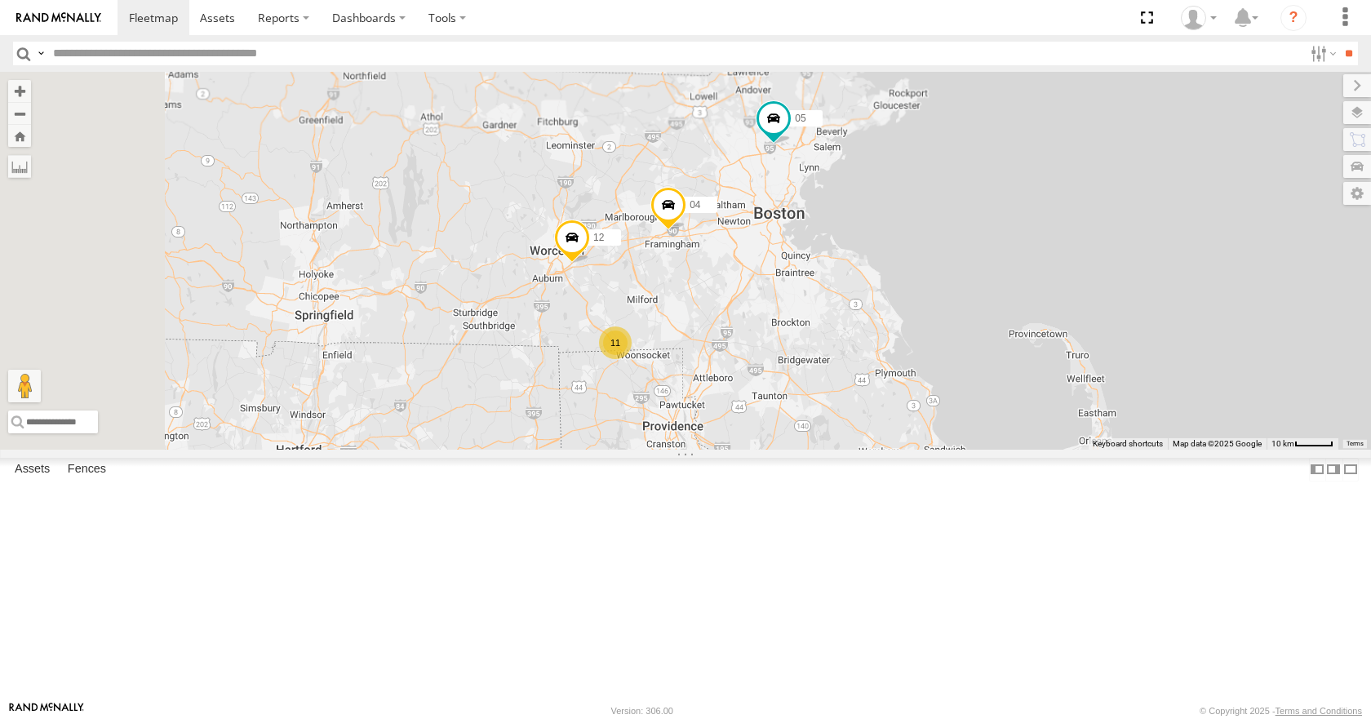
drag, startPoint x: 830, startPoint y: 301, endPoint x: 867, endPoint y: 282, distance: 41.2
click at [867, 282] on div "35 14 33 05 03 12 04 11" at bounding box center [685, 260] width 1371 height 377
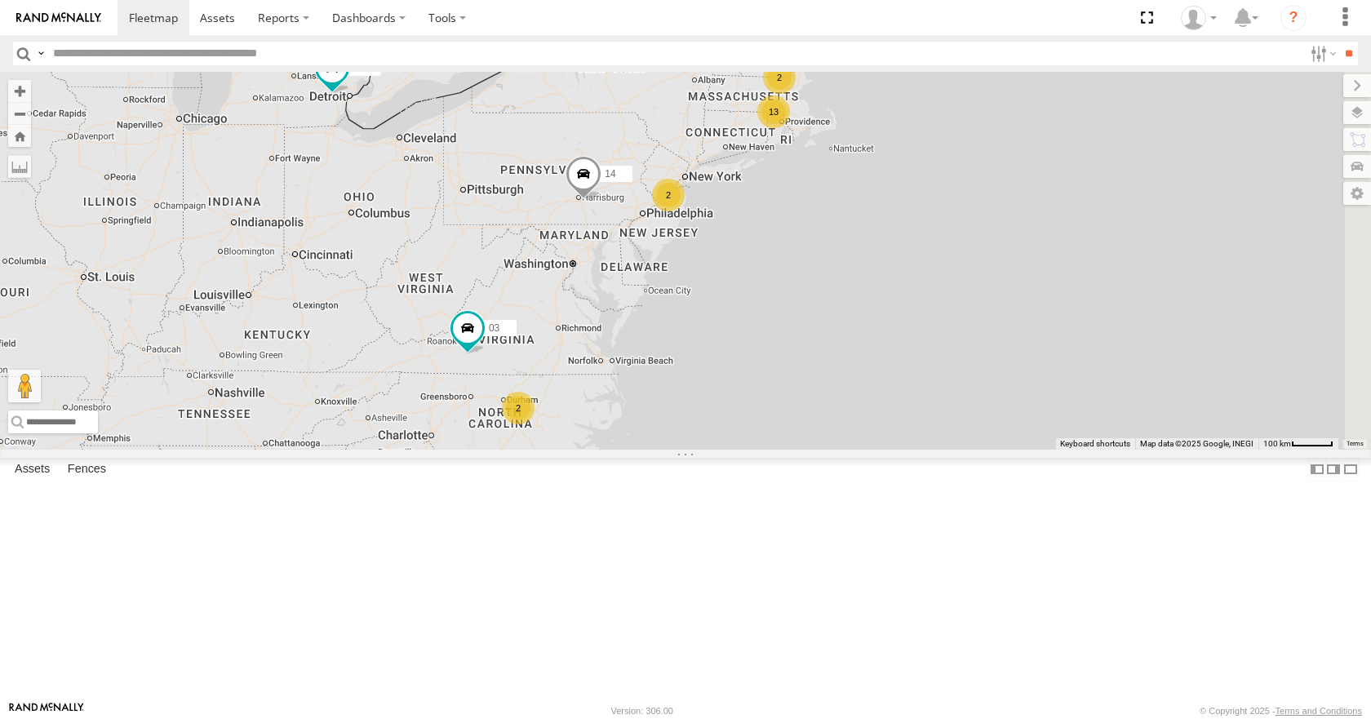
drag, startPoint x: 795, startPoint y: 439, endPoint x: 665, endPoint y: 421, distance: 131.0
click at [665, 421] on div "13 35 14 2 2 2 03" at bounding box center [685, 260] width 1371 height 377
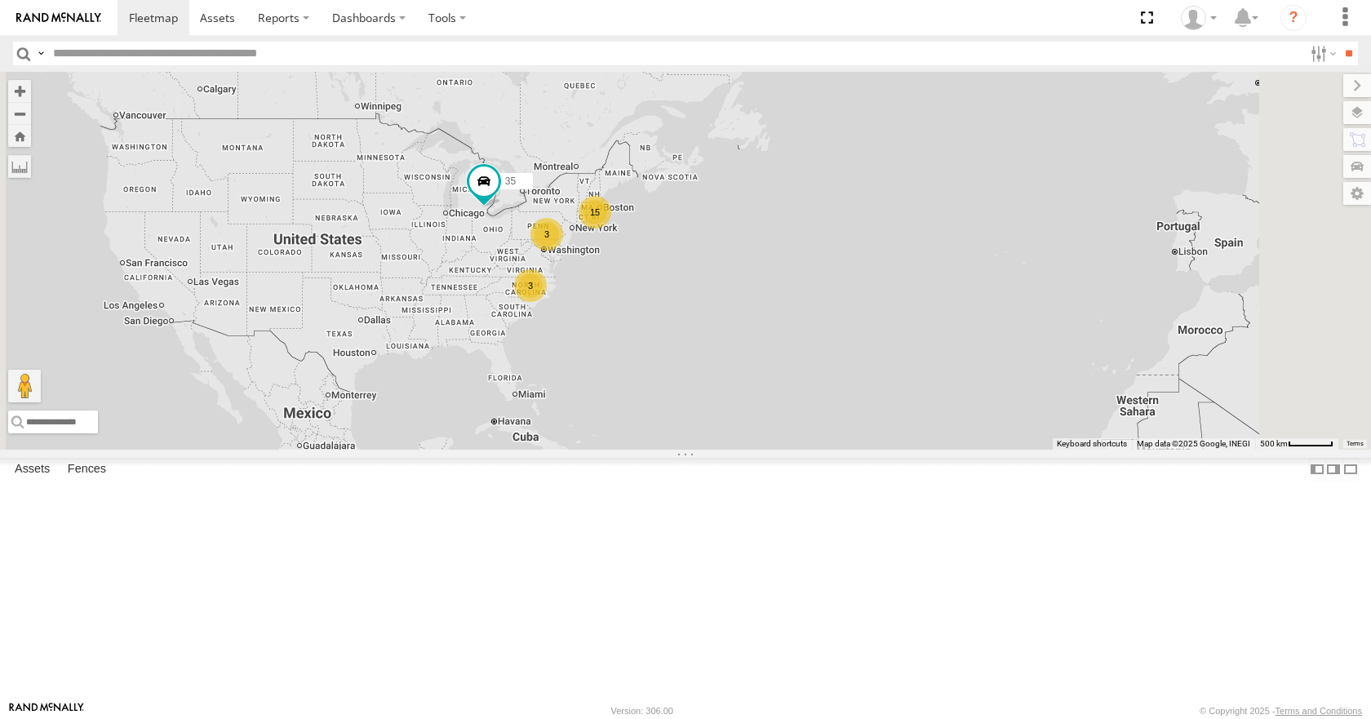
drag, startPoint x: 633, startPoint y: 441, endPoint x: 702, endPoint y: 423, distance: 70.9
click at [702, 423] on div "35 15 3 3" at bounding box center [685, 260] width 1371 height 377
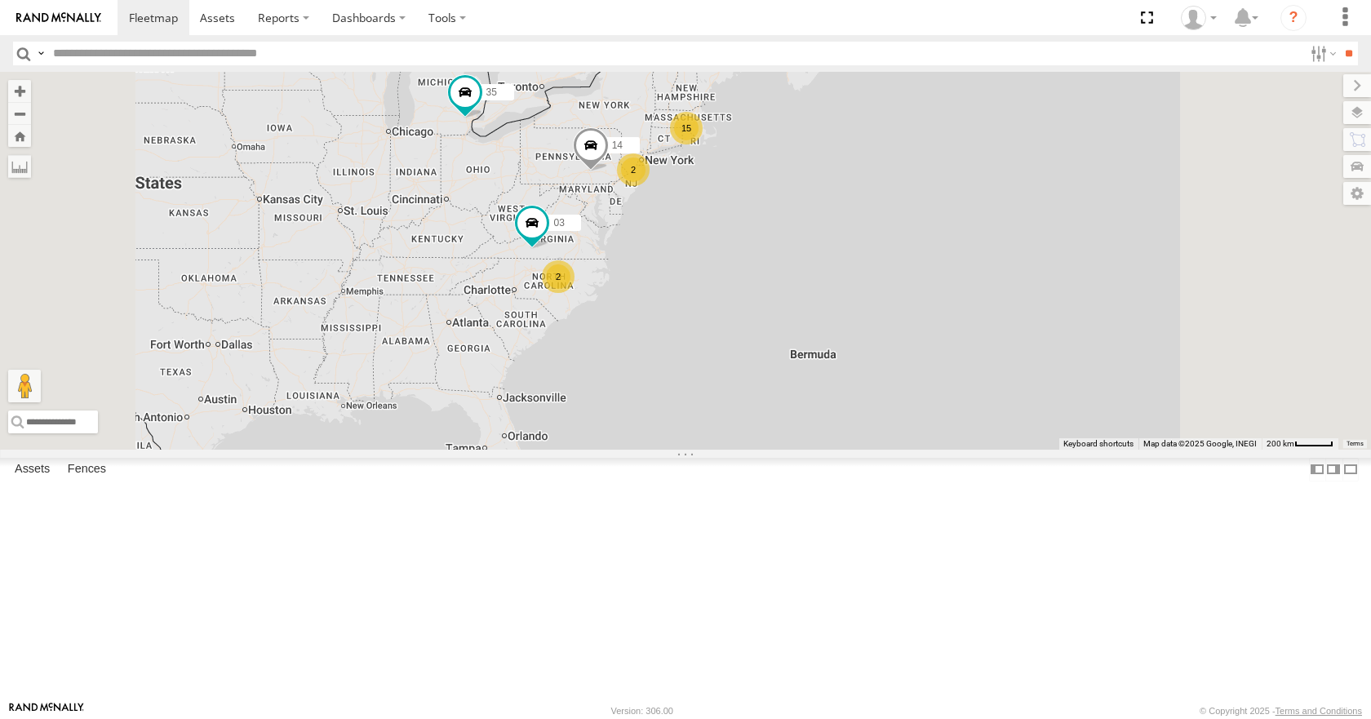
drag, startPoint x: 685, startPoint y: 422, endPoint x: 670, endPoint y: 424, distance: 14.8
click at [670, 424] on div "35 14 03 15 2 2" at bounding box center [685, 260] width 1371 height 377
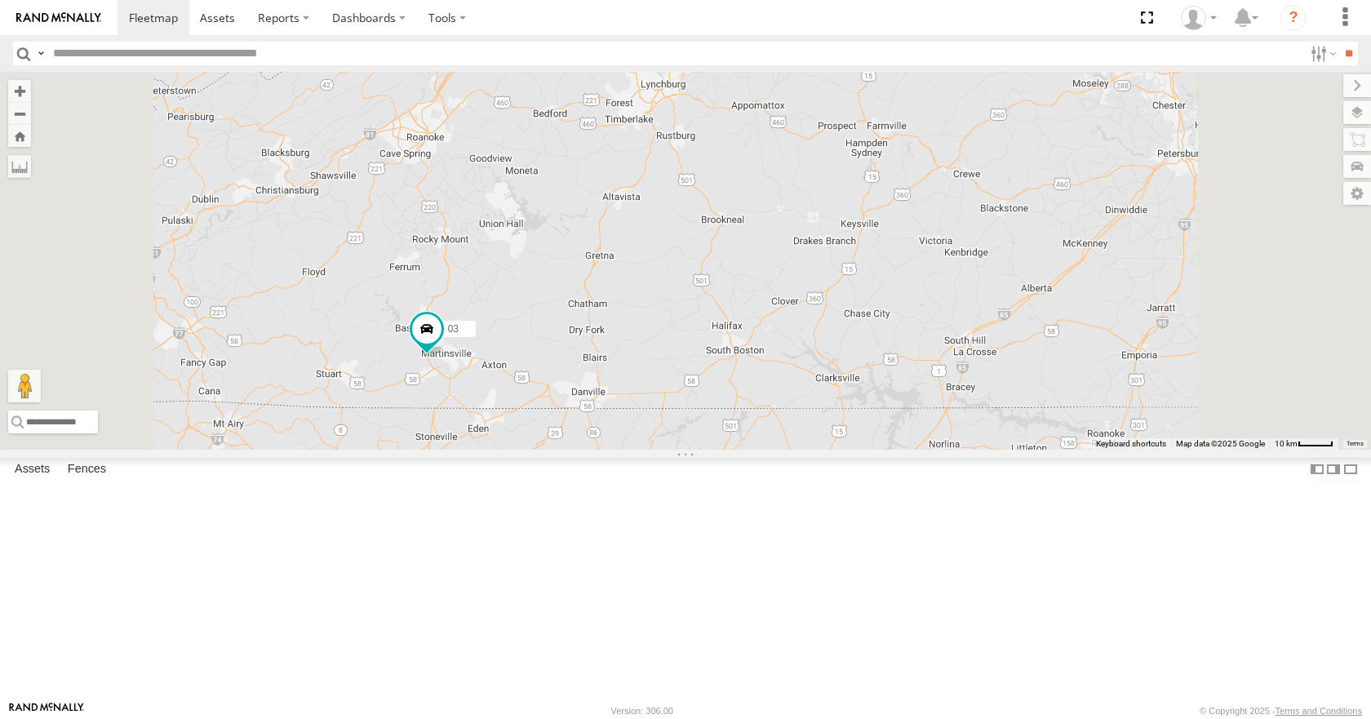
drag, startPoint x: 682, startPoint y: 314, endPoint x: 703, endPoint y: 391, distance: 79.6
click at [703, 391] on div "35 14 03" at bounding box center [685, 260] width 1371 height 377
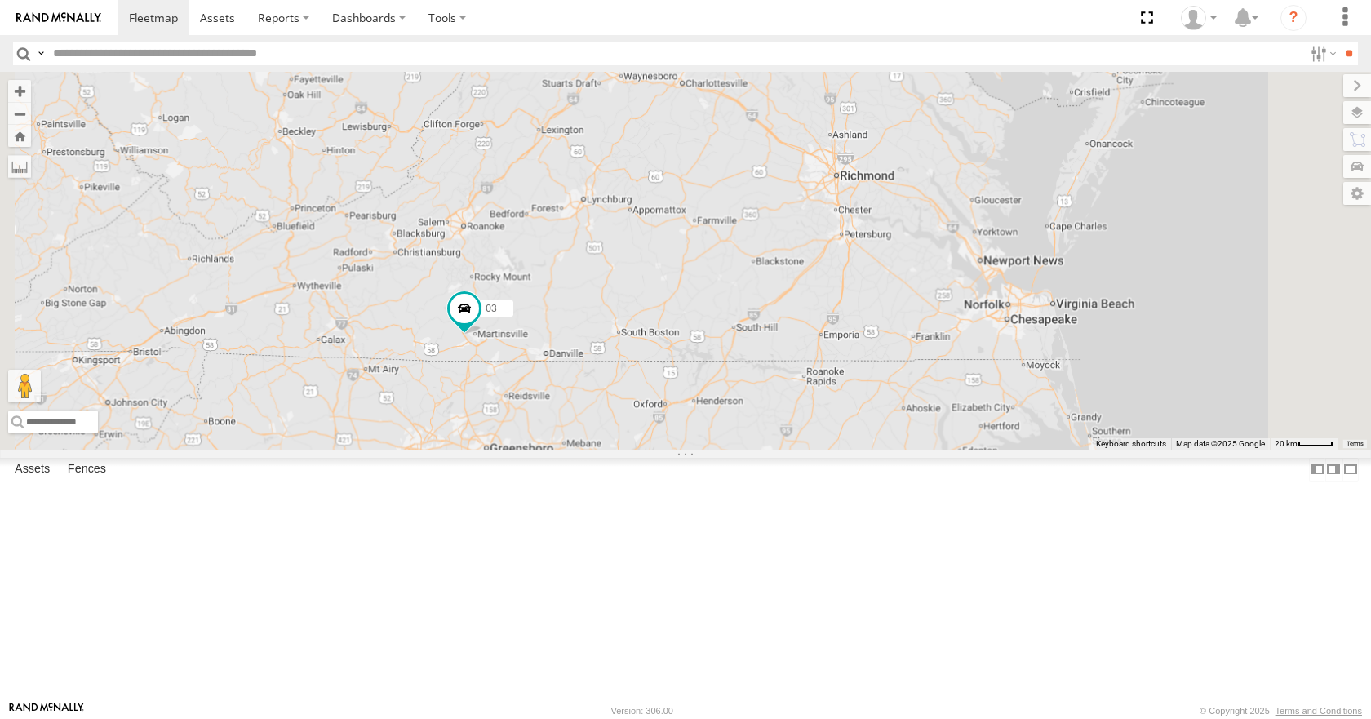
drag, startPoint x: 705, startPoint y: 331, endPoint x: 724, endPoint y: 387, distance: 58.6
click at [724, 387] on div "35 14 03 2" at bounding box center [685, 260] width 1371 height 377
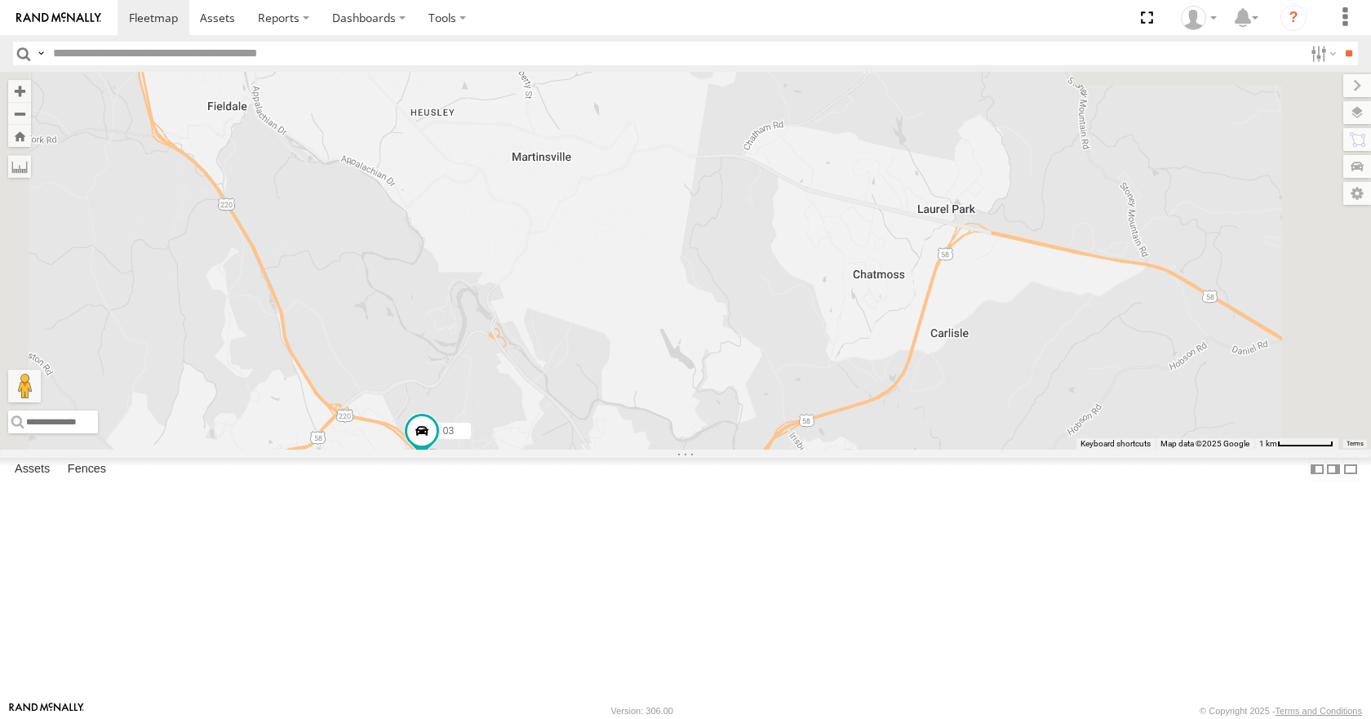
drag, startPoint x: 681, startPoint y: 260, endPoint x: 677, endPoint y: 472, distance: 211.4
click at [677, 449] on div "35 14 03" at bounding box center [685, 260] width 1371 height 377
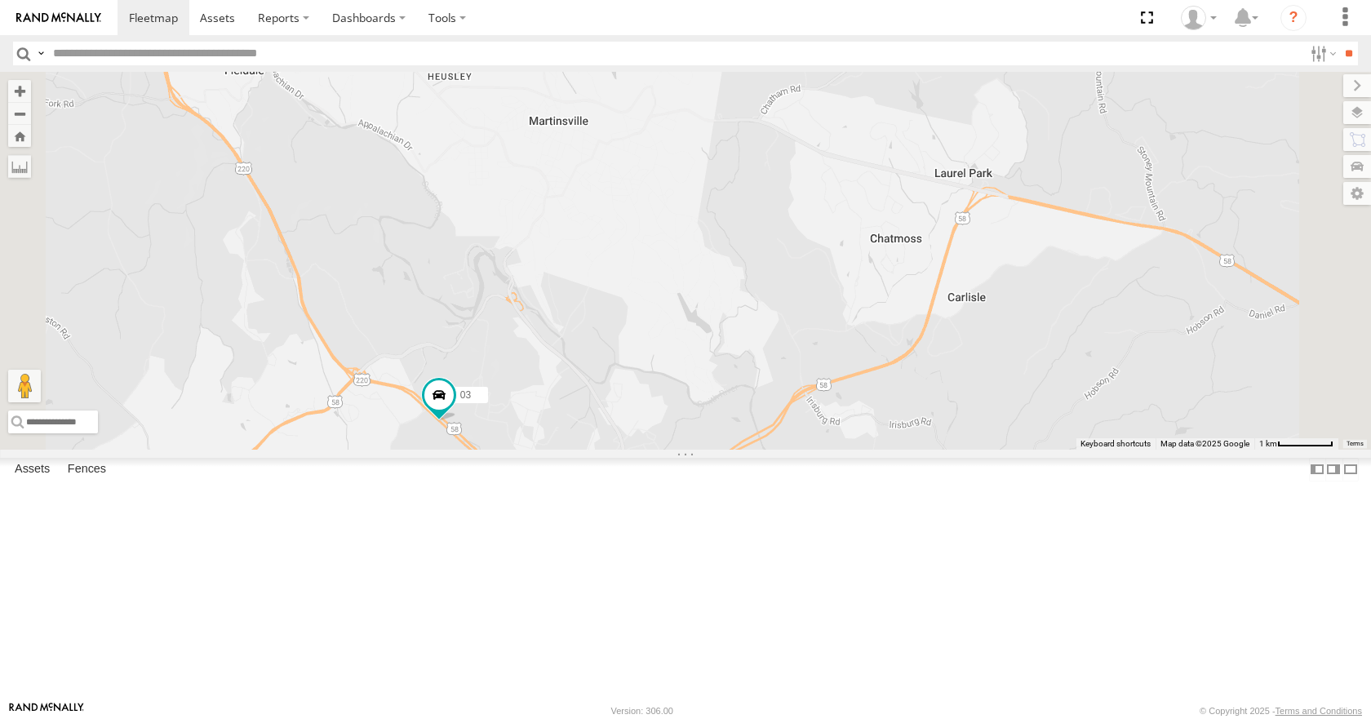
drag, startPoint x: 677, startPoint y: 472, endPoint x: 704, endPoint y: 386, distance: 89.8
click at [704, 386] on div "35 14 03" at bounding box center [685, 260] width 1371 height 377
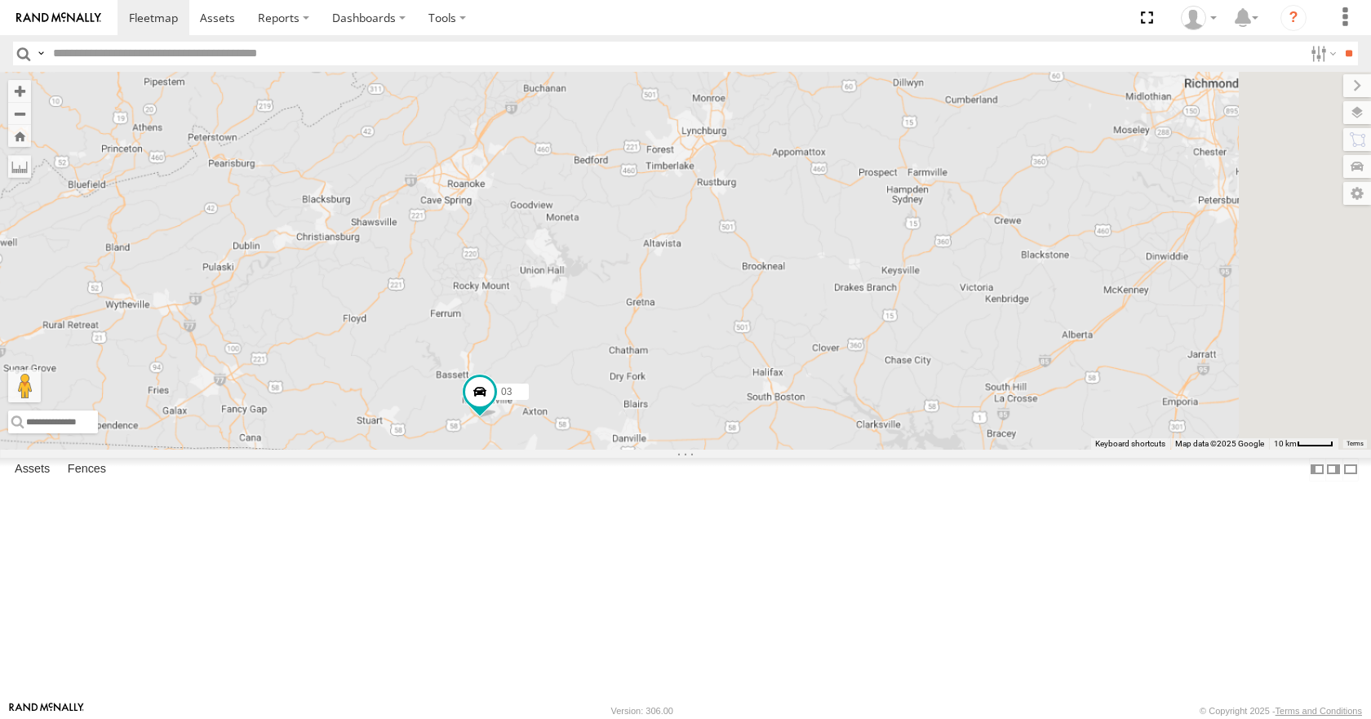
drag, startPoint x: 860, startPoint y: 565, endPoint x: 816, endPoint y: 483, distance: 92.8
click at [816, 449] on div "35 14 03" at bounding box center [685, 260] width 1371 height 377
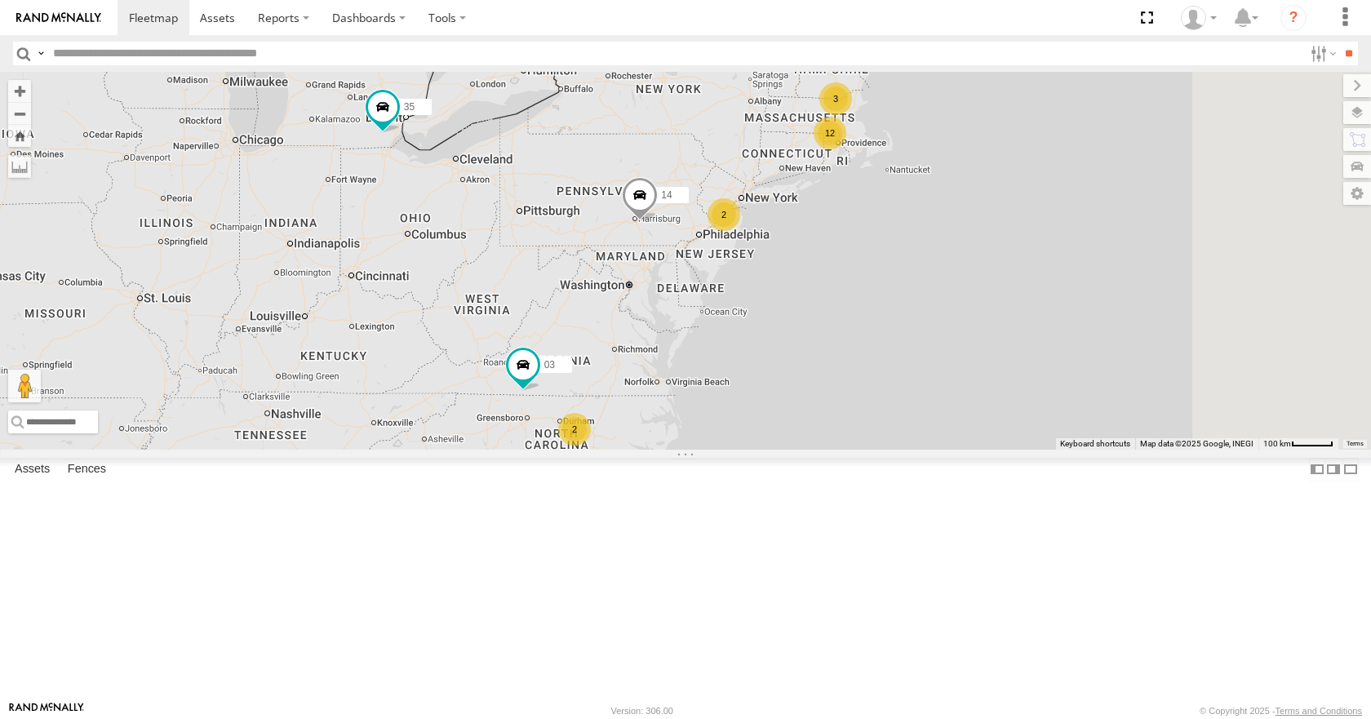
drag, startPoint x: 944, startPoint y: 385, endPoint x: 775, endPoint y: 389, distance: 169.0
click at [775, 389] on div "03 12 35 14 3 2 2" at bounding box center [685, 260] width 1371 height 377
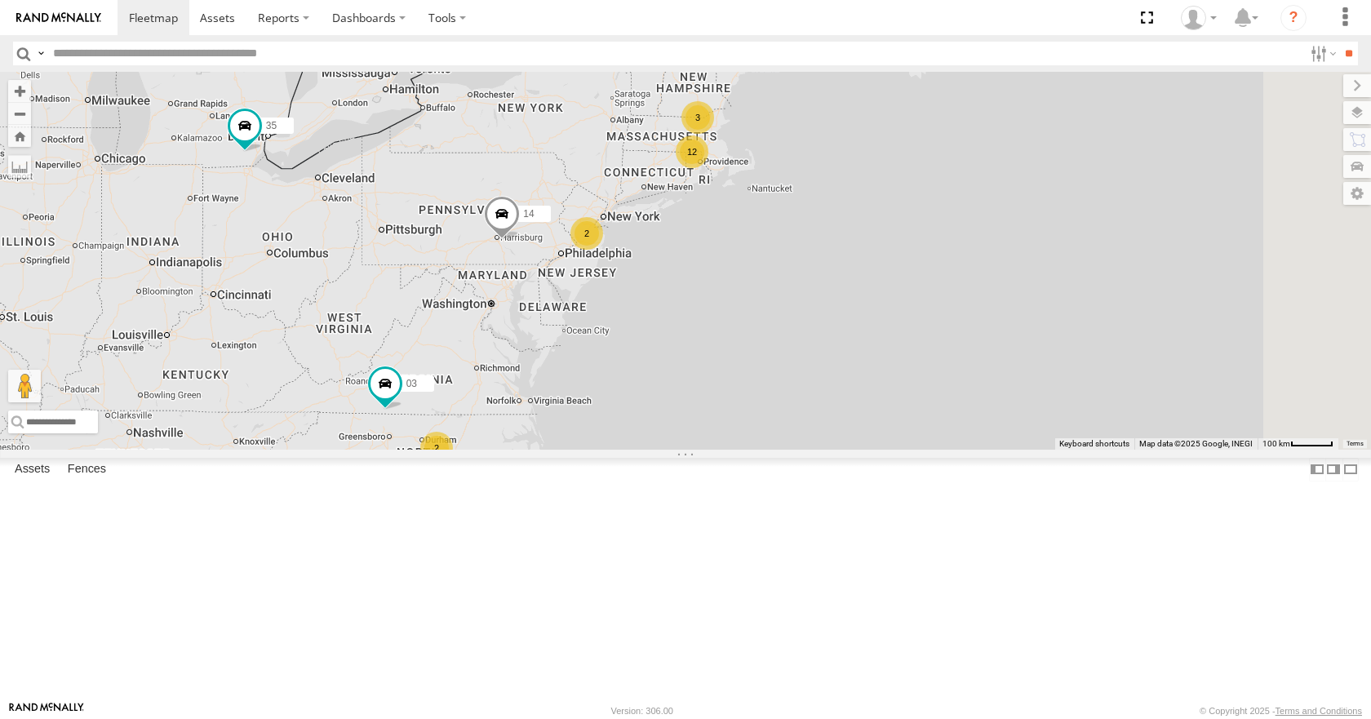
drag, startPoint x: 918, startPoint y: 264, endPoint x: 865, endPoint y: 290, distance: 58.8
click at [865, 290] on div "03 12 35 14 3 2 2" at bounding box center [685, 260] width 1371 height 377
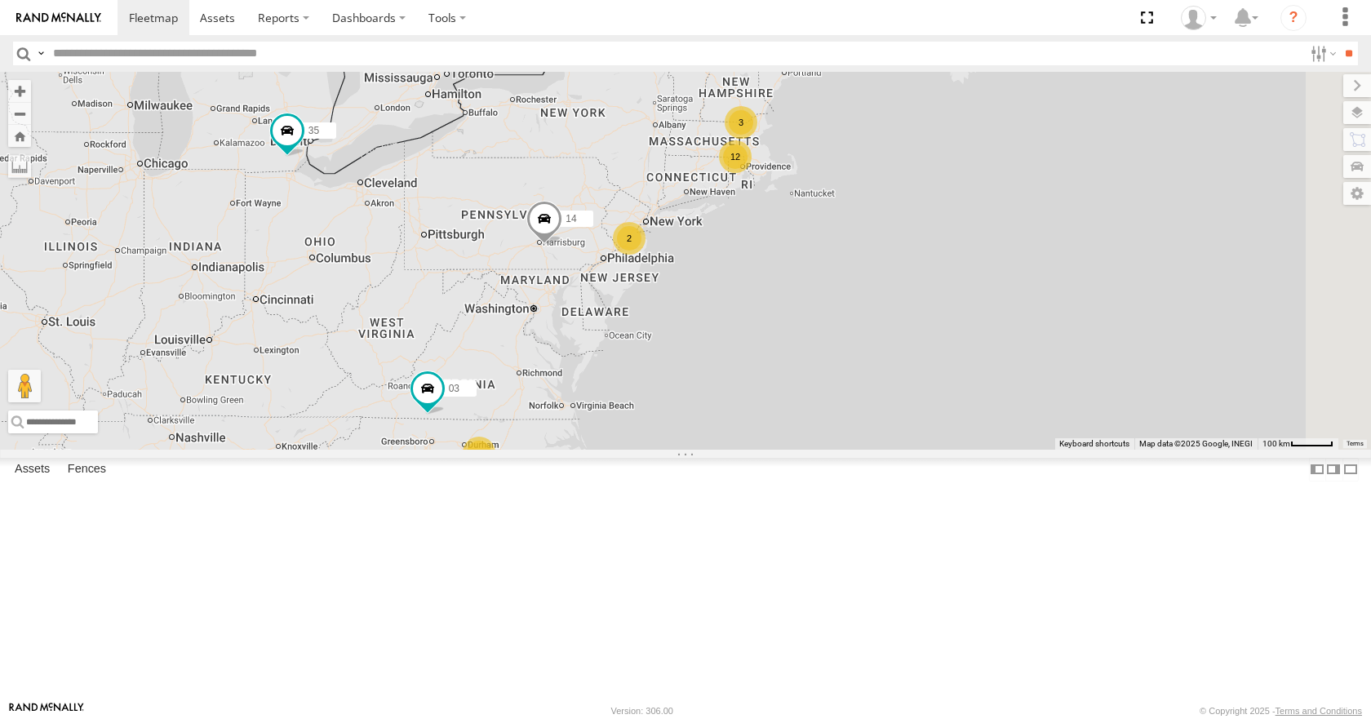
drag, startPoint x: 839, startPoint y: 312, endPoint x: 897, endPoint y: 312, distance: 58.0
click at [897, 312] on div "03 12 35 14 3 2 2" at bounding box center [685, 260] width 1371 height 377
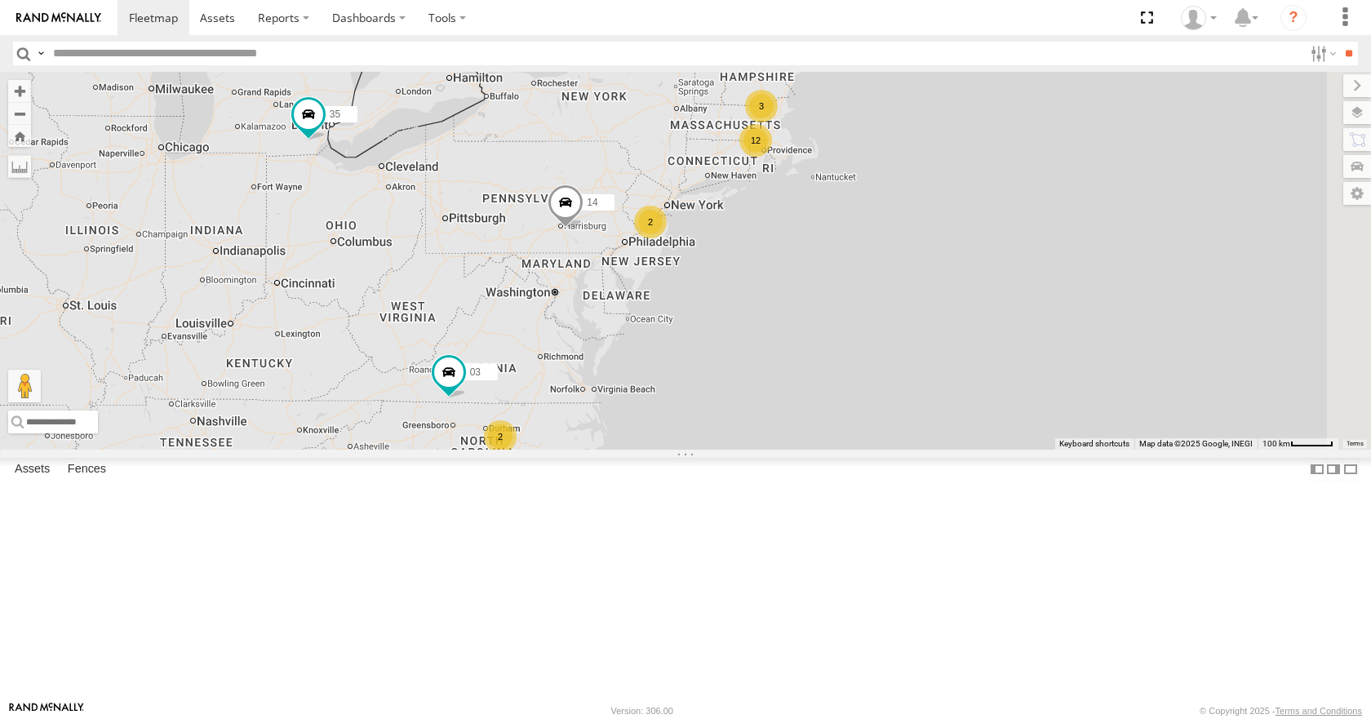
drag, startPoint x: 880, startPoint y: 319, endPoint x: 908, endPoint y: 299, distance: 34.4
click at [908, 299] on div "03 12 35 14 3 2 2" at bounding box center [685, 260] width 1371 height 377
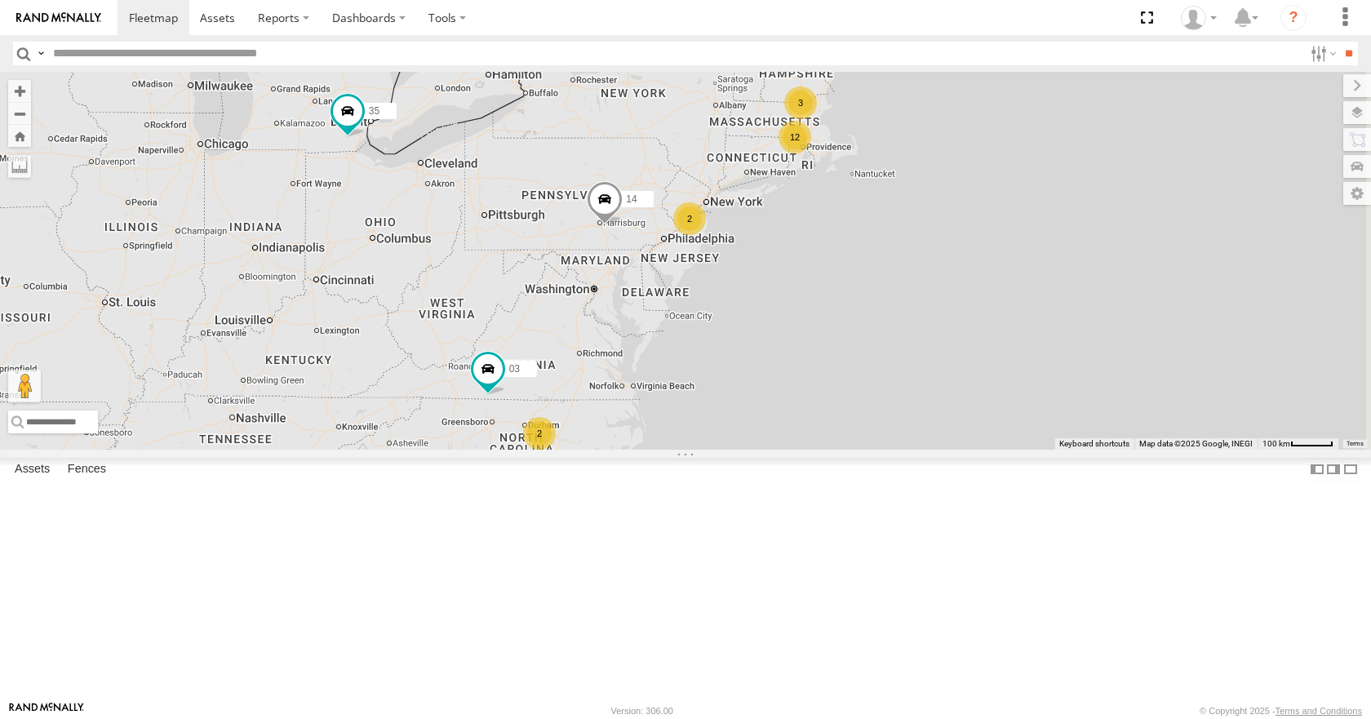
drag, startPoint x: 917, startPoint y: 278, endPoint x: 960, endPoint y: 274, distance: 42.6
click at [960, 274] on div "03 12 35 14 3 2 2" at bounding box center [685, 260] width 1371 height 377
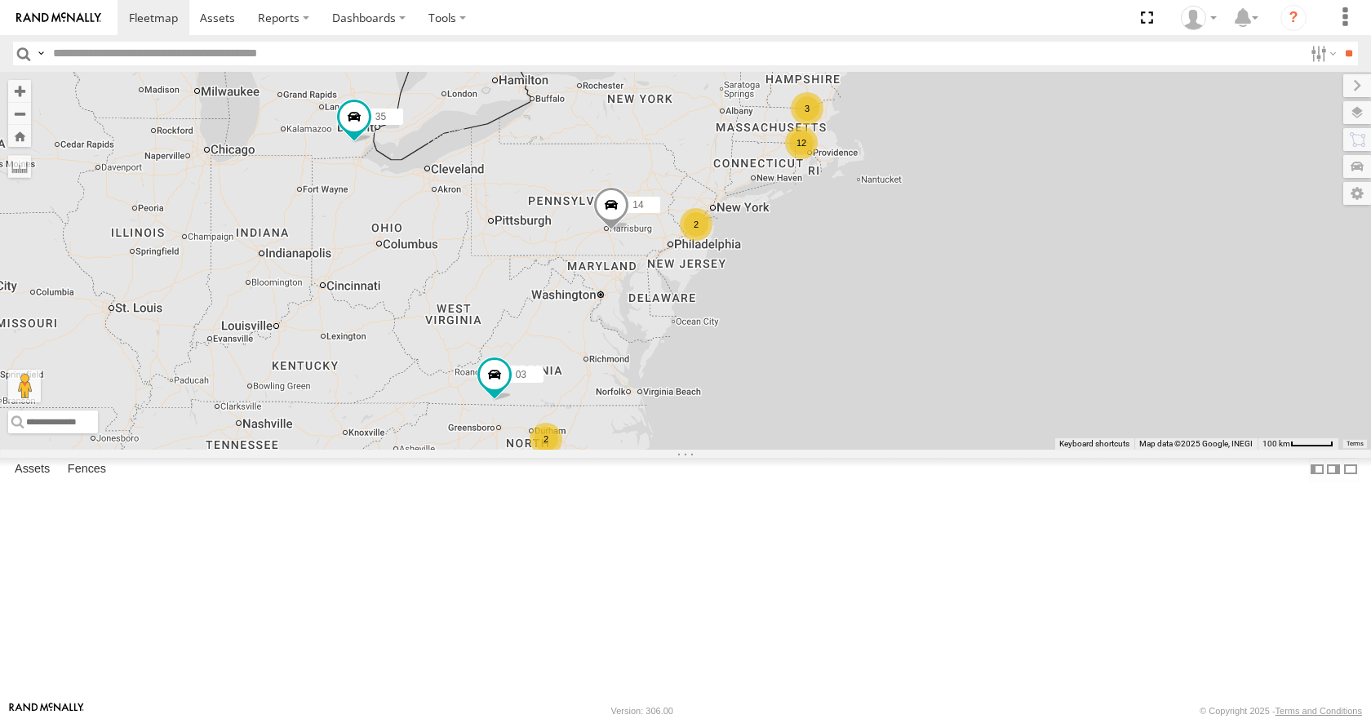
drag, startPoint x: 975, startPoint y: 294, endPoint x: 986, endPoint y: 304, distance: 15.6
click at [986, 304] on div "03 12 35 14 3 2 2" at bounding box center [685, 260] width 1371 height 377
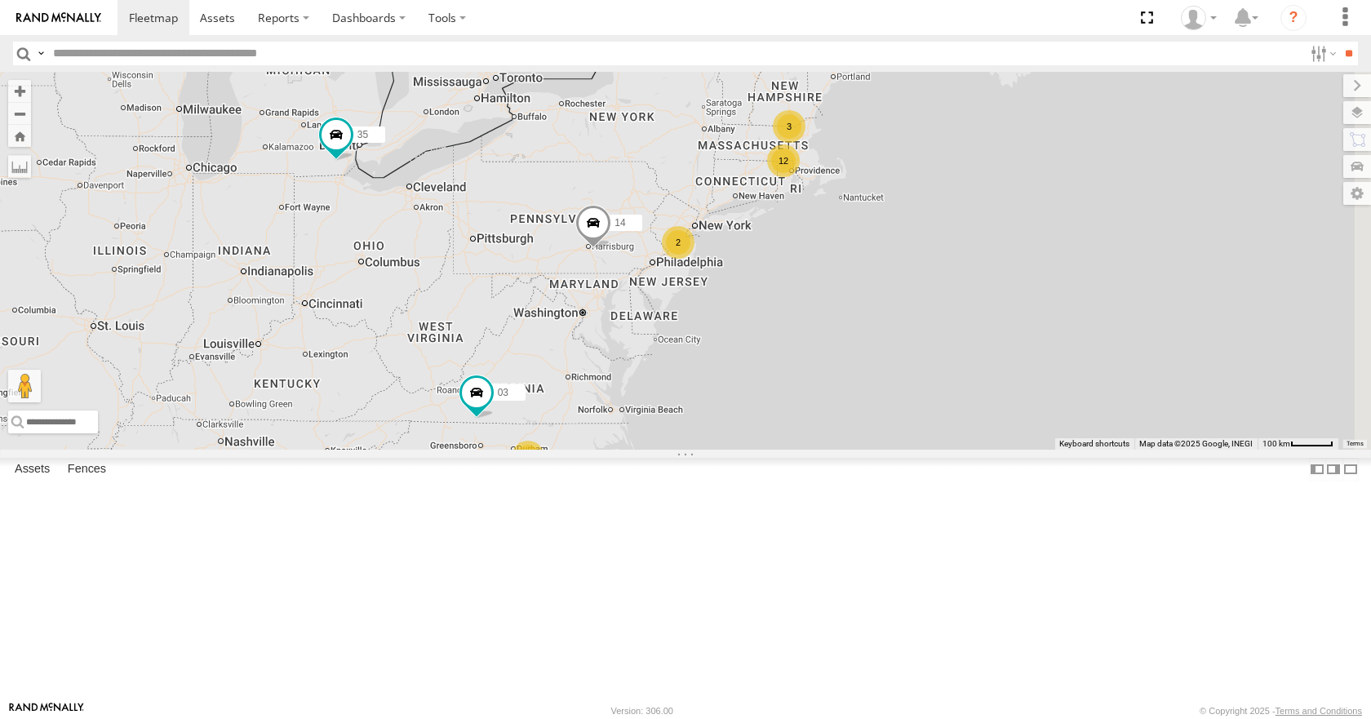
drag, startPoint x: 989, startPoint y: 315, endPoint x: 969, endPoint y: 332, distance: 26.6
click at [969, 332] on div "03 12 35 14 3 2 2" at bounding box center [685, 260] width 1371 height 377
drag, startPoint x: 961, startPoint y: 316, endPoint x: 949, endPoint y: 331, distance: 19.1
click at [949, 331] on div "03 12 35 14 3 2 2" at bounding box center [685, 260] width 1371 height 377
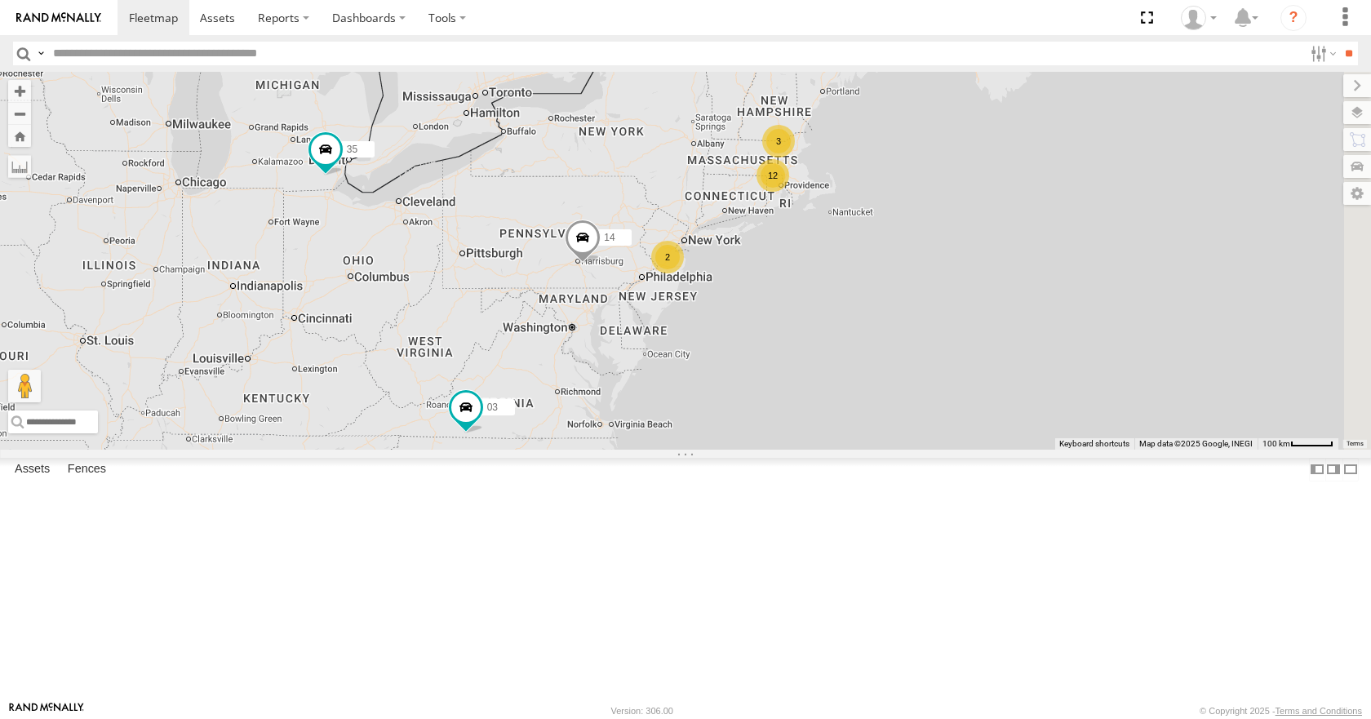
drag, startPoint x: 942, startPoint y: 308, endPoint x: 929, endPoint y: 322, distance: 19.1
click at [929, 322] on div "03 12 35 14 3 2 2" at bounding box center [685, 260] width 1371 height 377
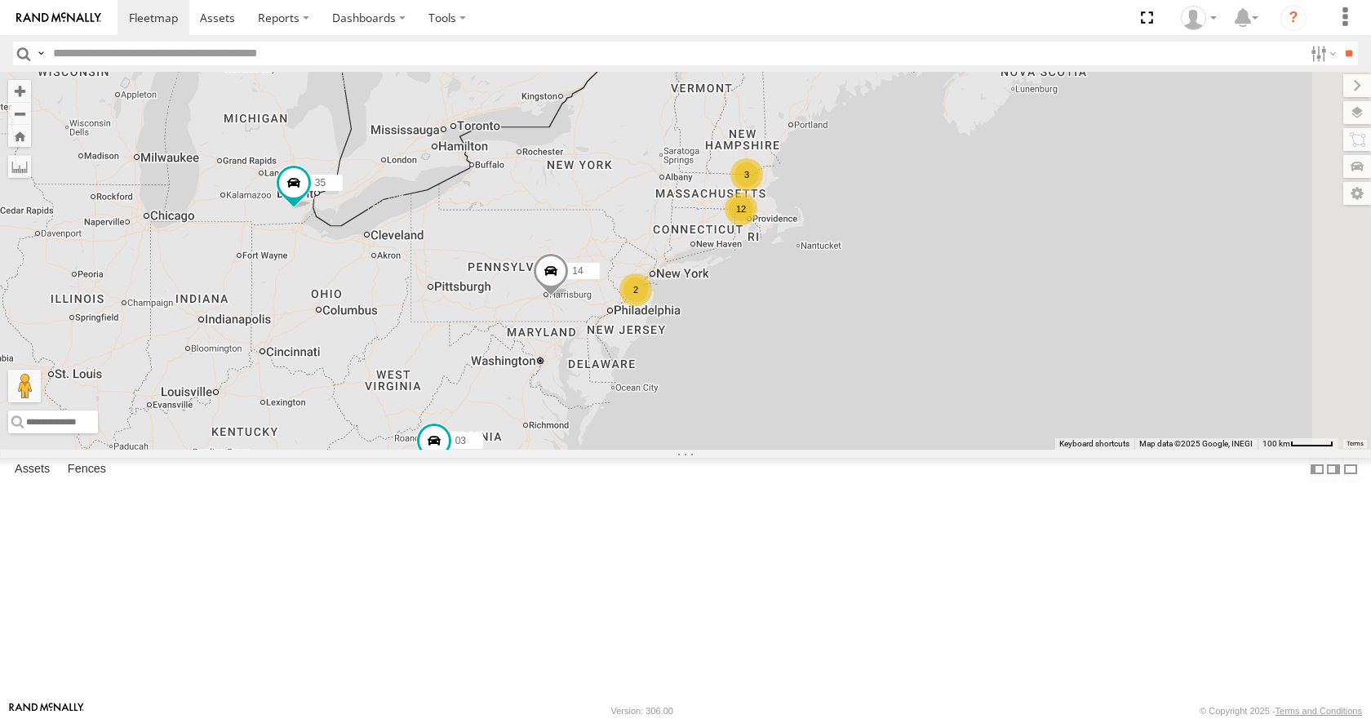
drag, startPoint x: 930, startPoint y: 295, endPoint x: 917, endPoint y: 304, distance: 16.5
click at [917, 304] on div "03 12 35 14 3 2 2" at bounding box center [685, 260] width 1371 height 377
drag, startPoint x: 937, startPoint y: 251, endPoint x: 925, endPoint y: 263, distance: 16.7
click at [925, 263] on div "03 12 35 14 3 2 2" at bounding box center [685, 260] width 1371 height 377
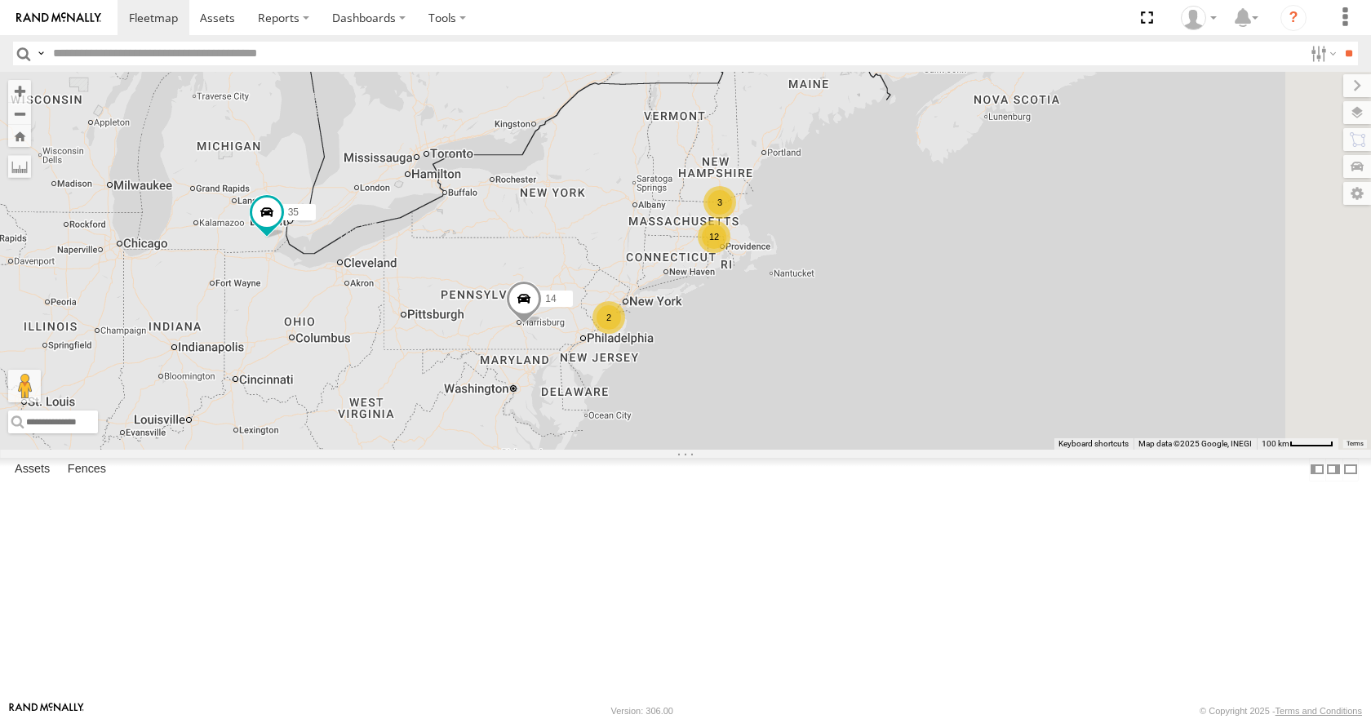
drag, startPoint x: 1010, startPoint y: 251, endPoint x: 1000, endPoint y: 263, distance: 15.7
click at [1000, 263] on div "03 12 35 14 3 2 2" at bounding box center [685, 260] width 1371 height 377
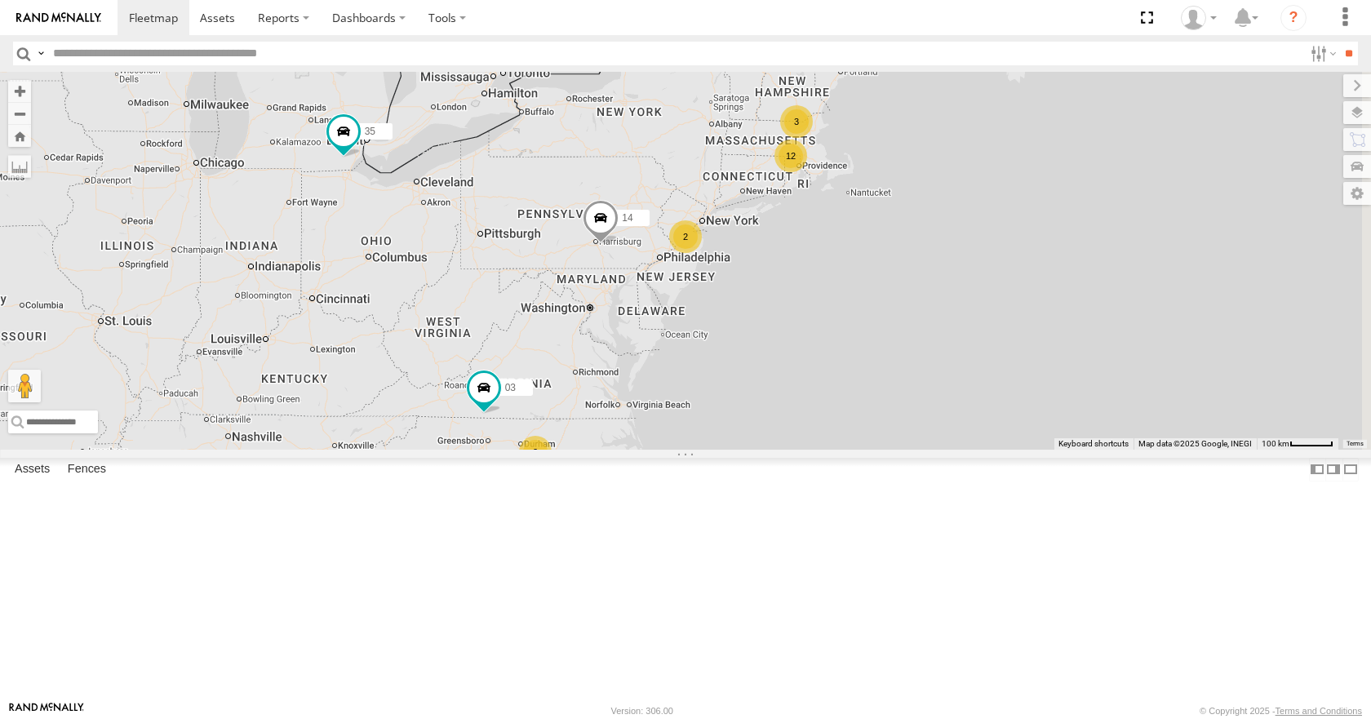
drag, startPoint x: 986, startPoint y: 310, endPoint x: 1068, endPoint y: 223, distance: 119.5
click at [1068, 223] on div "03 12 35 14 3 2 2" at bounding box center [685, 260] width 1371 height 377
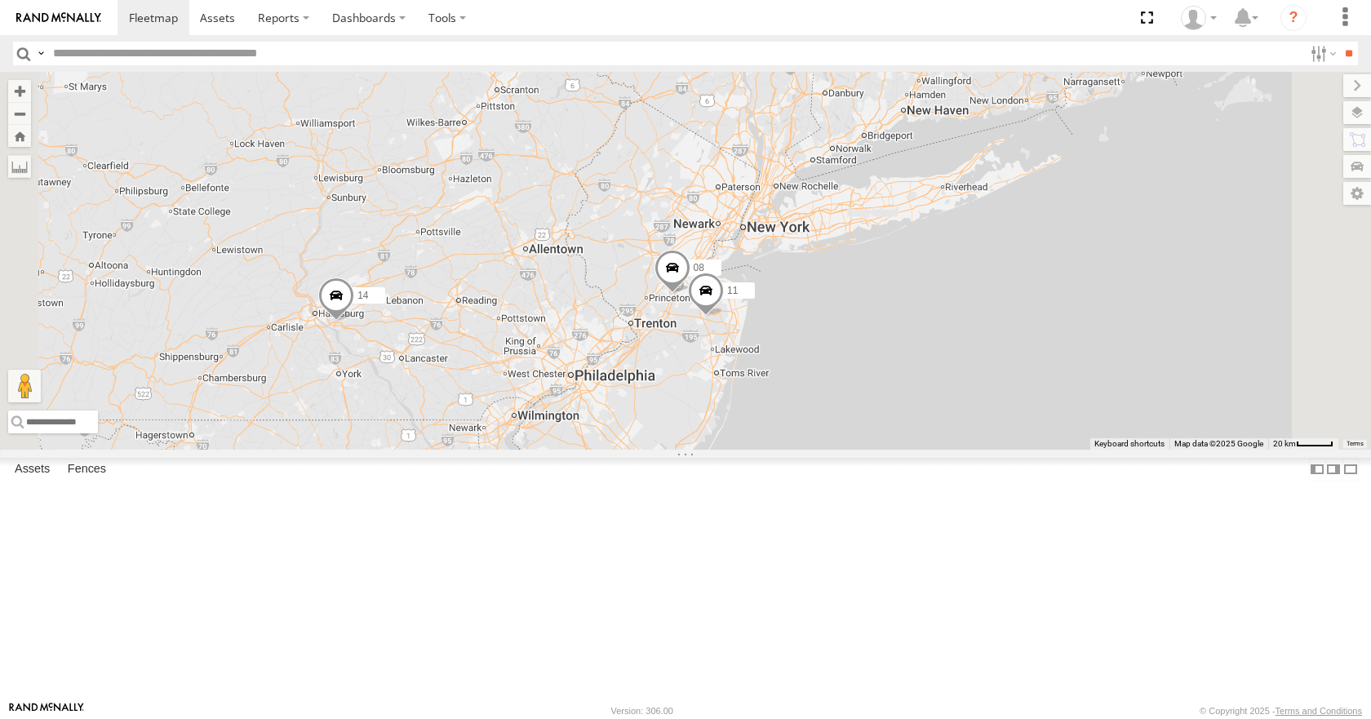
drag, startPoint x: 1110, startPoint y: 221, endPoint x: 733, endPoint y: 506, distance: 472.6
click at [733, 449] on div "03 35 14 33 05 04 08 11" at bounding box center [685, 260] width 1371 height 377
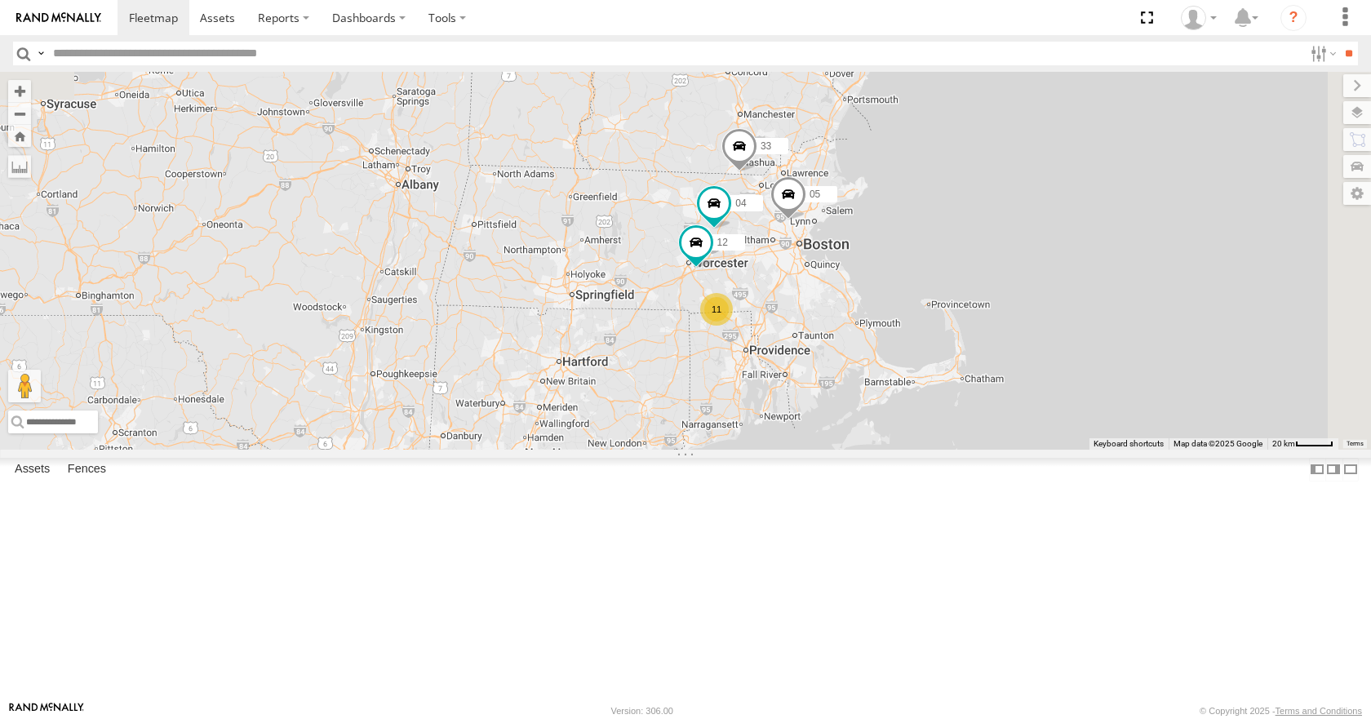
drag, startPoint x: 904, startPoint y: 332, endPoint x: 816, endPoint y: 461, distance: 155.7
click at [816, 449] on div "03 35 14 33 05 04 08 11 11 12" at bounding box center [685, 260] width 1371 height 377
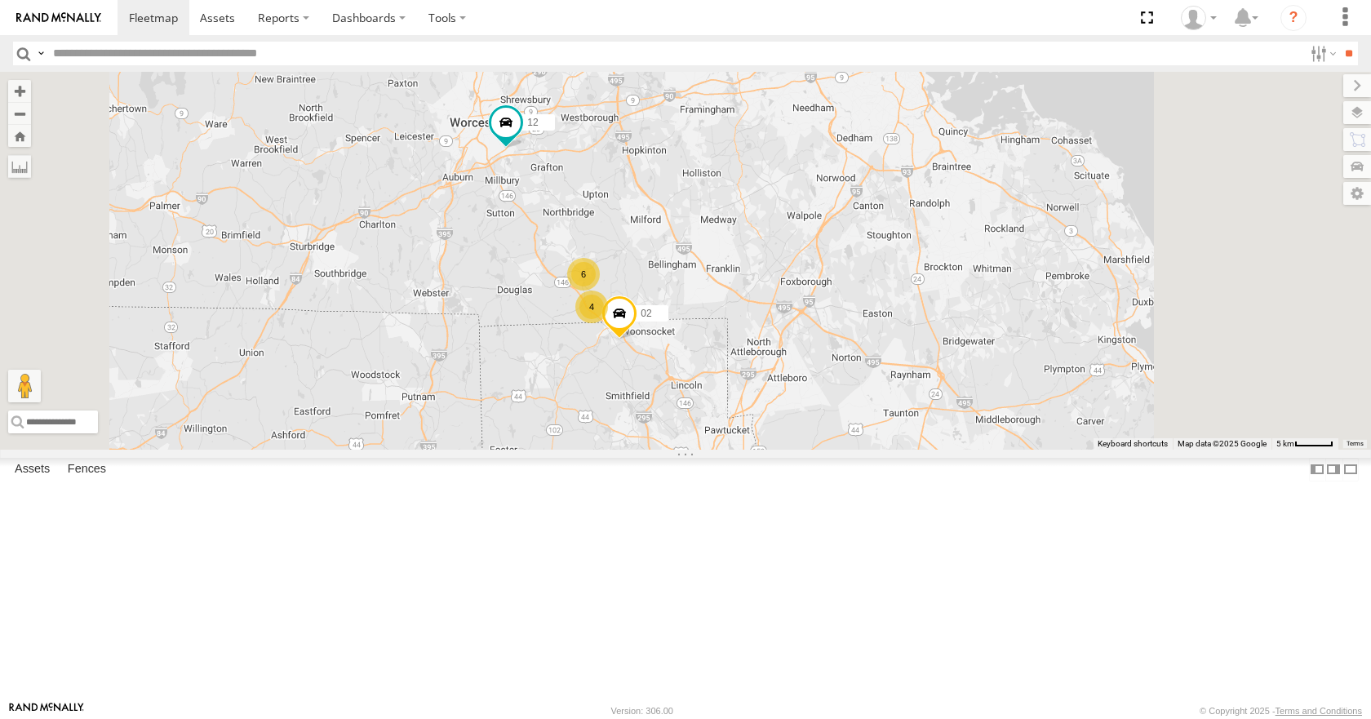
drag, startPoint x: 930, startPoint y: 441, endPoint x: 838, endPoint y: 468, distance: 96.1
click at [838, 449] on div "03 35 14 33 05 04 08 11 12 4 6 02" at bounding box center [685, 260] width 1371 height 377
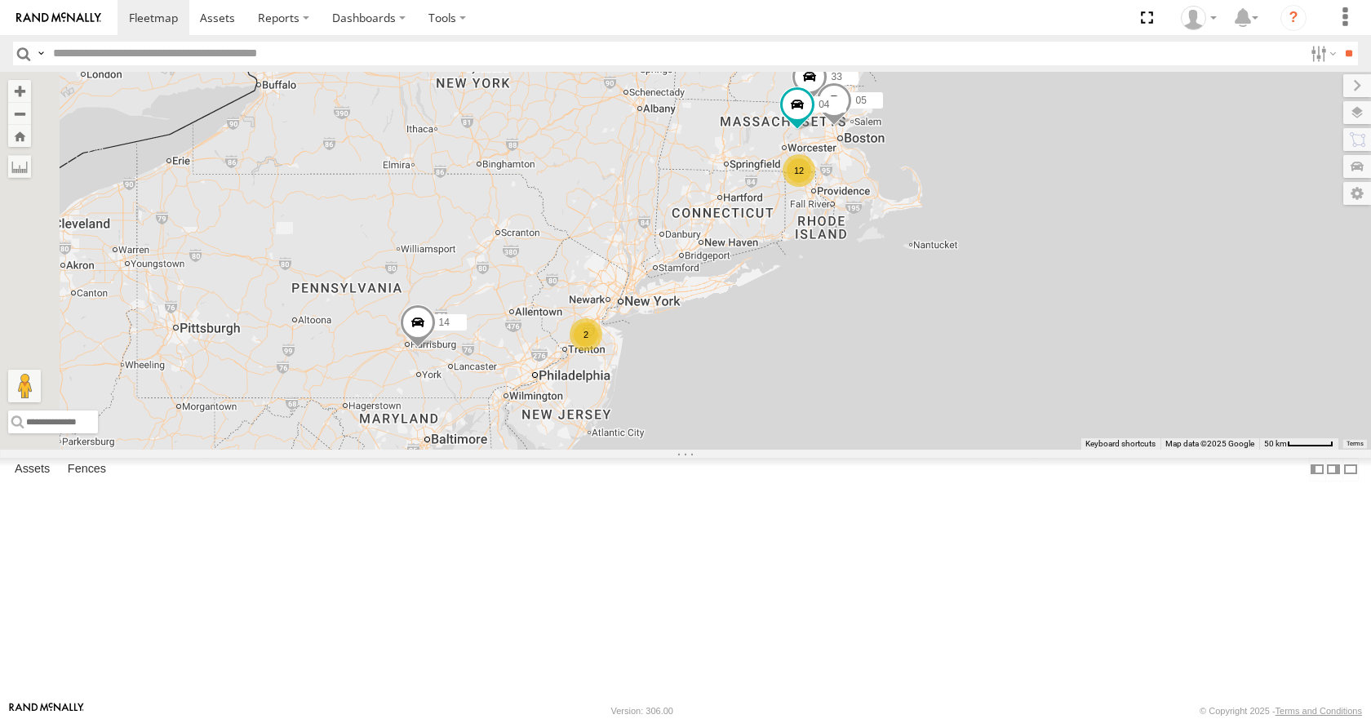
drag, startPoint x: 622, startPoint y: 485, endPoint x: 912, endPoint y: 285, distance: 352.1
click at [912, 285] on div "03 35 14 33 05 04 12 2" at bounding box center [685, 260] width 1371 height 377
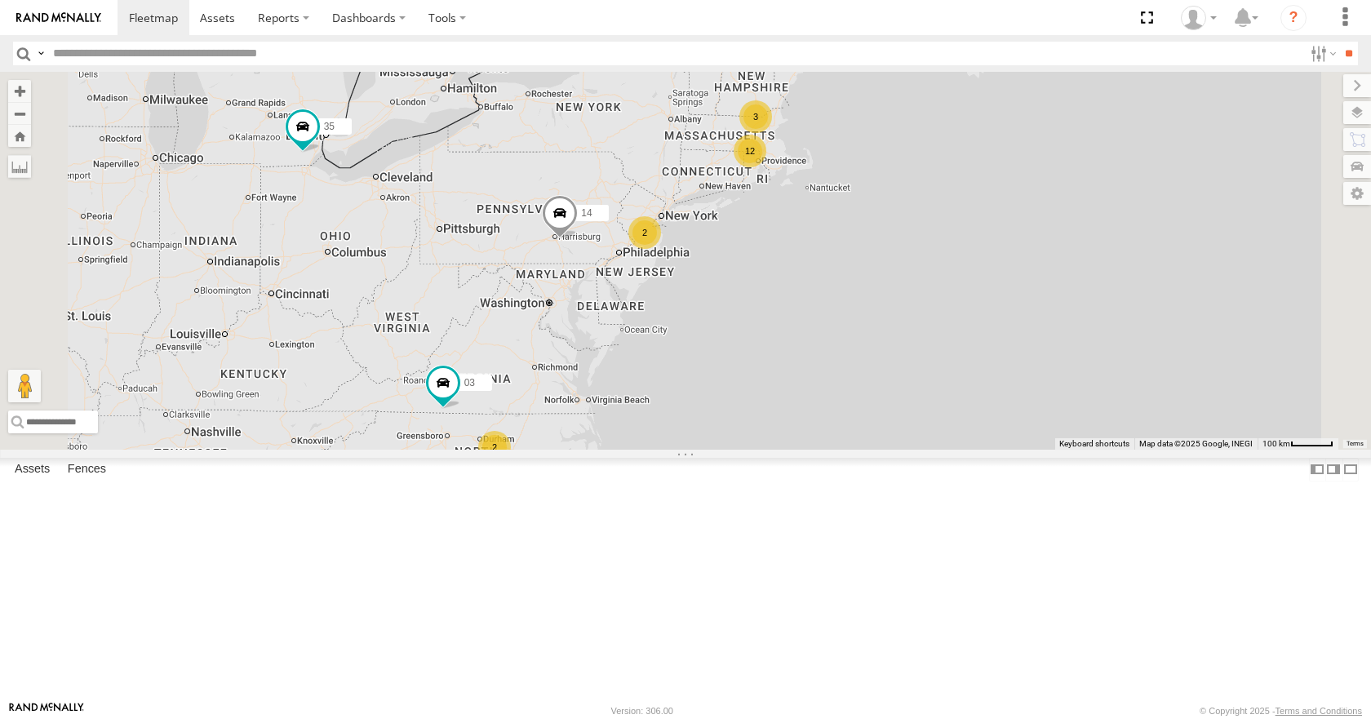
drag, startPoint x: 860, startPoint y: 340, endPoint x: 884, endPoint y: 295, distance: 50.0
click at [884, 295] on div "03 35 14 12 3 2 2" at bounding box center [685, 260] width 1371 height 377
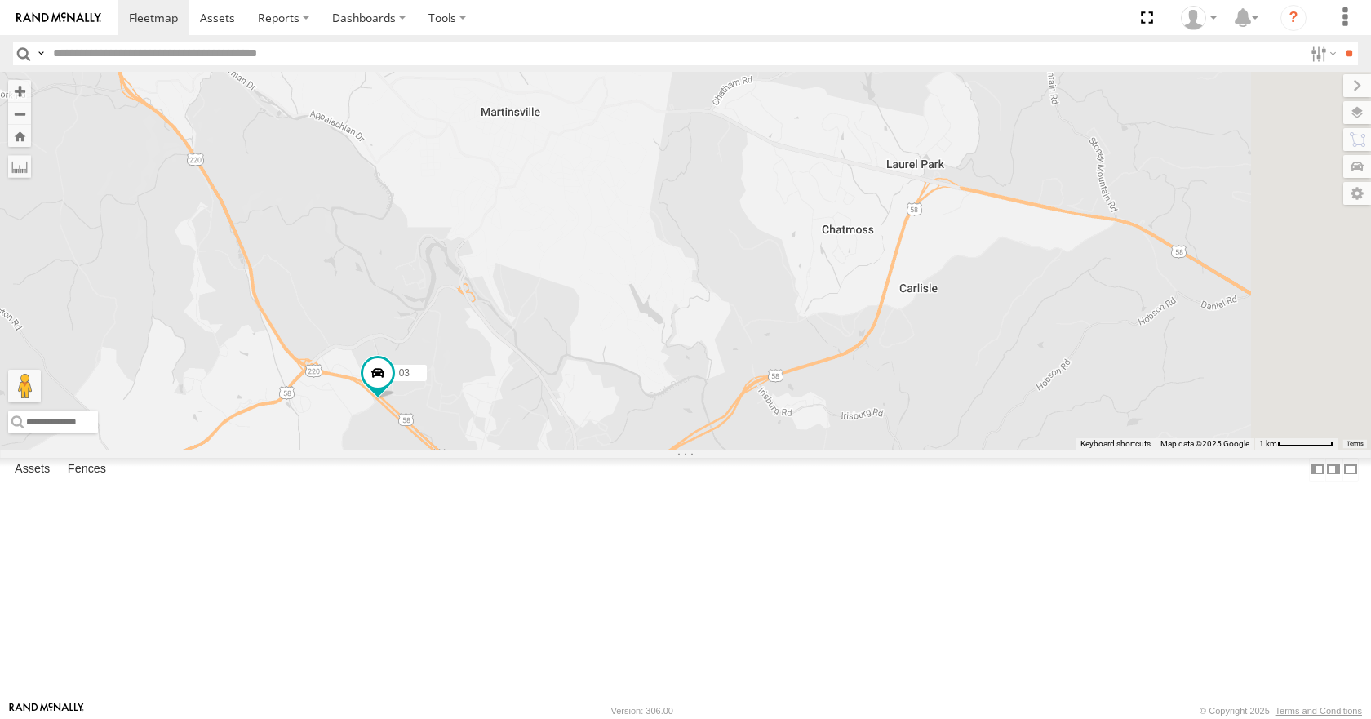
drag, startPoint x: 695, startPoint y: 268, endPoint x: 642, endPoint y: 414, distance: 155.2
click at [642, 414] on div "03 35 14" at bounding box center [685, 260] width 1371 height 377
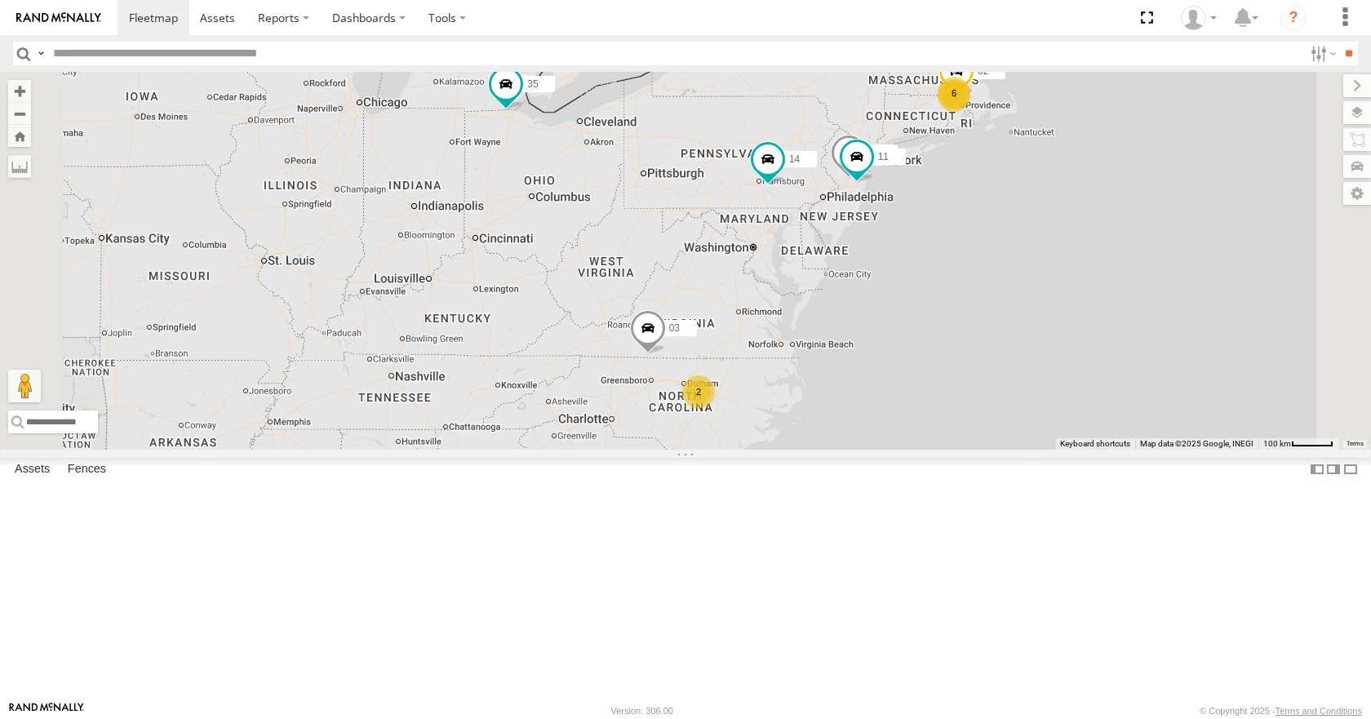
drag, startPoint x: 813, startPoint y: 359, endPoint x: 870, endPoint y: 321, distance: 68.8
click at [869, 322] on div "4 35 6 14 33 08 12 05 02 04 11 2 03" at bounding box center [685, 260] width 1371 height 377
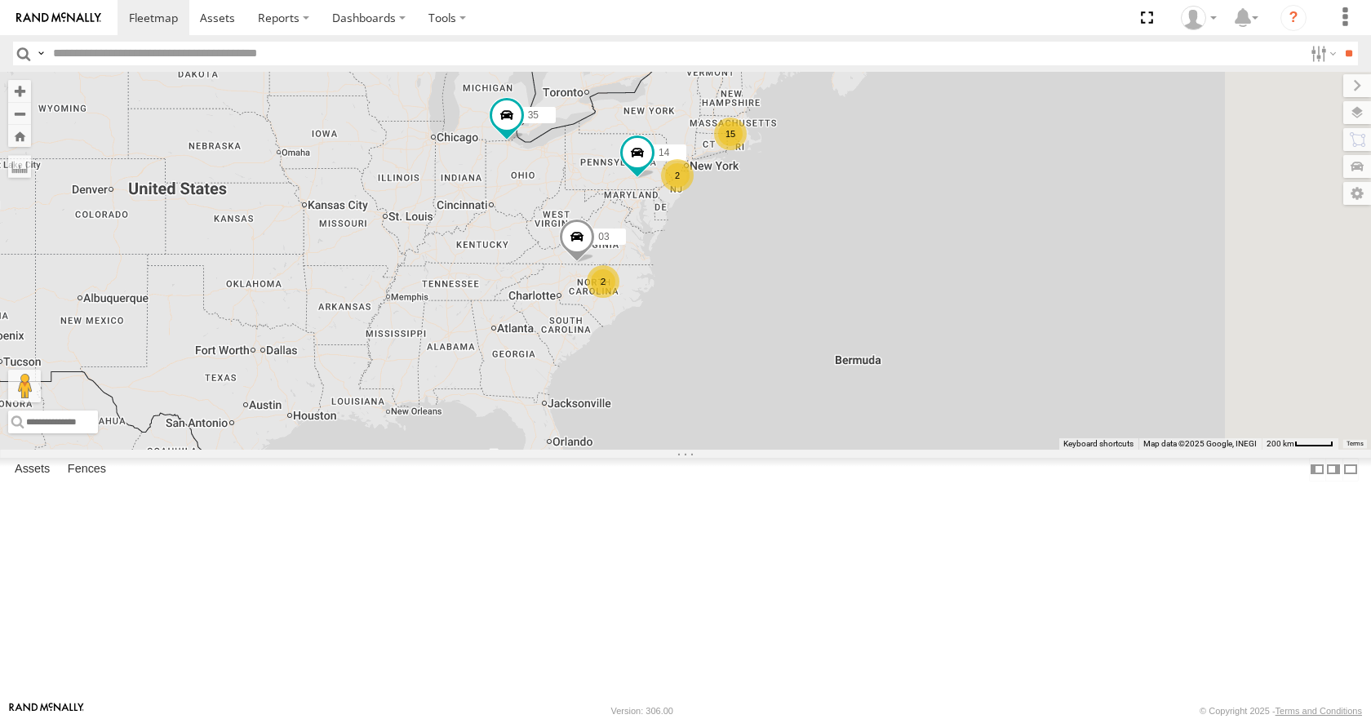
drag, startPoint x: 855, startPoint y: 322, endPoint x: 777, endPoint y: 314, distance: 78.0
click at [777, 314] on div "35 14 03 15 2 2" at bounding box center [685, 260] width 1371 height 377
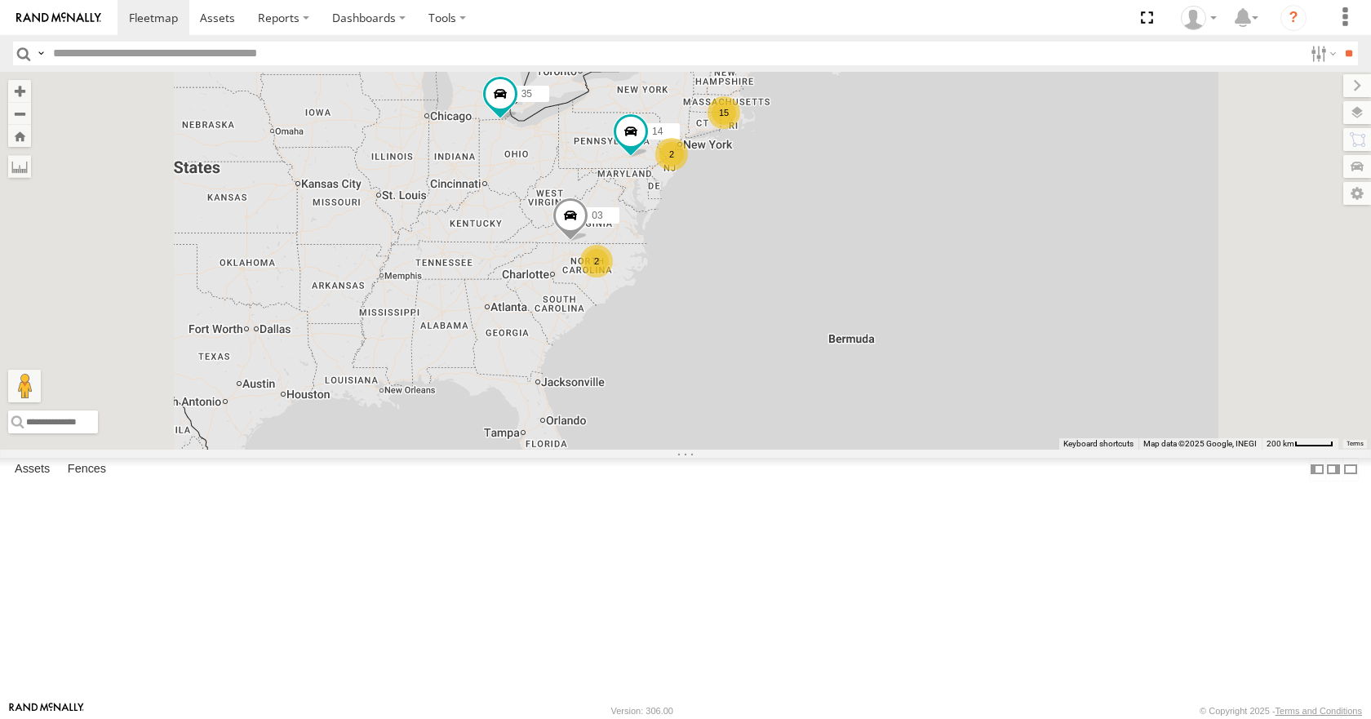
drag, startPoint x: 758, startPoint y: 311, endPoint x: 738, endPoint y: 316, distance: 21.0
click at [738, 316] on div "35 14 03 15 2 2" at bounding box center [685, 260] width 1371 height 377
drag, startPoint x: 980, startPoint y: 335, endPoint x: 900, endPoint y: 361, distance: 84.1
click at [900, 361] on div "35 14 03 15 2 2" at bounding box center [685, 260] width 1371 height 377
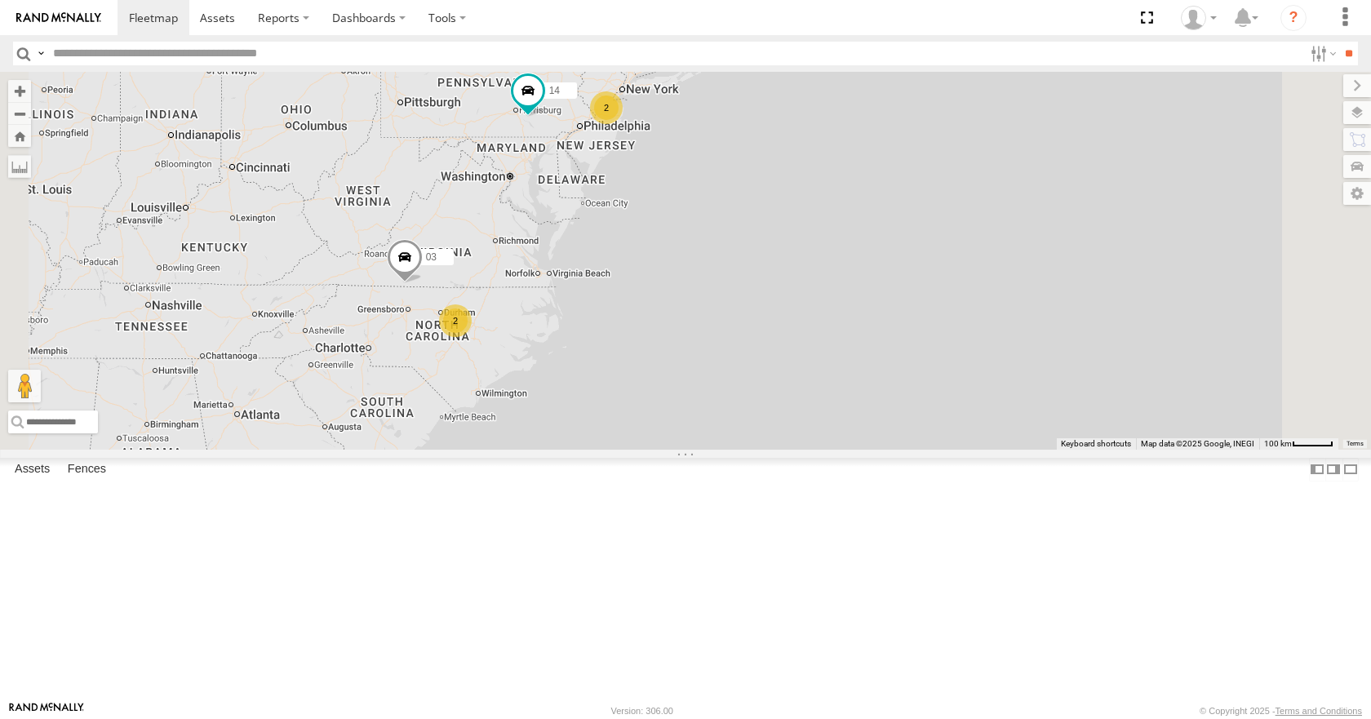
drag, startPoint x: 719, startPoint y: 313, endPoint x: 735, endPoint y: 320, distance: 17.6
click at [735, 320] on div "35 14 03 12 3 2 2" at bounding box center [685, 260] width 1371 height 377
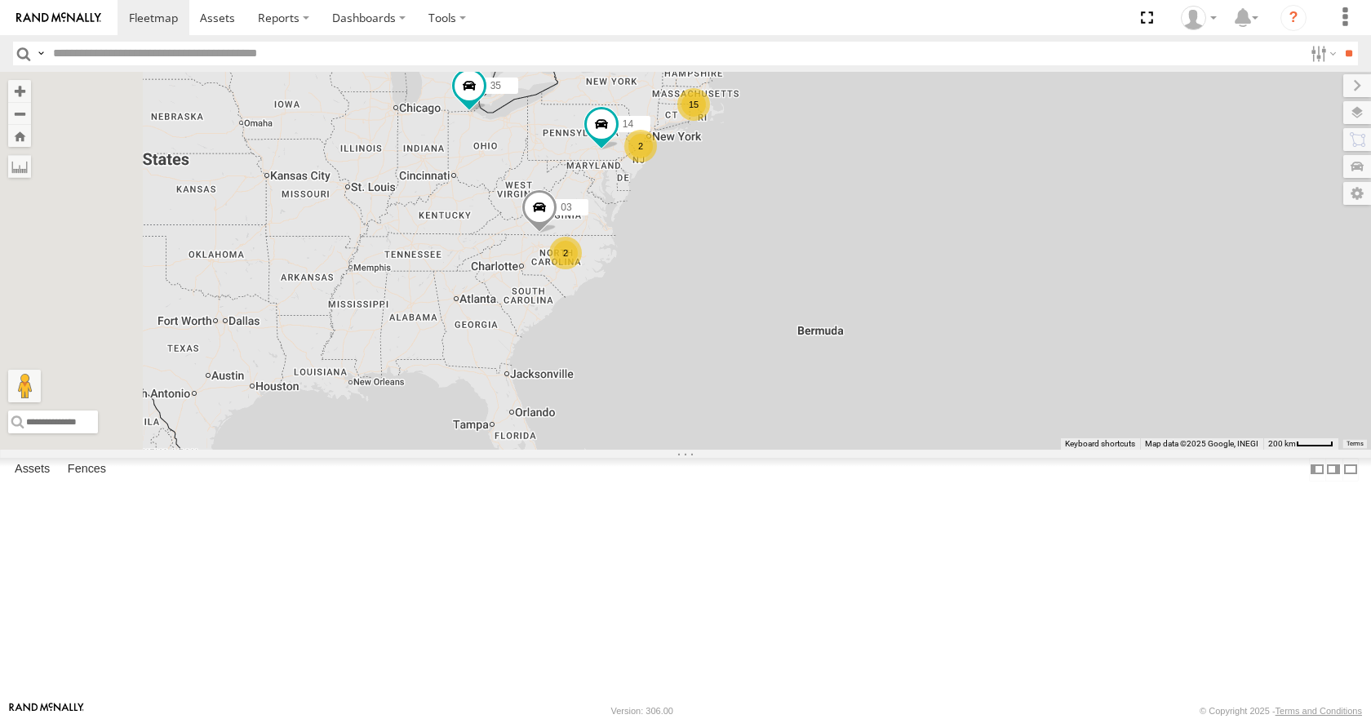
drag, startPoint x: 722, startPoint y: 342, endPoint x: 790, endPoint y: 441, distance: 119.8
click at [790, 441] on div "35 15 14 2 2 03" at bounding box center [685, 260] width 1371 height 377
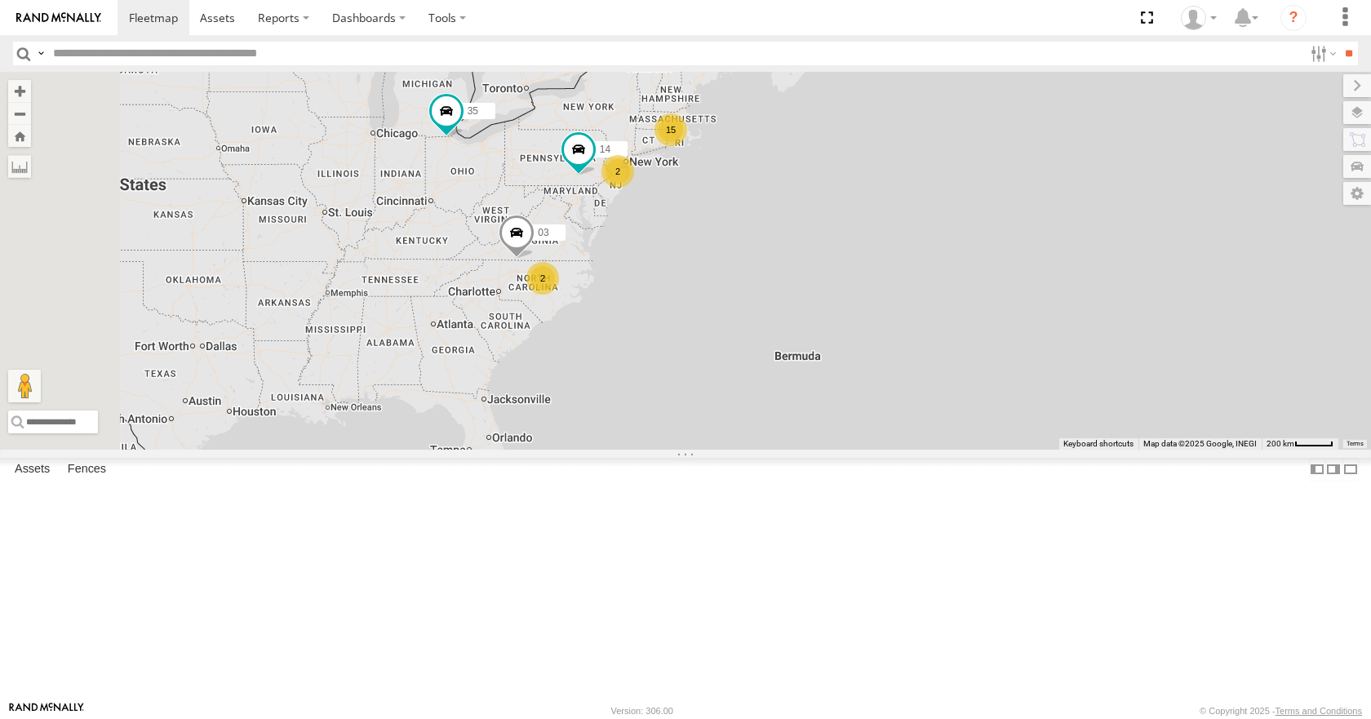
drag, startPoint x: 790, startPoint y: 441, endPoint x: 766, endPoint y: 468, distance: 36.5
click at [766, 449] on div "35 15 14 2 2 03" at bounding box center [685, 260] width 1371 height 377
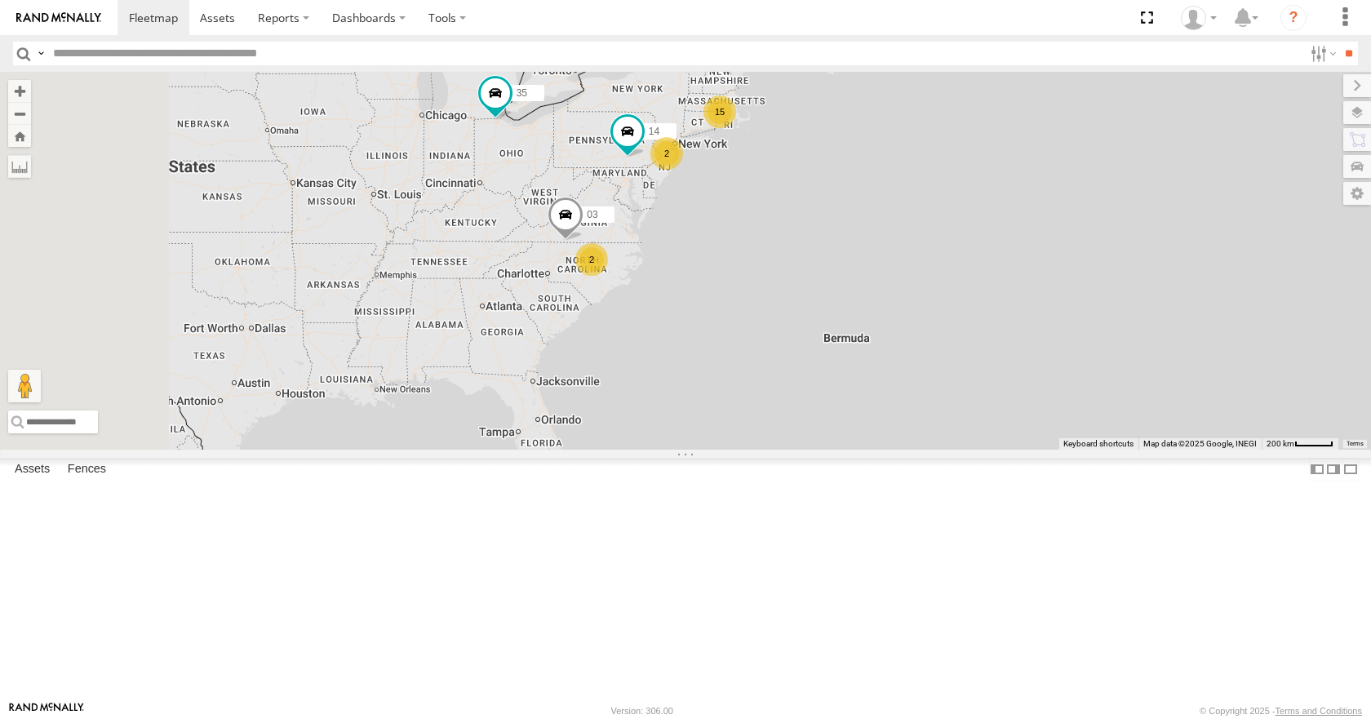
drag, startPoint x: 708, startPoint y: 311, endPoint x: 759, endPoint y: 291, distance: 55.3
click at [759, 291] on div "35 14 03 15 2 2" at bounding box center [685, 260] width 1371 height 377
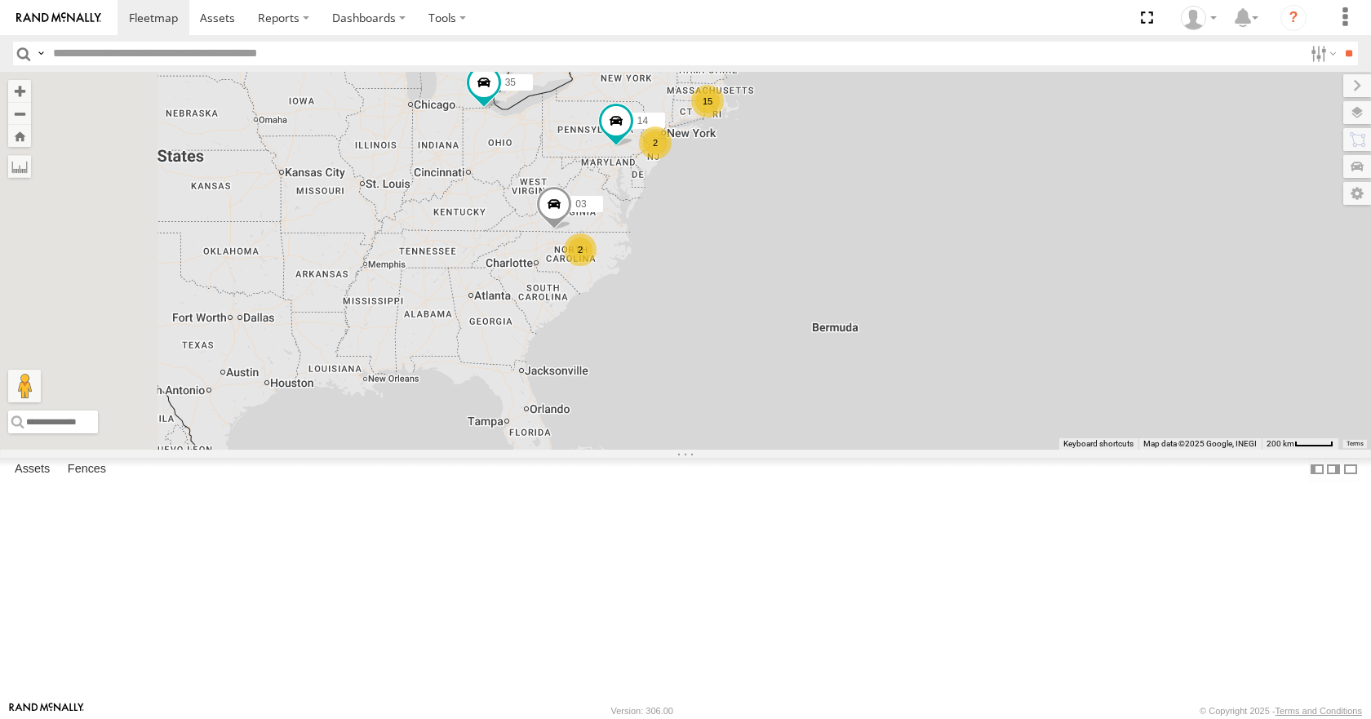
drag, startPoint x: 751, startPoint y: 476, endPoint x: 730, endPoint y: 469, distance: 21.4
click at [730, 449] on div "35 14 03 15 2 2" at bounding box center [685, 260] width 1371 height 377
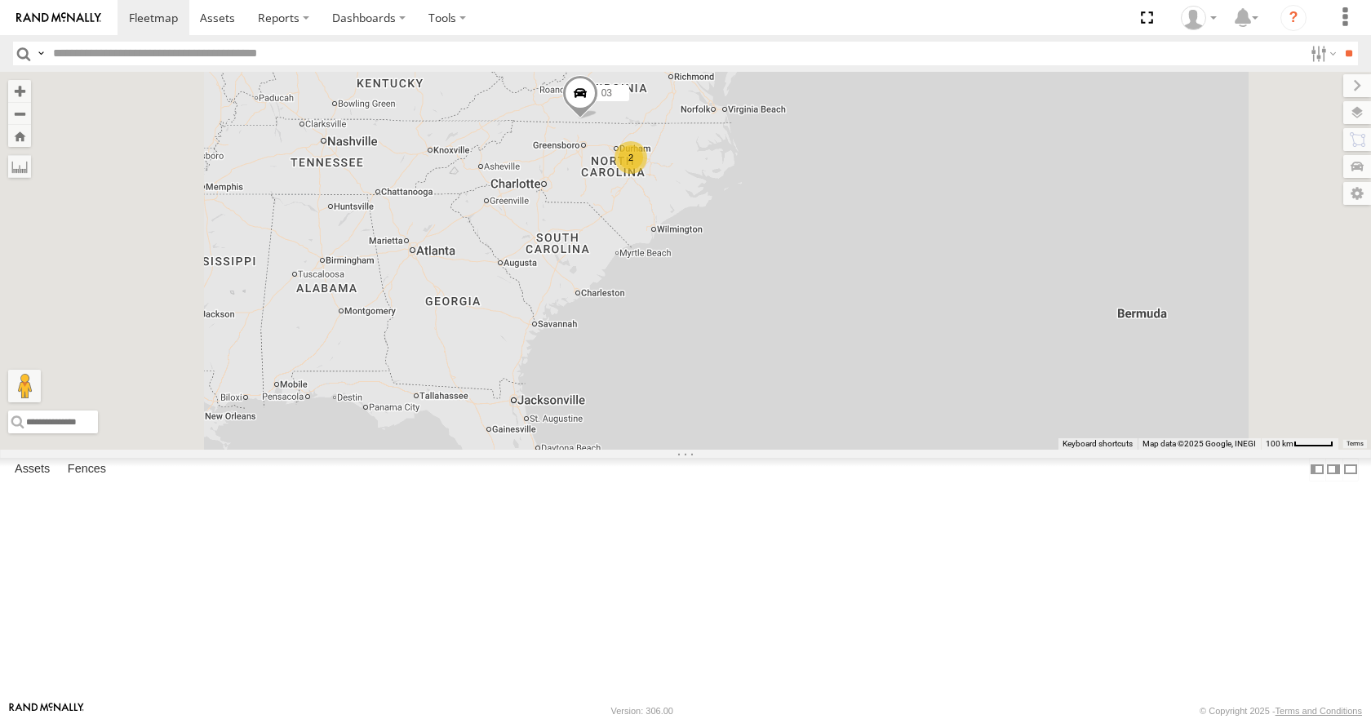
drag, startPoint x: 752, startPoint y: 356, endPoint x: 755, endPoint y: 420, distance: 63.7
click at [755, 420] on div "35 14 03 2" at bounding box center [685, 260] width 1371 height 377
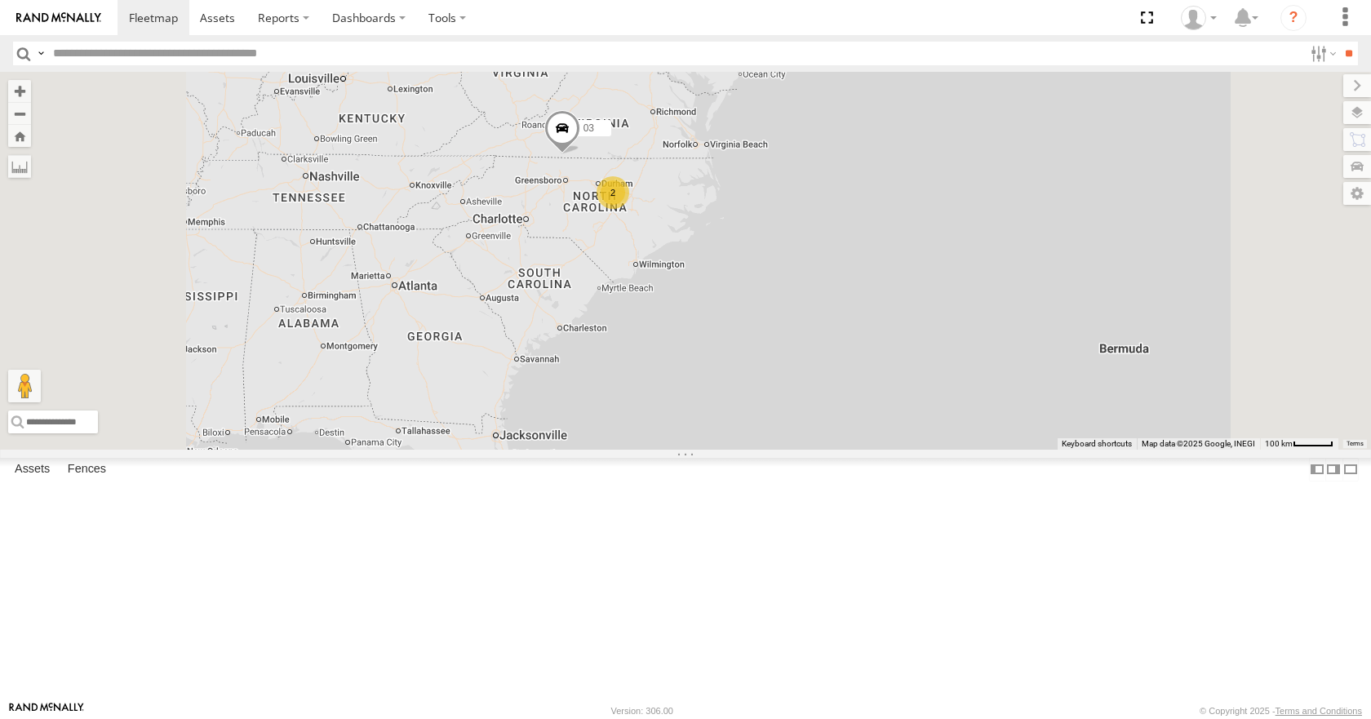
drag, startPoint x: 805, startPoint y: 320, endPoint x: 784, endPoint y: 366, distance: 51.1
click at [784, 366] on div "35 14 03 2 2" at bounding box center [685, 260] width 1371 height 377
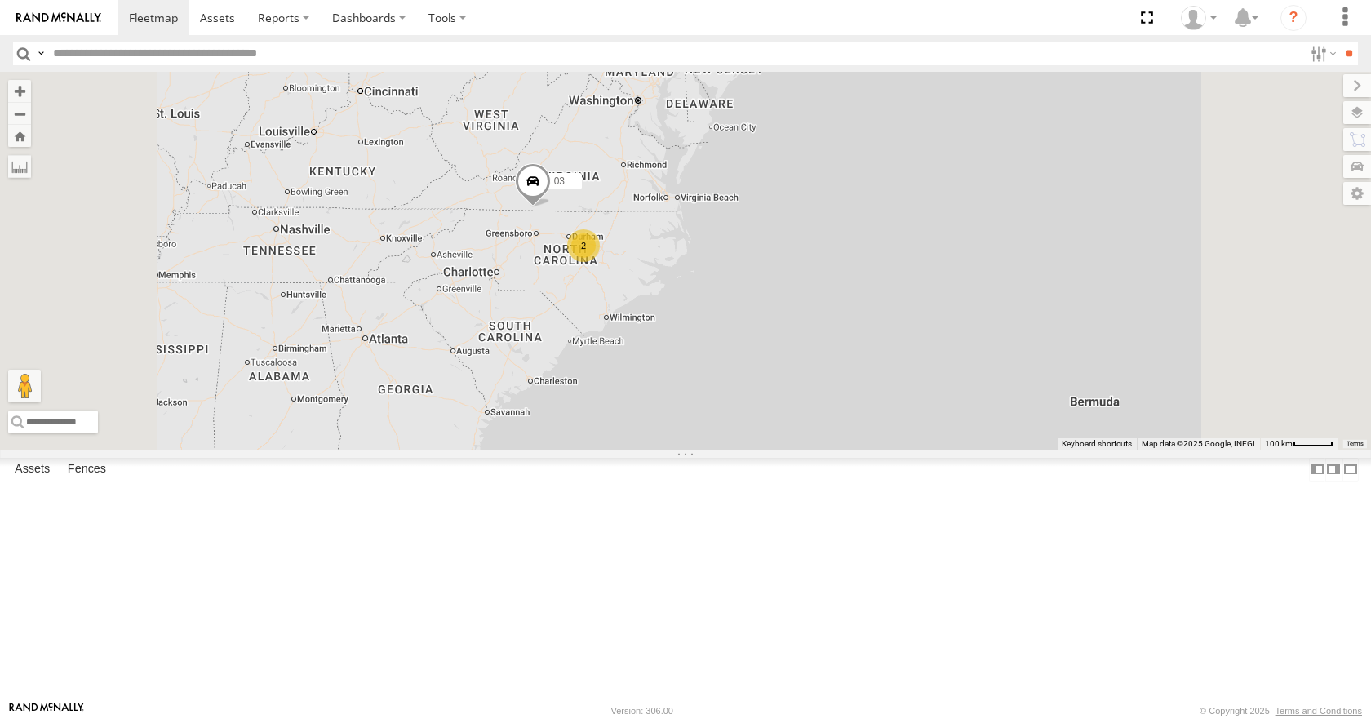
drag, startPoint x: 770, startPoint y: 313, endPoint x: 735, endPoint y: 374, distance: 69.9
click at [735, 374] on div "35 14 03 2 2" at bounding box center [685, 260] width 1371 height 377
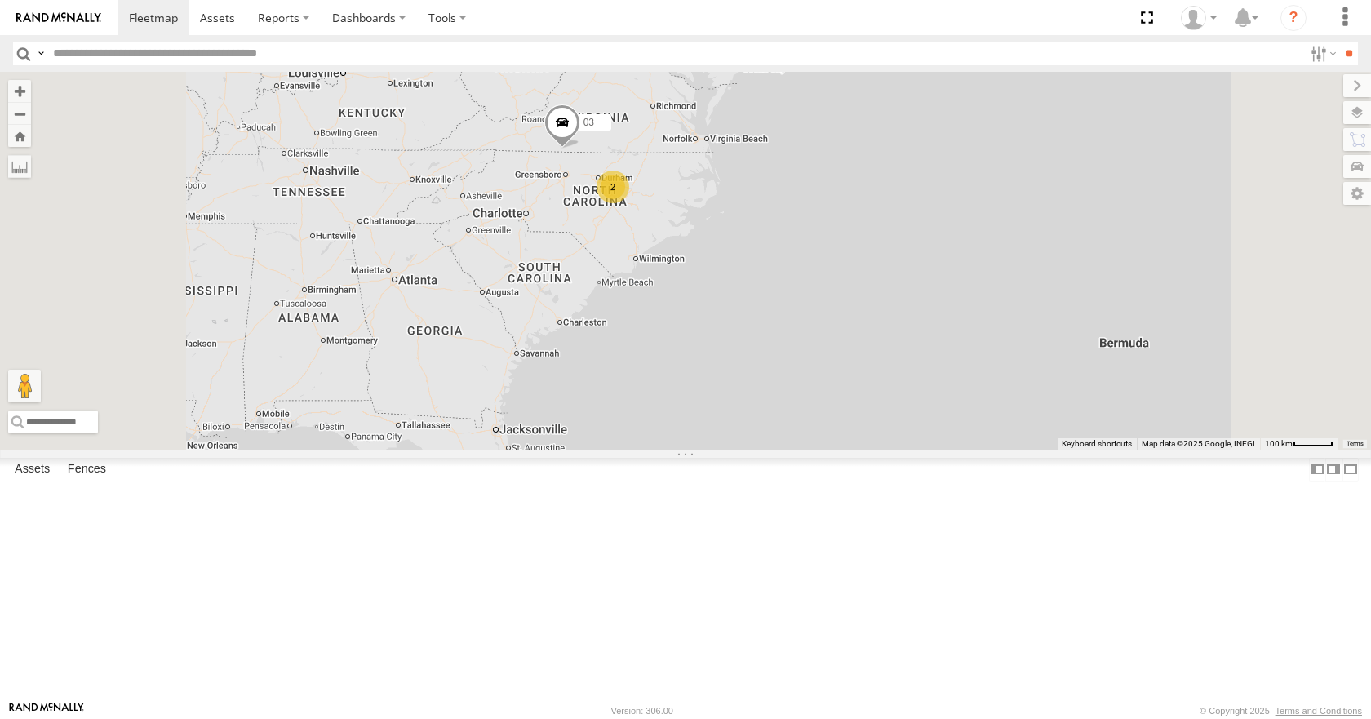
drag, startPoint x: 722, startPoint y: 402, endPoint x: 754, endPoint y: 339, distance: 71.2
click at [754, 339] on div "35 14 03 2 2 14" at bounding box center [685, 260] width 1371 height 377
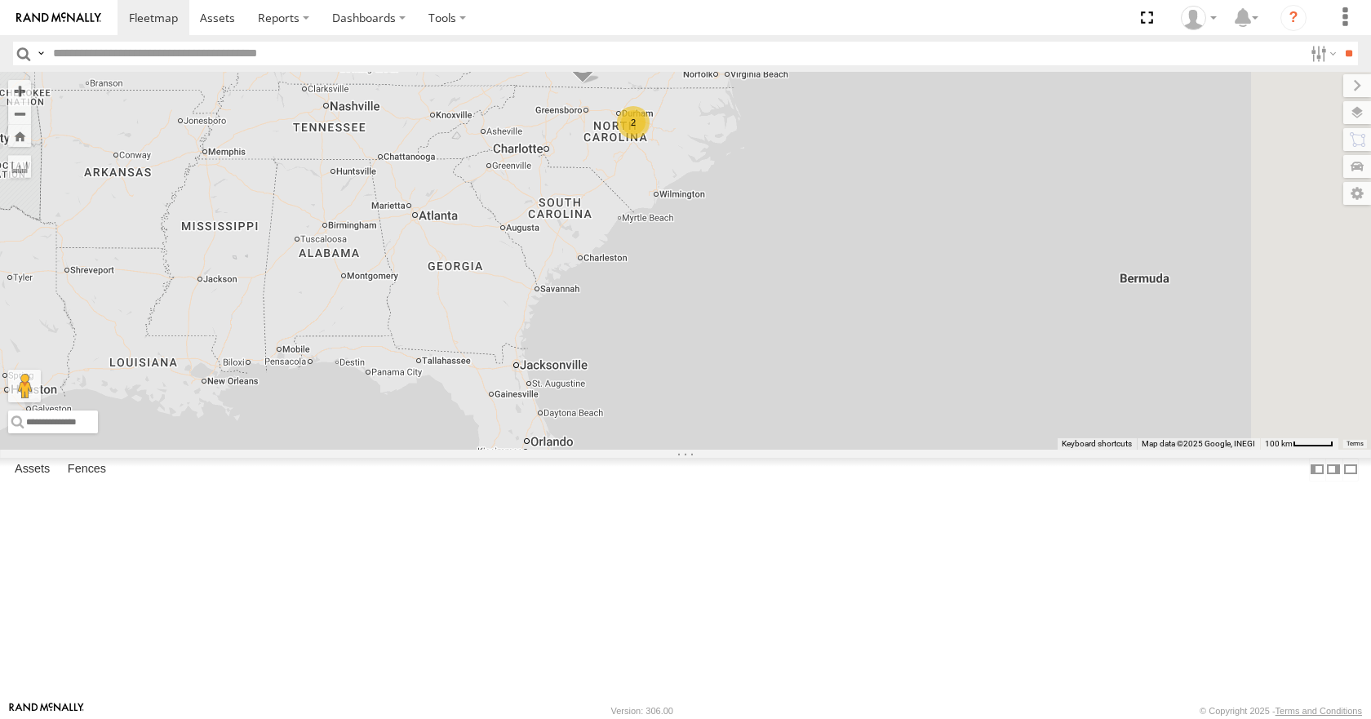
drag, startPoint x: 754, startPoint y: 339, endPoint x: 778, endPoint y: 264, distance: 78.7
click at [778, 264] on div "35 14 03 2 2 14" at bounding box center [685, 260] width 1371 height 377
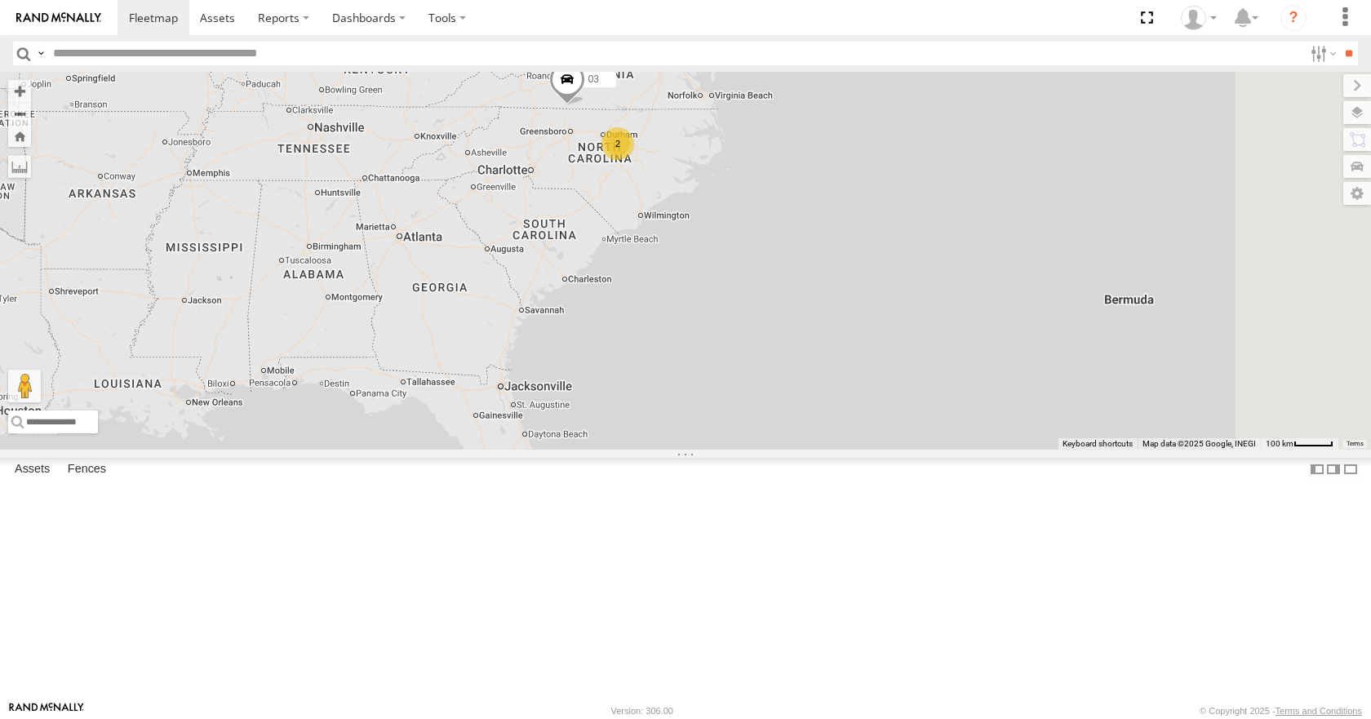
drag, startPoint x: 778, startPoint y: 264, endPoint x: 762, endPoint y: 287, distance: 28.3
click at [762, 287] on div "35 14 03 2 2 14" at bounding box center [685, 260] width 1371 height 377
click at [762, 286] on div "35 14 03 2 2 14" at bounding box center [685, 260] width 1371 height 377
drag, startPoint x: 735, startPoint y: 375, endPoint x: 717, endPoint y: 352, distance: 29.1
click at [717, 352] on div "35 14 03 2 2 14" at bounding box center [685, 260] width 1371 height 377
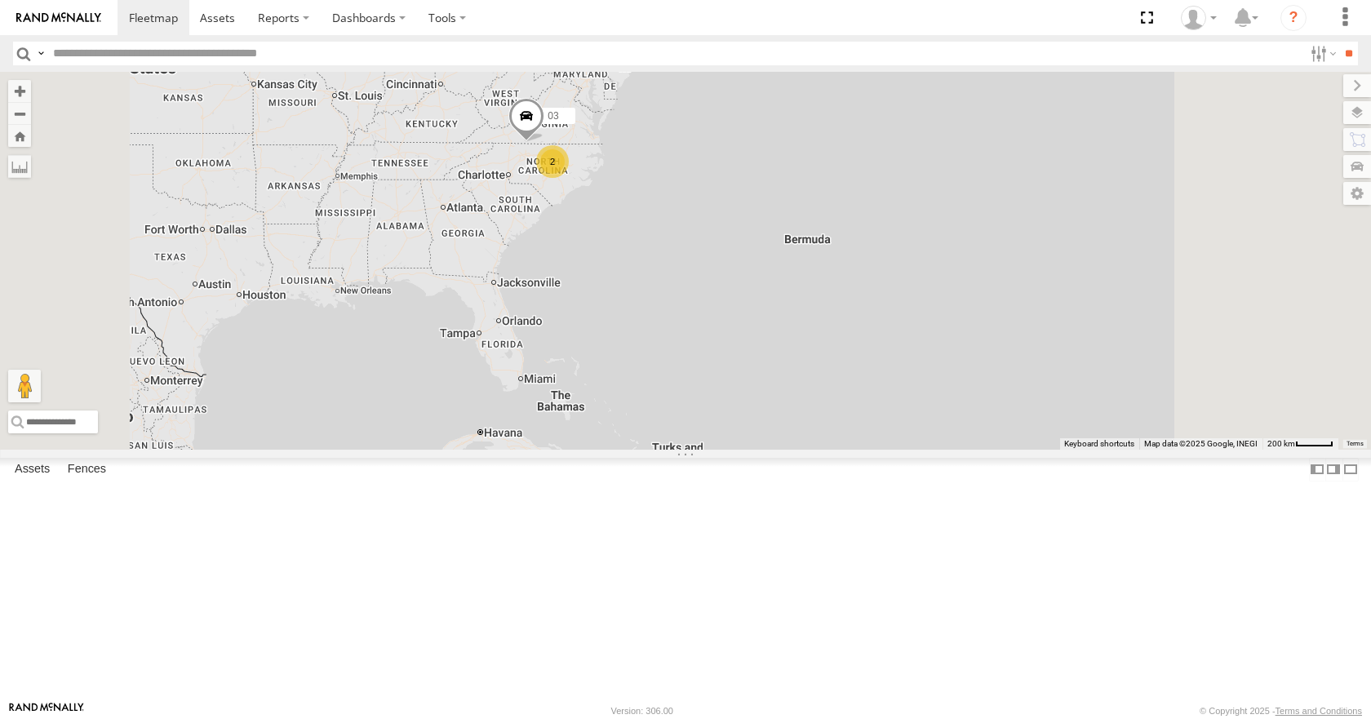
drag, startPoint x: 720, startPoint y: 220, endPoint x: 747, endPoint y: 269, distance: 55.9
click at [747, 269] on div "35 14 03 15 2 2" at bounding box center [685, 260] width 1371 height 377
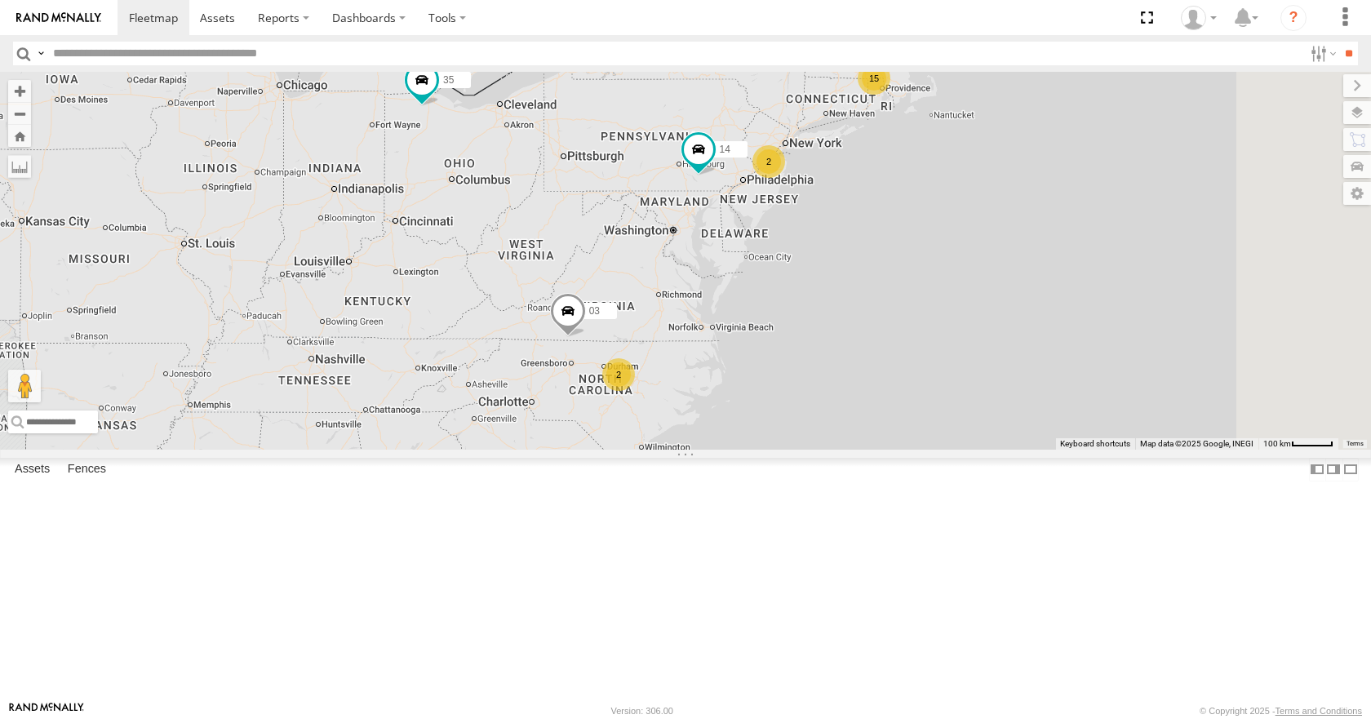
drag, startPoint x: 906, startPoint y: 362, endPoint x: 826, endPoint y: 191, distance: 189.1
click at [826, 191] on div "15 35 14 2 2 03" at bounding box center [685, 260] width 1371 height 377
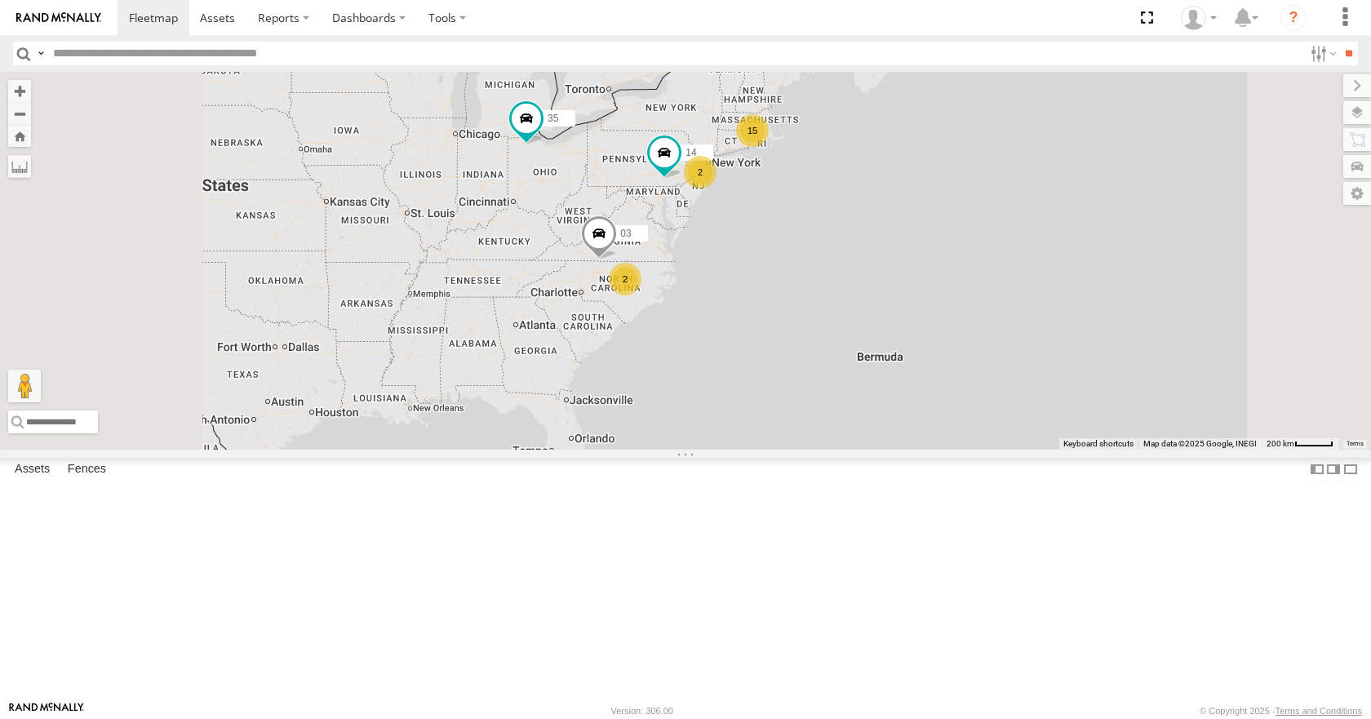
drag, startPoint x: 901, startPoint y: 362, endPoint x: 912, endPoint y: 406, distance: 44.5
click at [912, 406] on div "35 14 03 15 2 2" at bounding box center [685, 260] width 1371 height 377
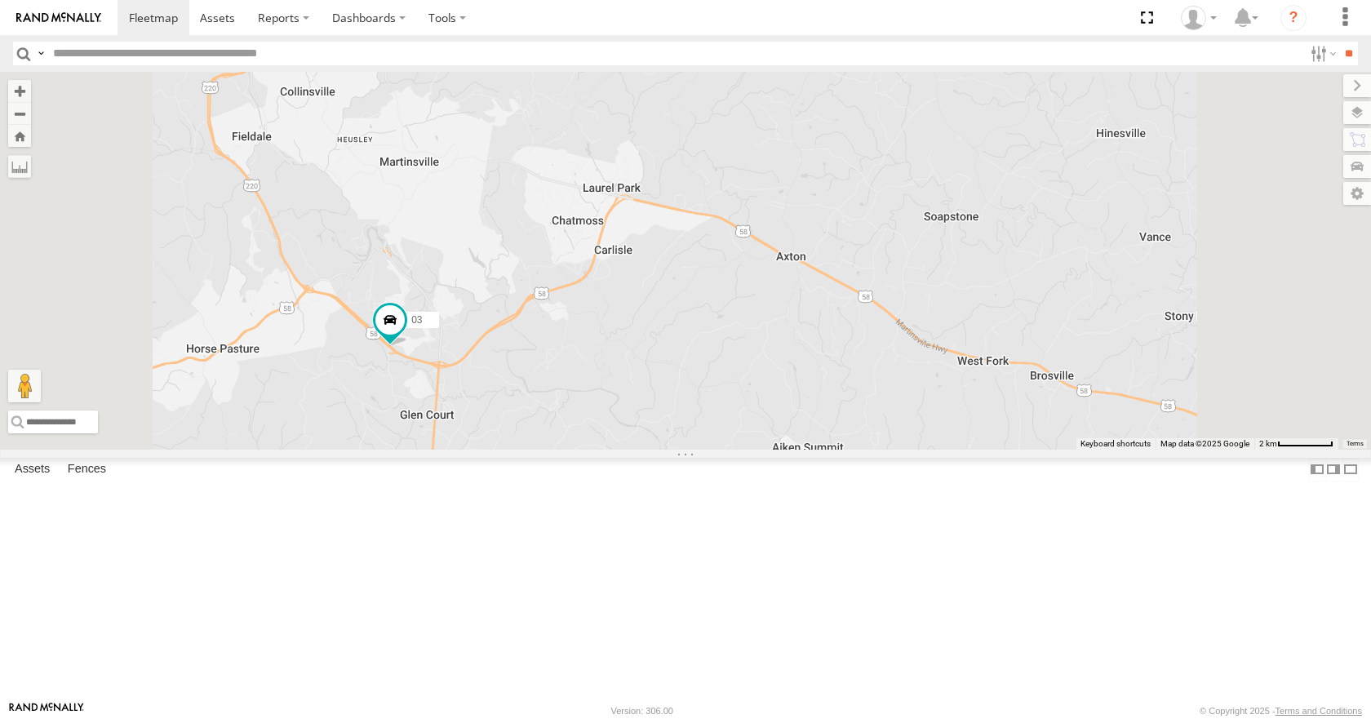
drag, startPoint x: 695, startPoint y: 296, endPoint x: 713, endPoint y: 344, distance: 50.3
click at [713, 344] on div "35 14 03" at bounding box center [685, 260] width 1371 height 377
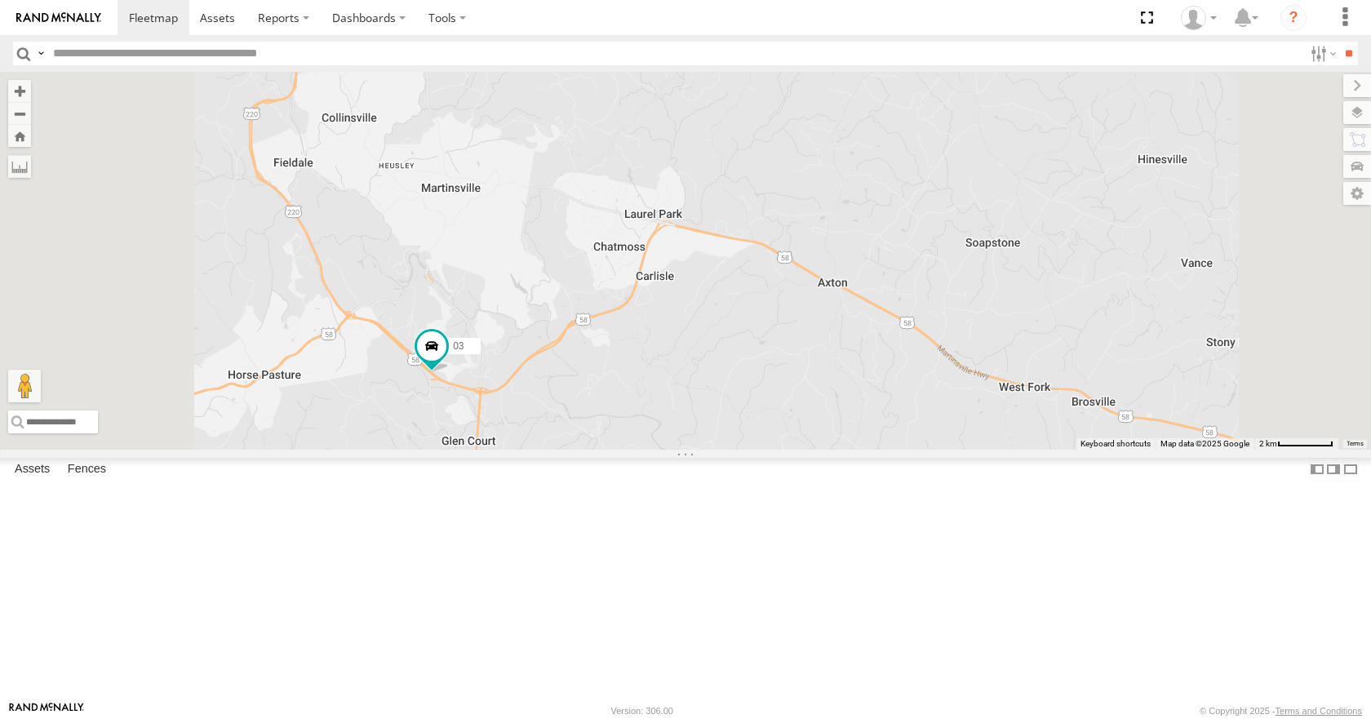
drag, startPoint x: 599, startPoint y: 313, endPoint x: 719, endPoint y: 391, distance: 143.3
click at [719, 391] on div "35 14 03" at bounding box center [685, 260] width 1371 height 377
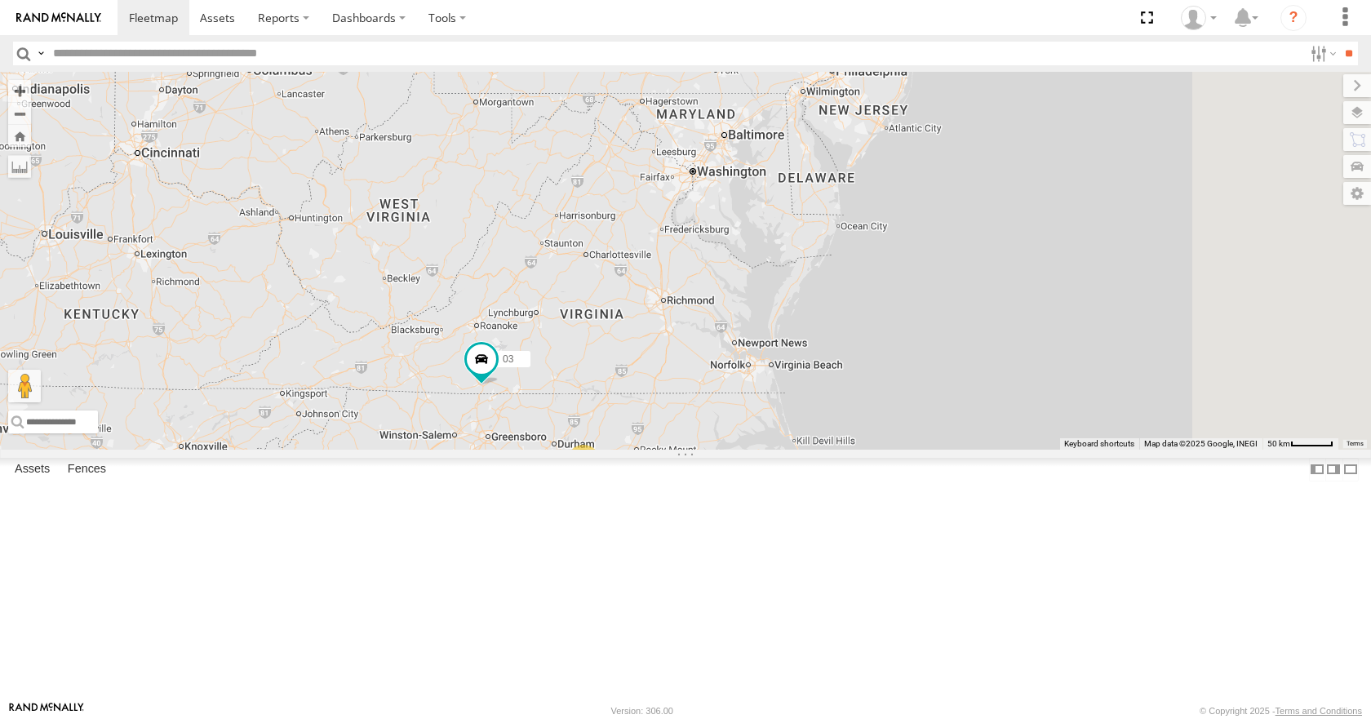
drag, startPoint x: 817, startPoint y: 228, endPoint x: 772, endPoint y: 340, distance: 120.5
click at [772, 340] on div "35 14 03 2 2" at bounding box center [685, 260] width 1371 height 377
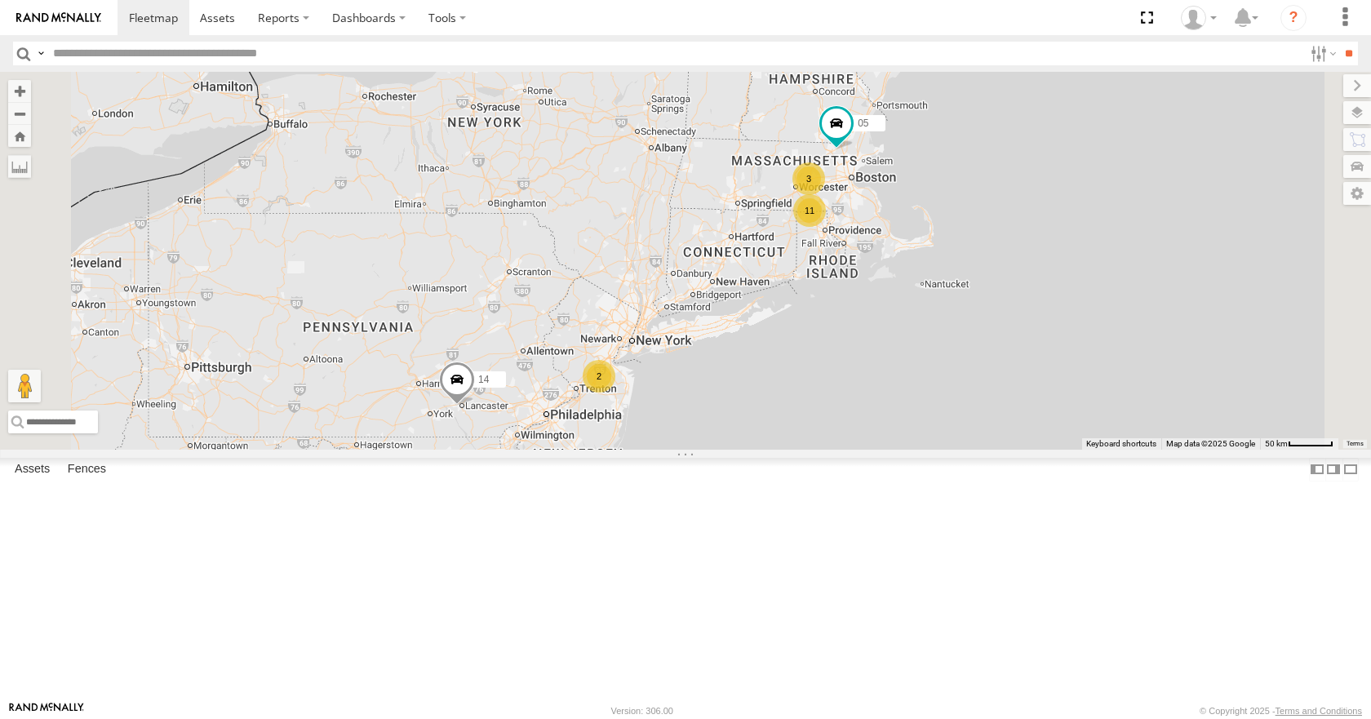
drag, startPoint x: 885, startPoint y: 406, endPoint x: 866, endPoint y: 357, distance: 52.4
click at [866, 357] on div "35 14 05 03 11 3 2" at bounding box center [685, 260] width 1371 height 377
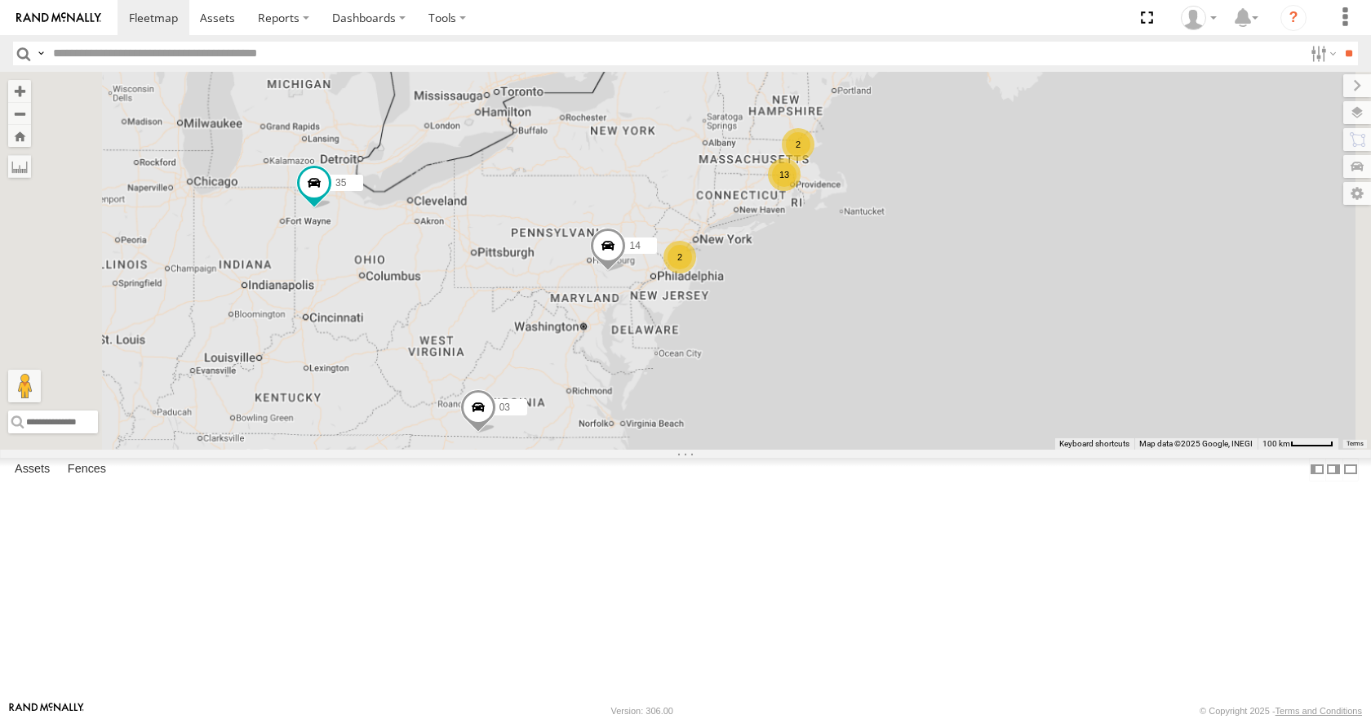
drag, startPoint x: 854, startPoint y: 305, endPoint x: 927, endPoint y: 275, distance: 79.4
click at [927, 275] on div "35 14 03 13 2 2 2" at bounding box center [685, 260] width 1371 height 377
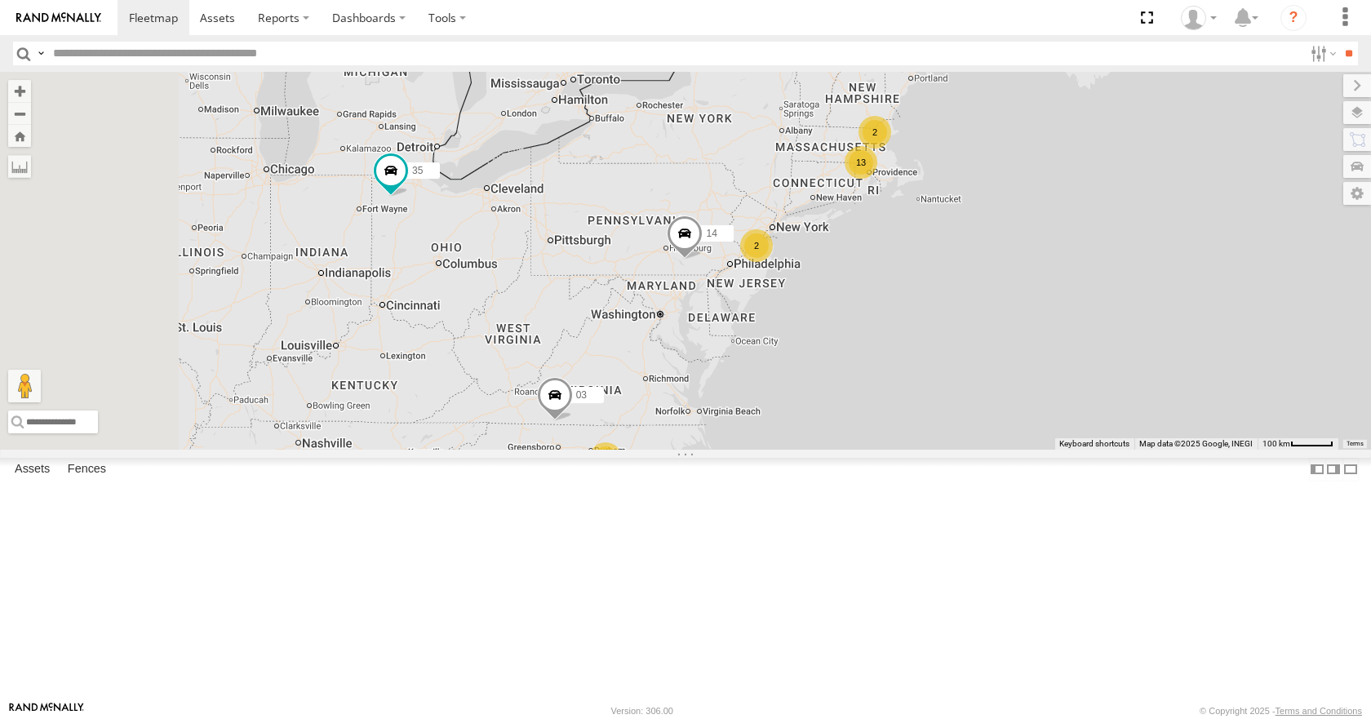
drag, startPoint x: 863, startPoint y: 278, endPoint x: 938, endPoint y: 265, distance: 76.1
click at [938, 265] on div "35 14 03 13 2 2 2" at bounding box center [685, 260] width 1371 height 377
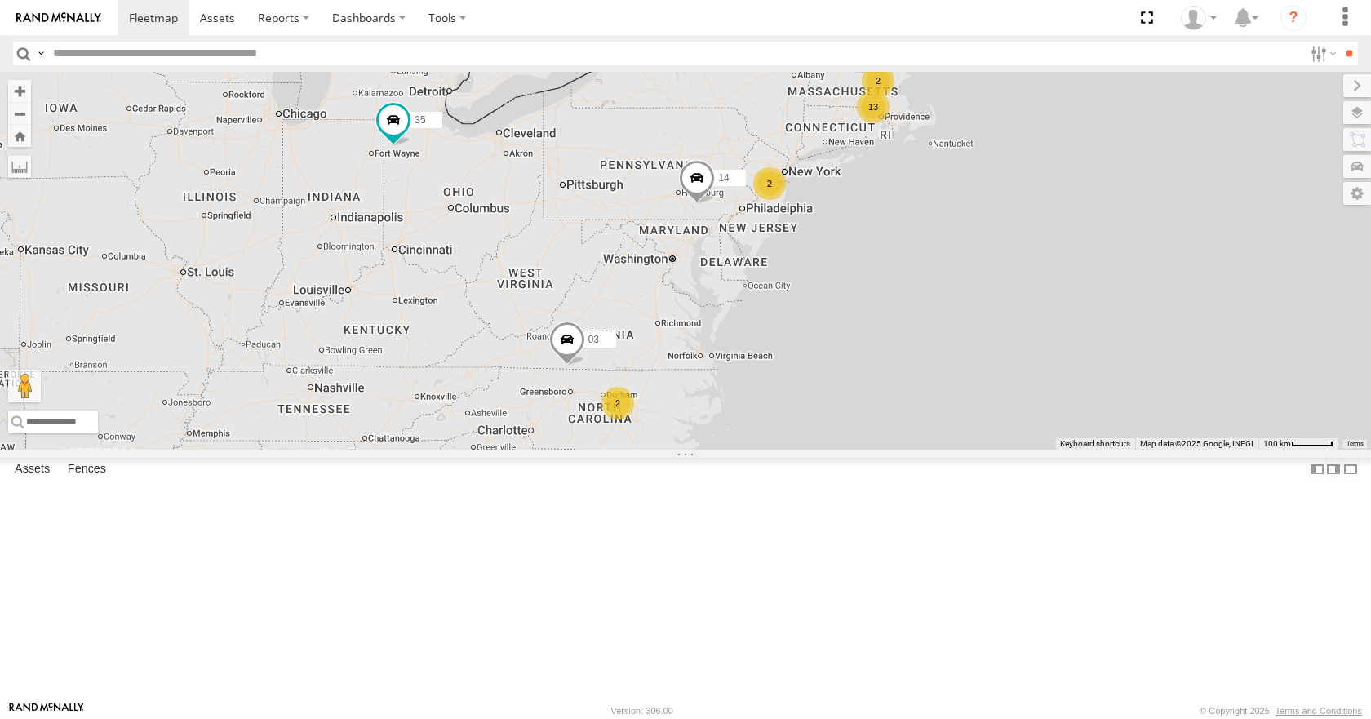
drag, startPoint x: 871, startPoint y: 387, endPoint x: 818, endPoint y: 364, distance: 57.8
click at [819, 366] on div "13 35 14 2 2 2 03" at bounding box center [685, 260] width 1371 height 377
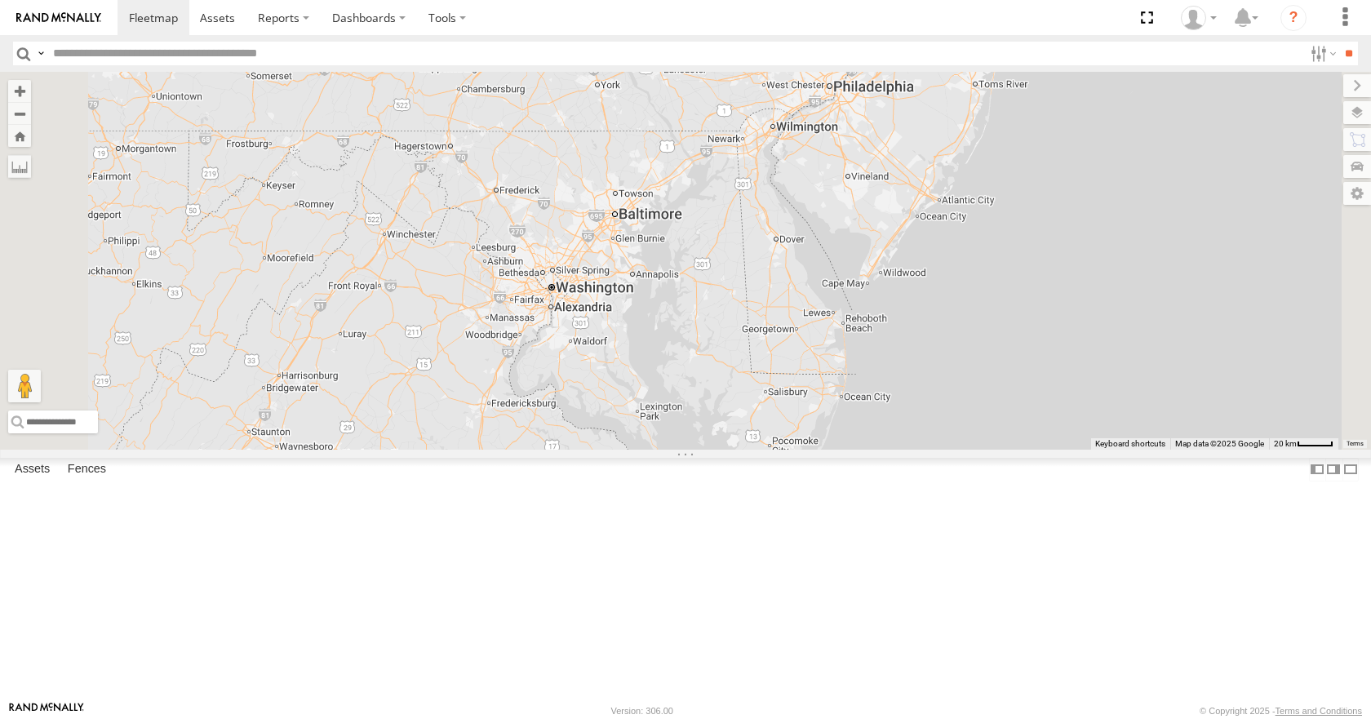
drag, startPoint x: 908, startPoint y: 331, endPoint x: 847, endPoint y: 425, distance: 112.1
click at [847, 425] on div "35 14 03 08 11" at bounding box center [685, 260] width 1371 height 377
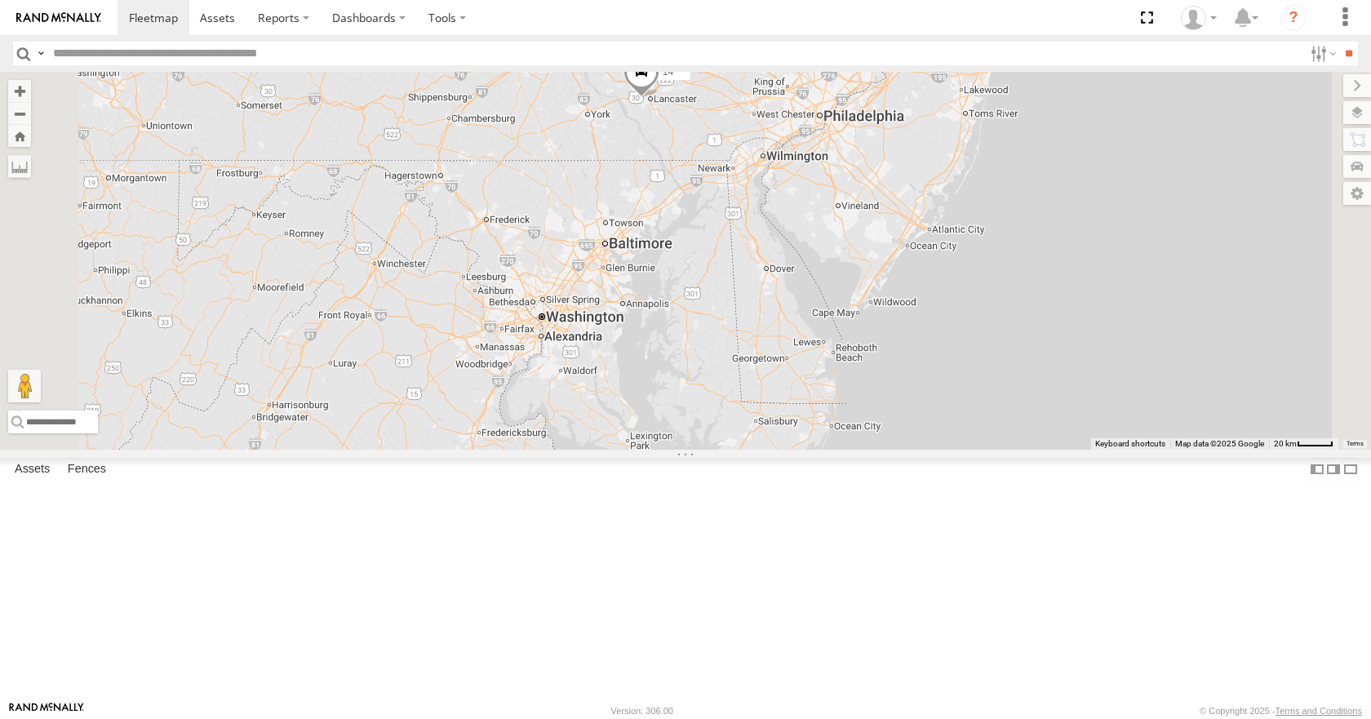
drag, startPoint x: 856, startPoint y: 402, endPoint x: 908, endPoint y: 319, distance: 97.2
click at [908, 319] on div "35 14 03 08 11" at bounding box center [685, 260] width 1371 height 377
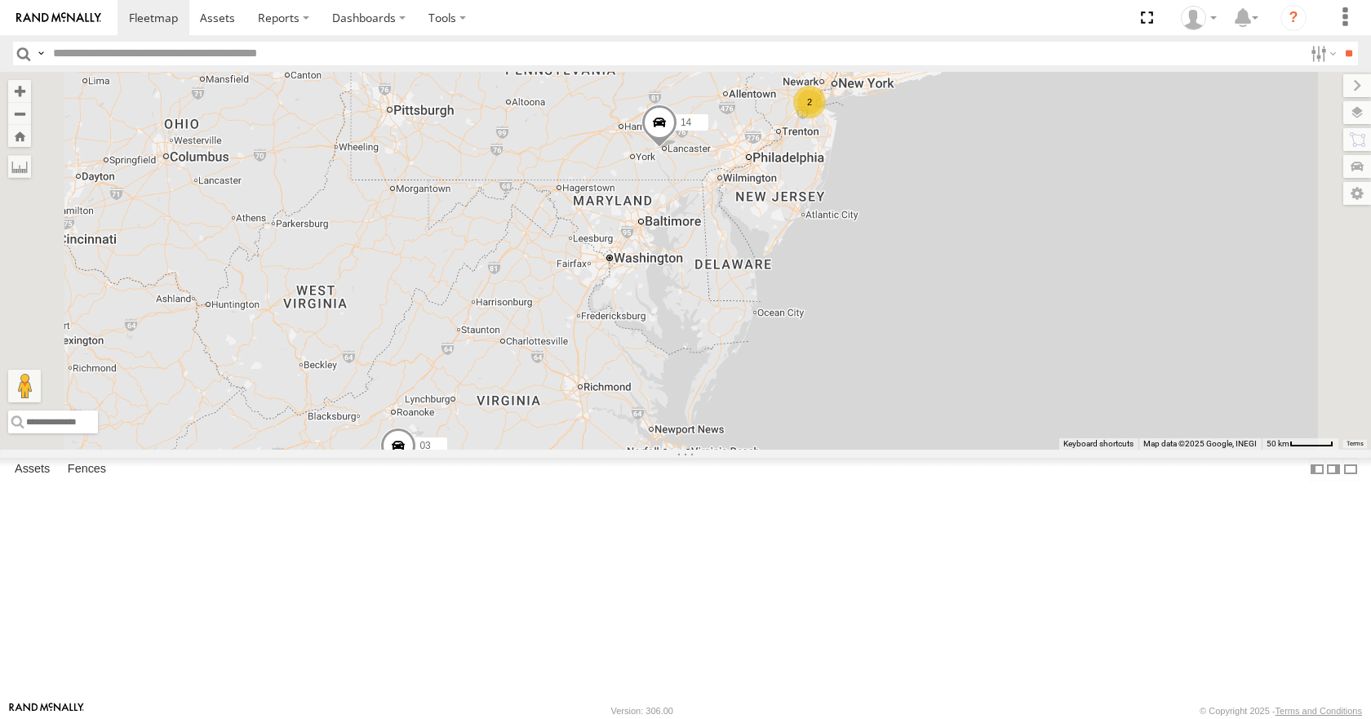
drag, startPoint x: 908, startPoint y: 319, endPoint x: 877, endPoint y: 326, distance: 31.1
click at [877, 326] on div "35 14 03 13 2 2" at bounding box center [685, 260] width 1371 height 377
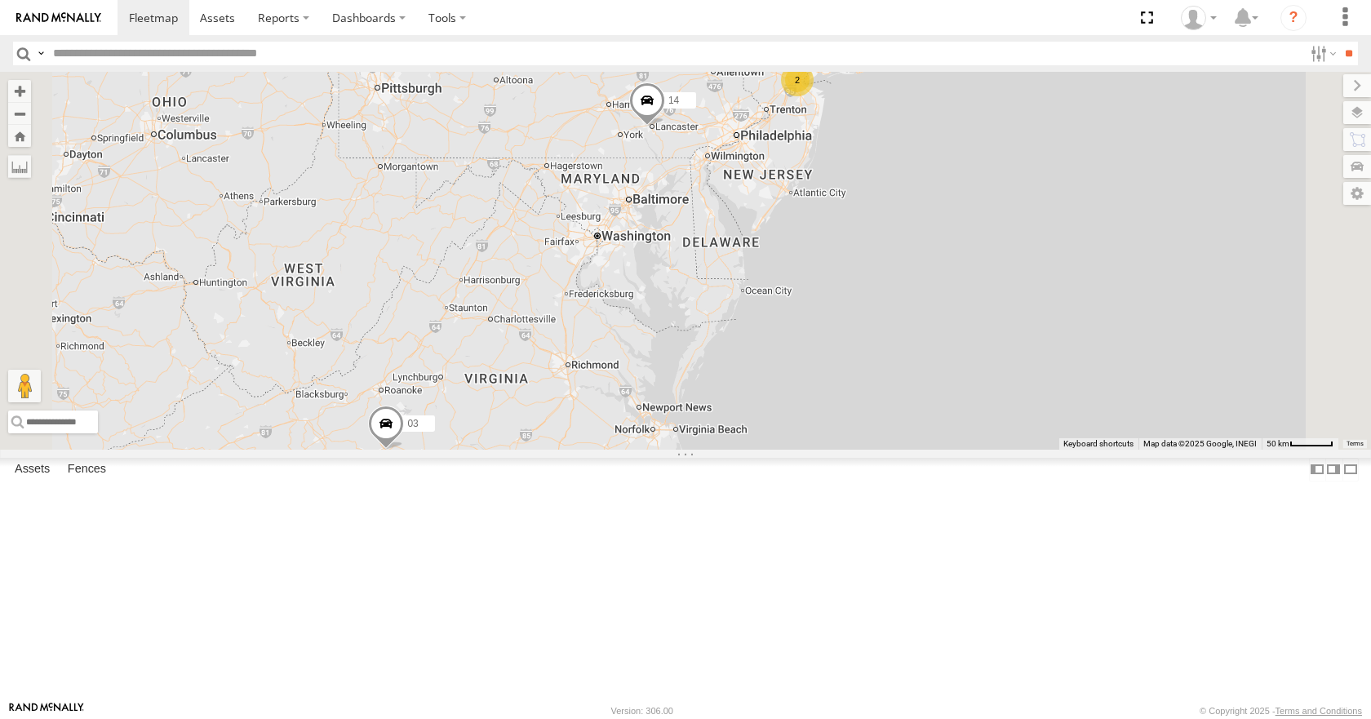
drag, startPoint x: 877, startPoint y: 325, endPoint x: 873, endPoint y: 295, distance: 29.7
click at [873, 295] on div "35 14 03 13 2 2" at bounding box center [685, 260] width 1371 height 377
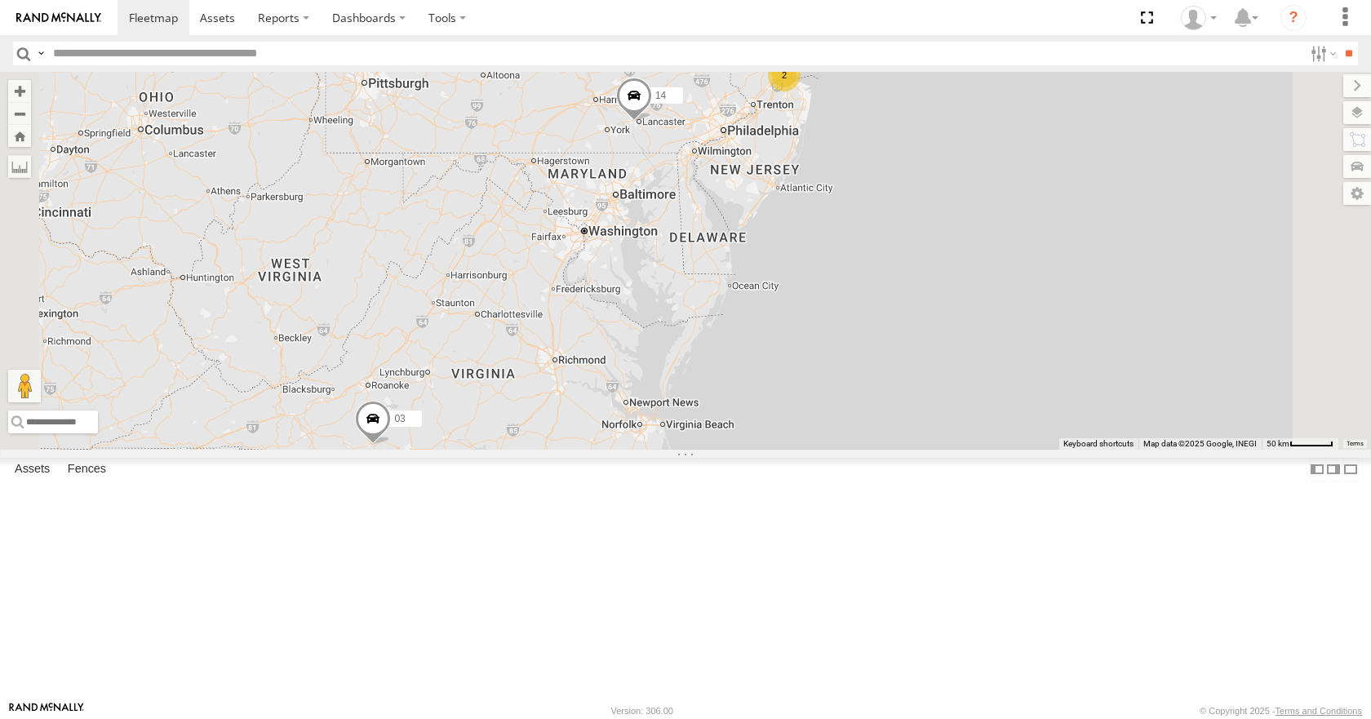
drag, startPoint x: 873, startPoint y: 292, endPoint x: 854, endPoint y: 284, distance: 21.2
click at [854, 284] on div "35 14 03 13 2 2" at bounding box center [685, 260] width 1371 height 377
drag, startPoint x: 854, startPoint y: 284, endPoint x: 842, endPoint y: 273, distance: 16.2
click at [842, 273] on div "35 14 03 13 2 2" at bounding box center [685, 260] width 1371 height 377
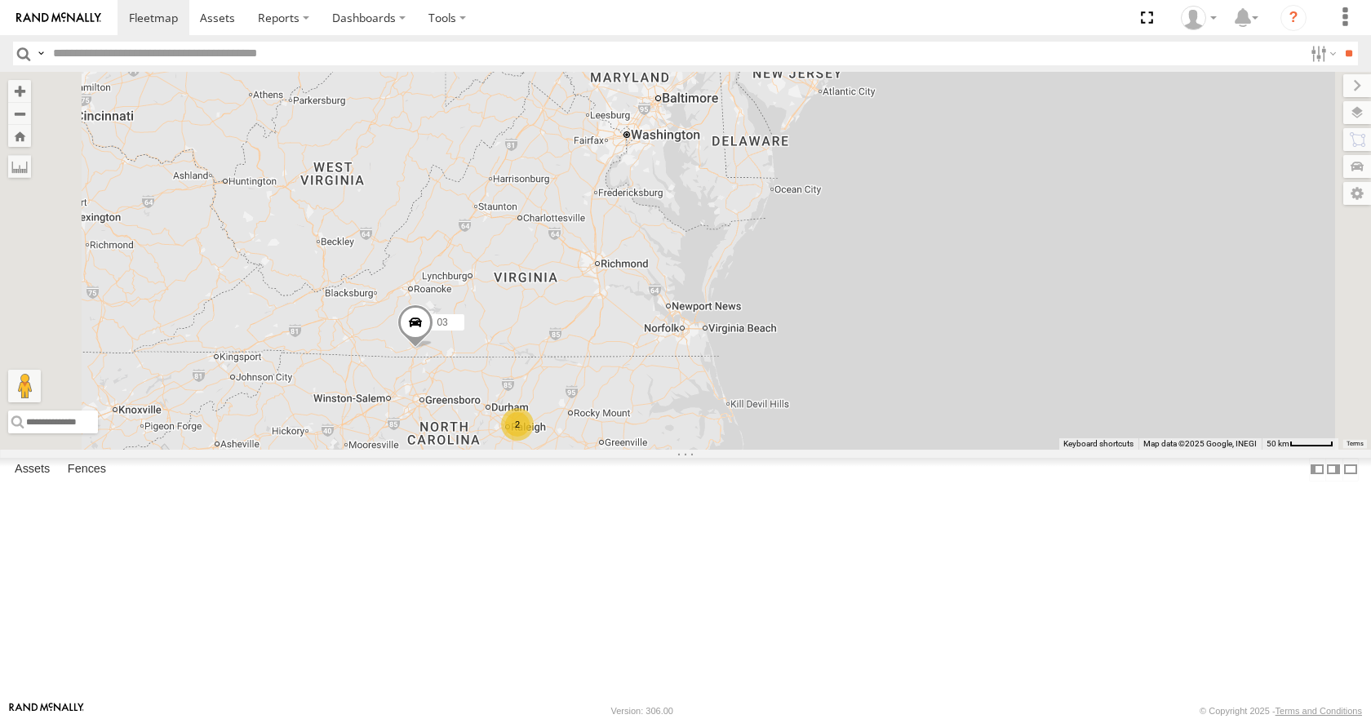
drag, startPoint x: 780, startPoint y: 497, endPoint x: 835, endPoint y: 411, distance: 102.4
click at [835, 411] on div "35 14 03 13 2 2" at bounding box center [685, 260] width 1371 height 377
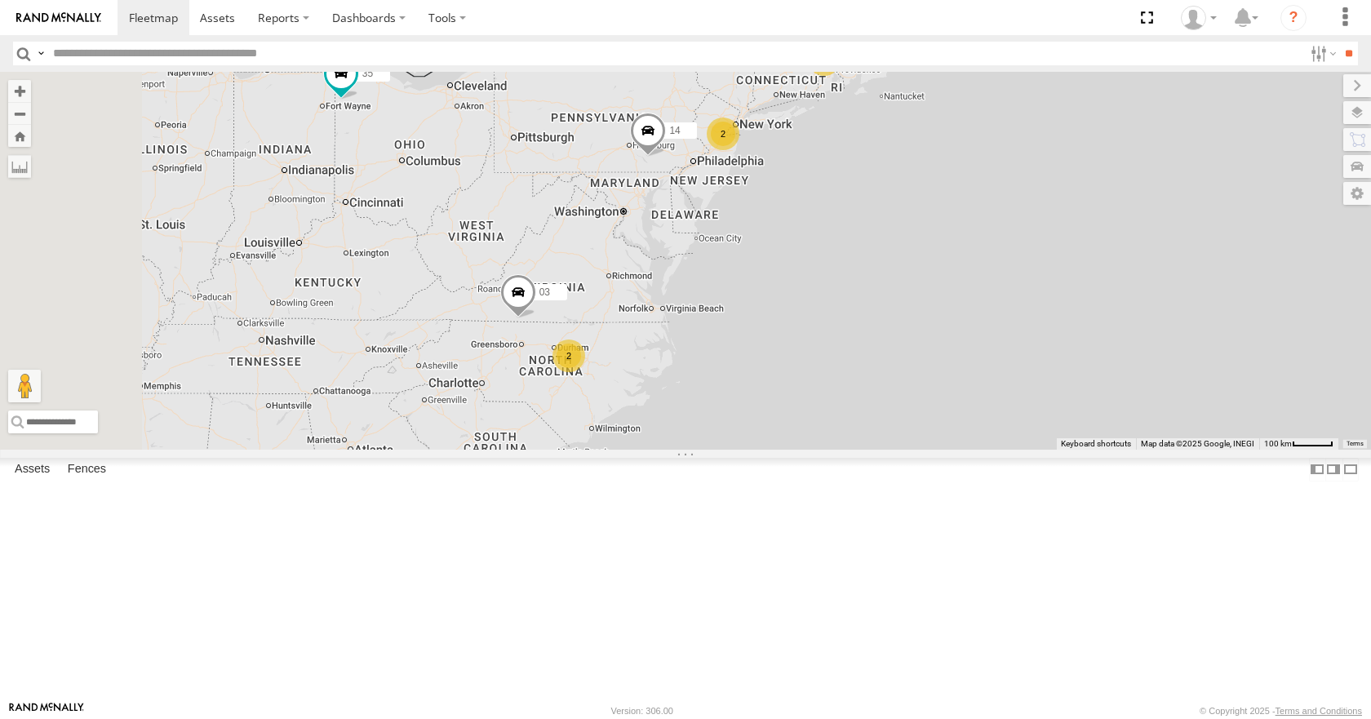
drag, startPoint x: 844, startPoint y: 272, endPoint x: 833, endPoint y: 344, distance: 73.5
click at [833, 344] on div "35 14 03 13 2 2 2" at bounding box center [685, 260] width 1371 height 377
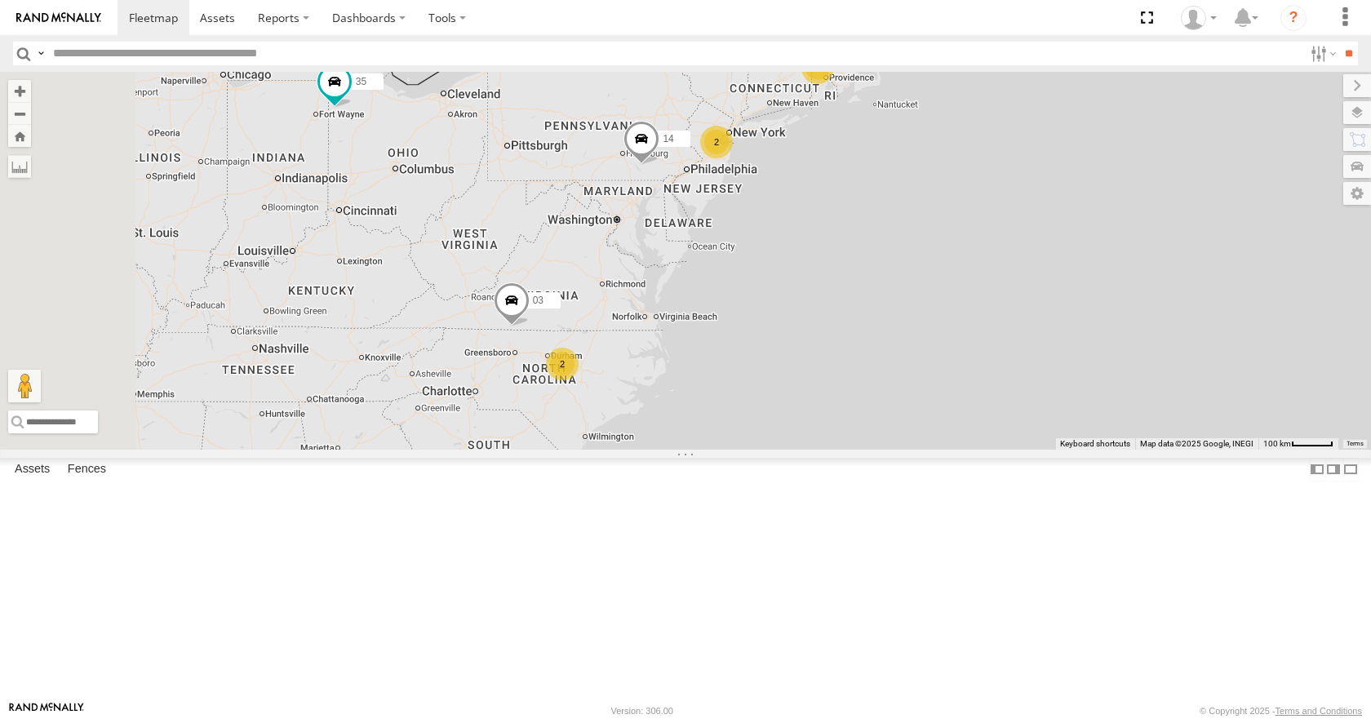
drag, startPoint x: 833, startPoint y: 344, endPoint x: 825, endPoint y: 355, distance: 12.9
click at [825, 355] on div "35 14 03 13 2 2 2" at bounding box center [685, 260] width 1371 height 377
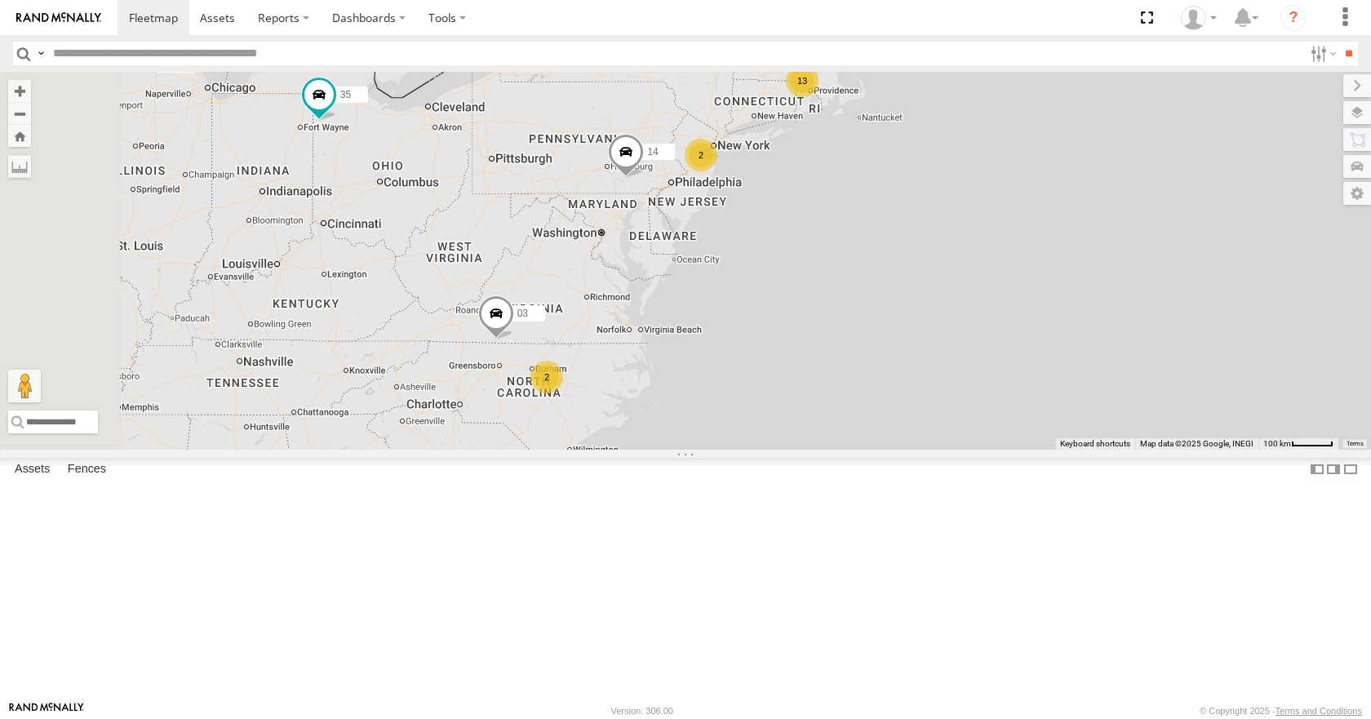
drag, startPoint x: 825, startPoint y: 355, endPoint x: 807, endPoint y: 368, distance: 22.2
click at [807, 368] on div "35 14 03 13 2 2 2" at bounding box center [685, 260] width 1371 height 377
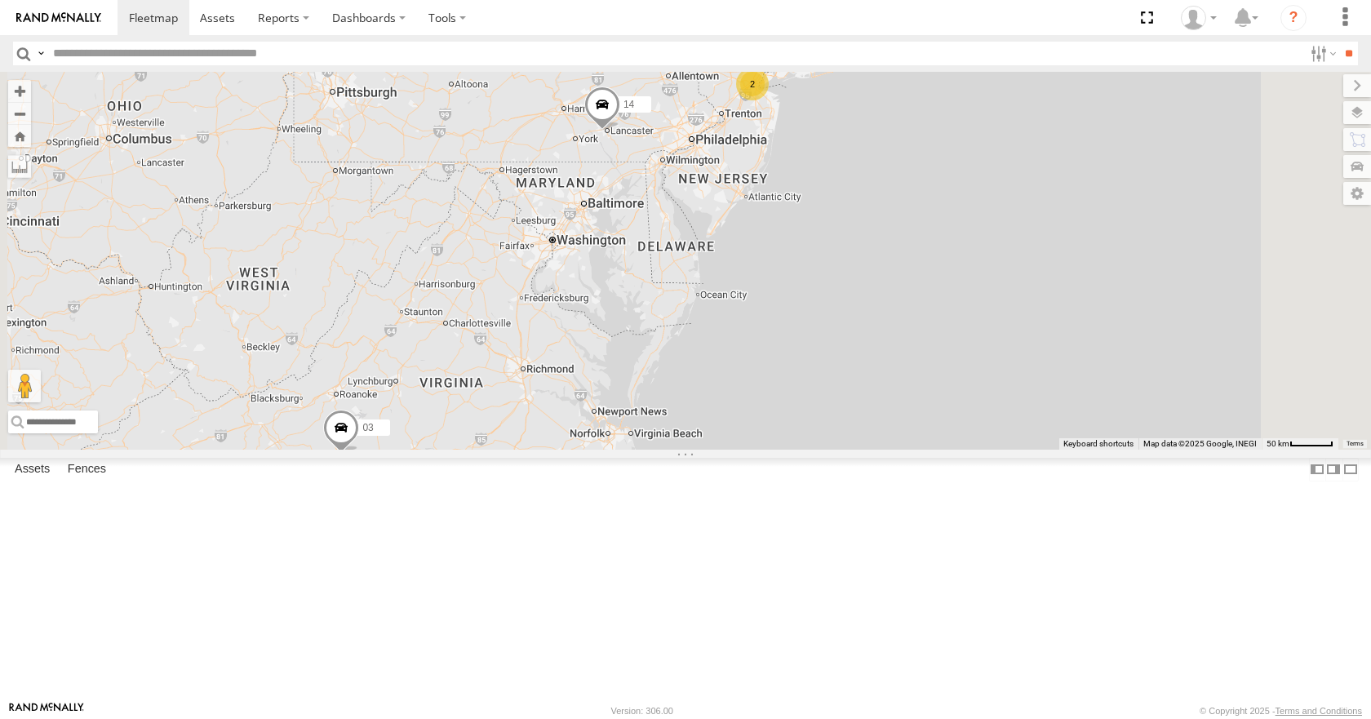
drag, startPoint x: 839, startPoint y: 348, endPoint x: 806, endPoint y: 372, distance: 41.5
click at [806, 372] on div "35 14 03 5 2 2" at bounding box center [685, 260] width 1371 height 377
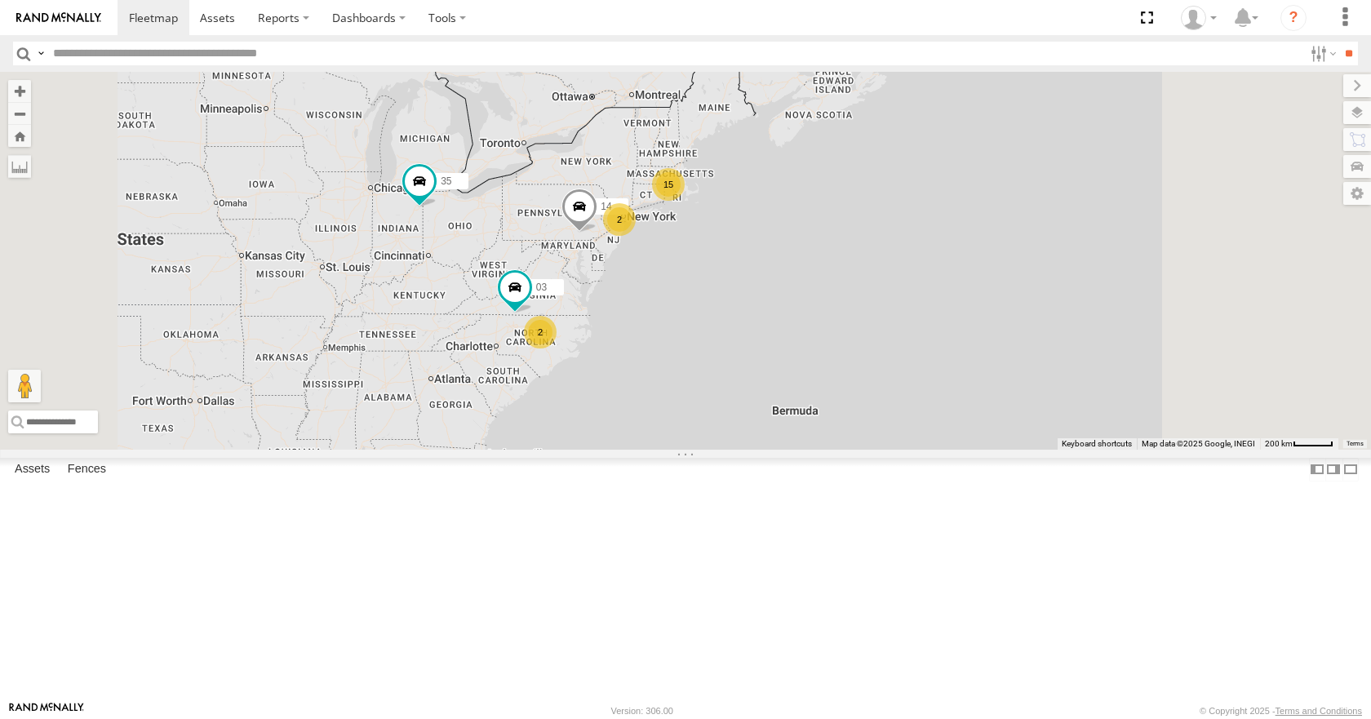
drag, startPoint x: 682, startPoint y: 426, endPoint x: 643, endPoint y: 385, distance: 56.0
click at [643, 385] on div "35 14 03 15 2 2" at bounding box center [685, 260] width 1371 height 377
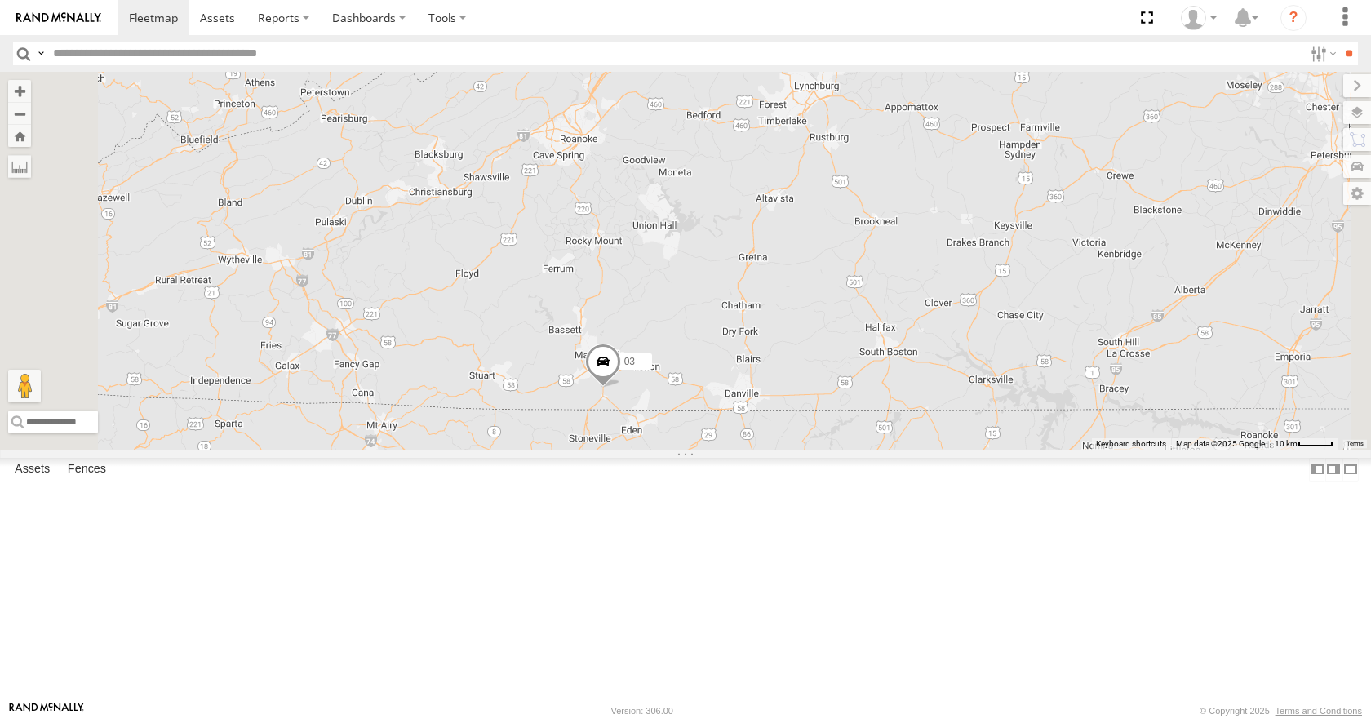
drag, startPoint x: 822, startPoint y: 304, endPoint x: 794, endPoint y: 383, distance: 83.1
click at [794, 383] on div "35 14 03 08 11" at bounding box center [685, 260] width 1371 height 377
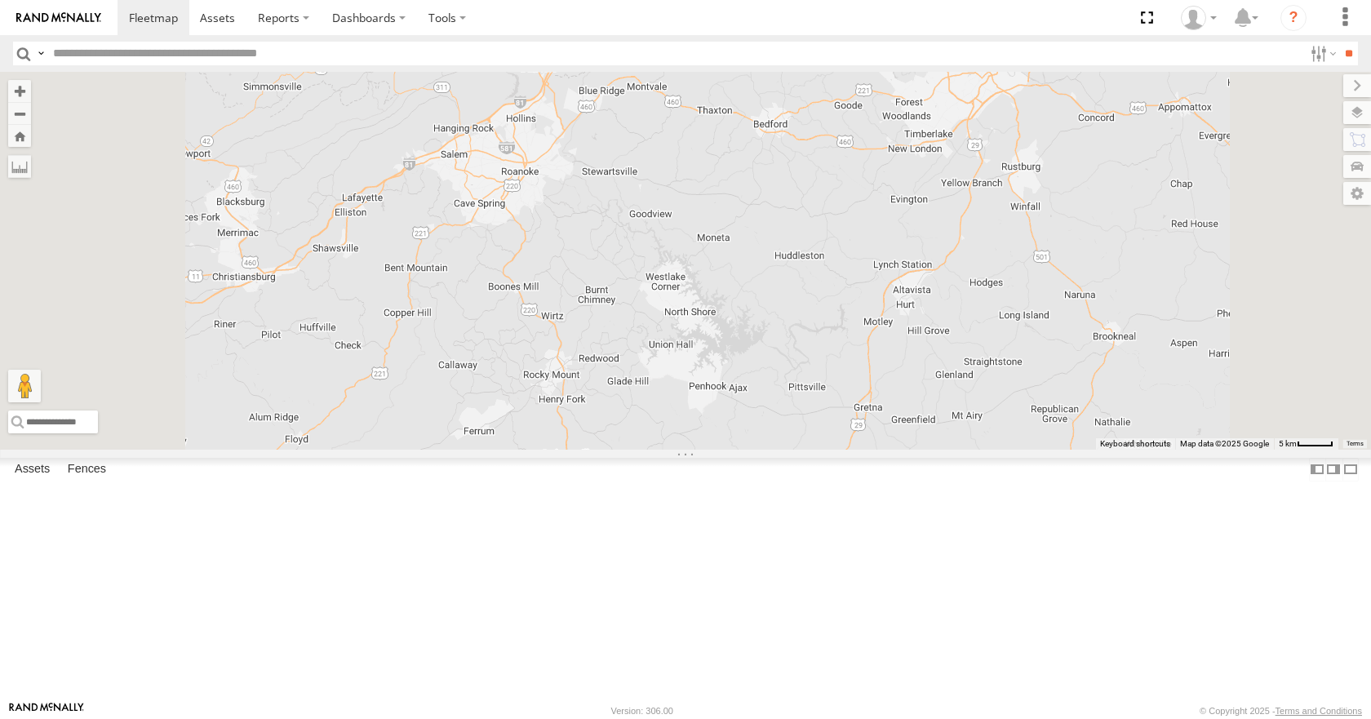
drag, startPoint x: 732, startPoint y: 320, endPoint x: 730, endPoint y: 349, distance: 28.7
click at [730, 349] on div "35 14 03 08 11" at bounding box center [685, 260] width 1371 height 377
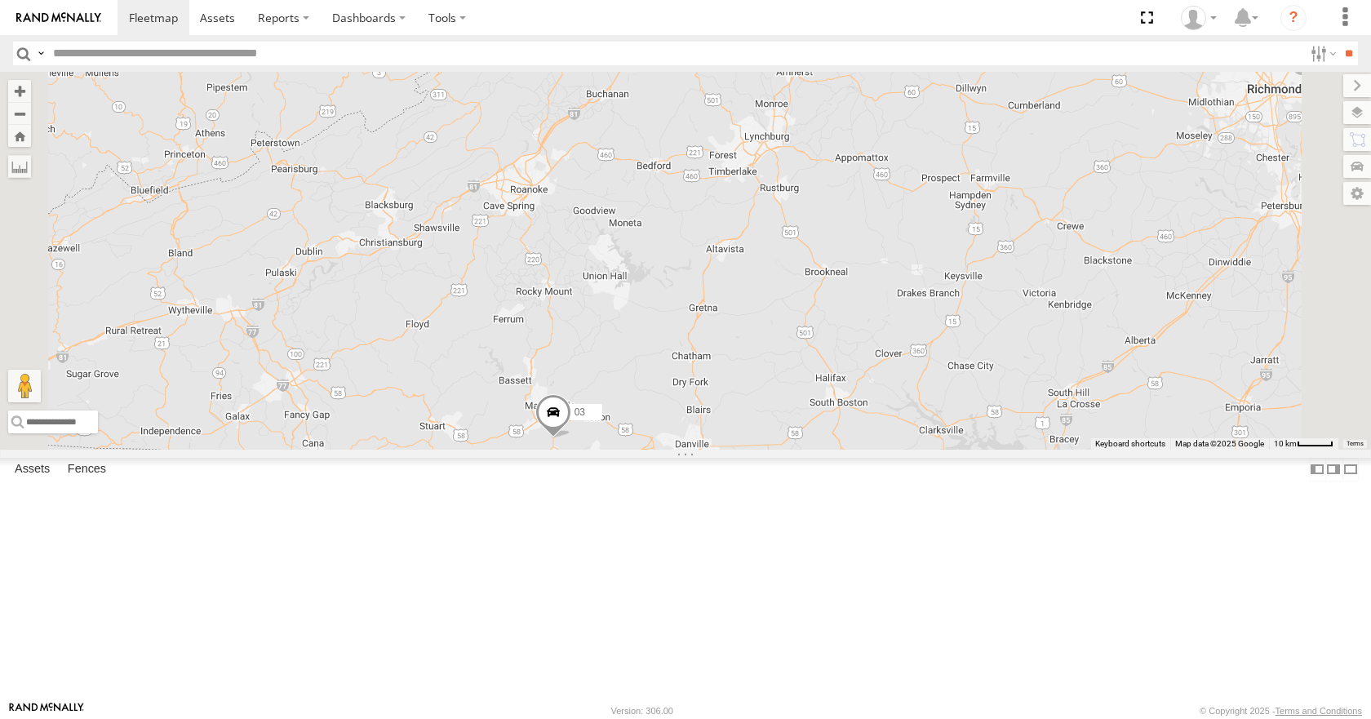
drag, startPoint x: 728, startPoint y: 388, endPoint x: 742, endPoint y: 388, distance: 13.9
click at [742, 388] on div "35 14 03 08 11" at bounding box center [685, 260] width 1371 height 377
